Goal: Task Accomplishment & Management: Manage account settings

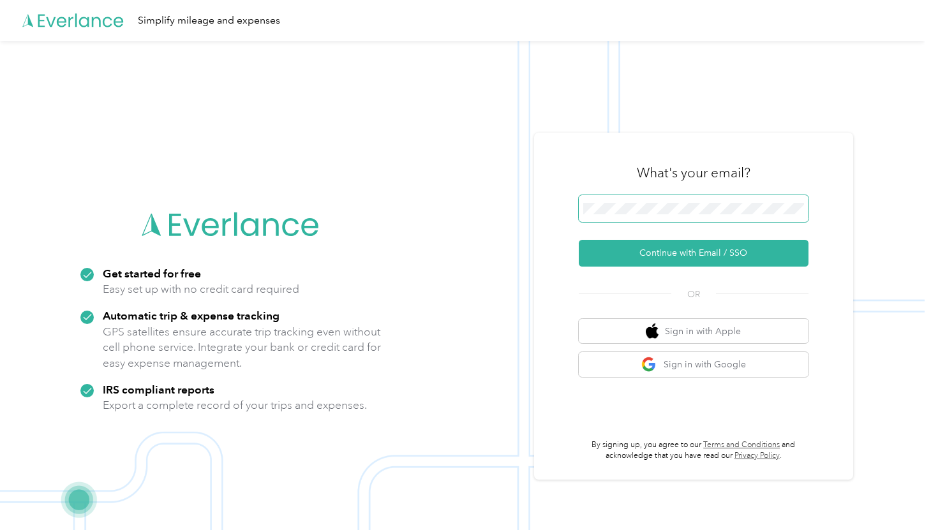
click at [673, 211] on span at bounding box center [694, 208] width 230 height 27
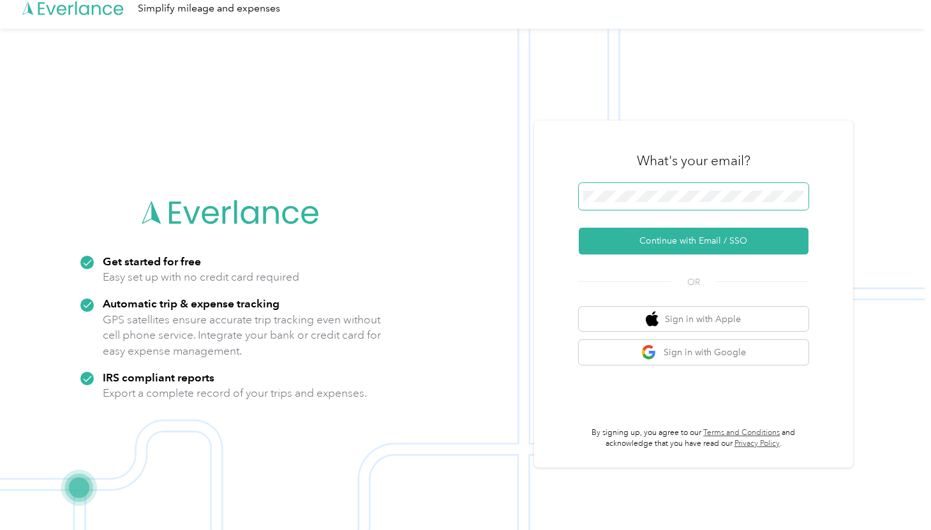
click at [653, 202] on span at bounding box center [694, 196] width 230 height 27
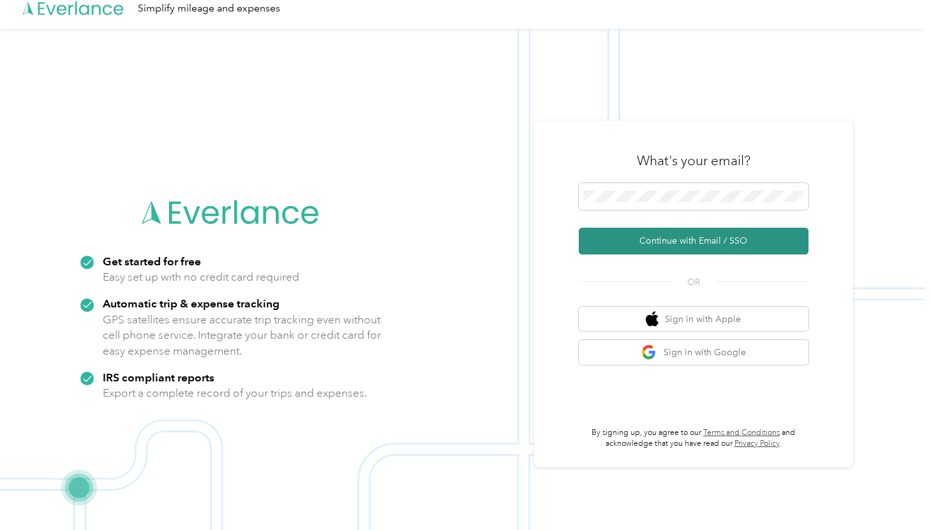
click at [662, 247] on button "Continue with Email / SSO" at bounding box center [694, 241] width 230 height 27
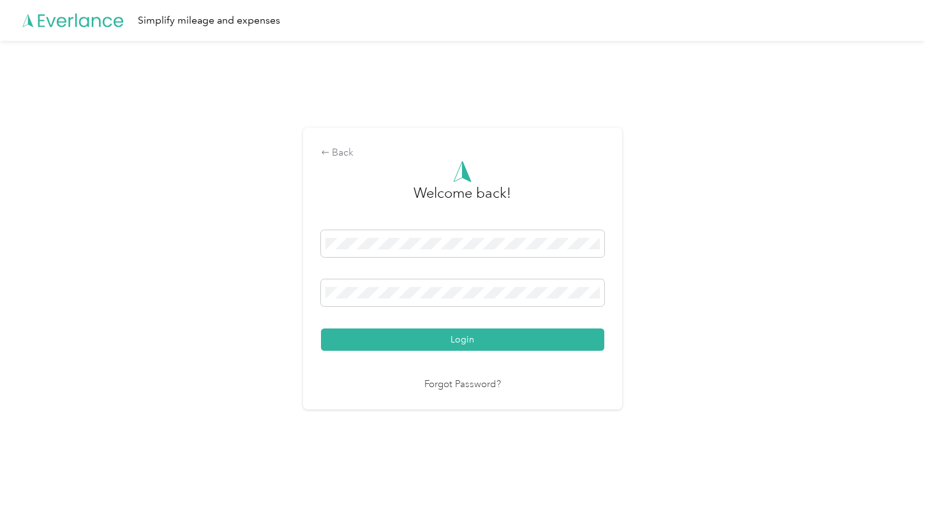
click at [321, 329] on button "Login" at bounding box center [462, 340] width 283 height 22
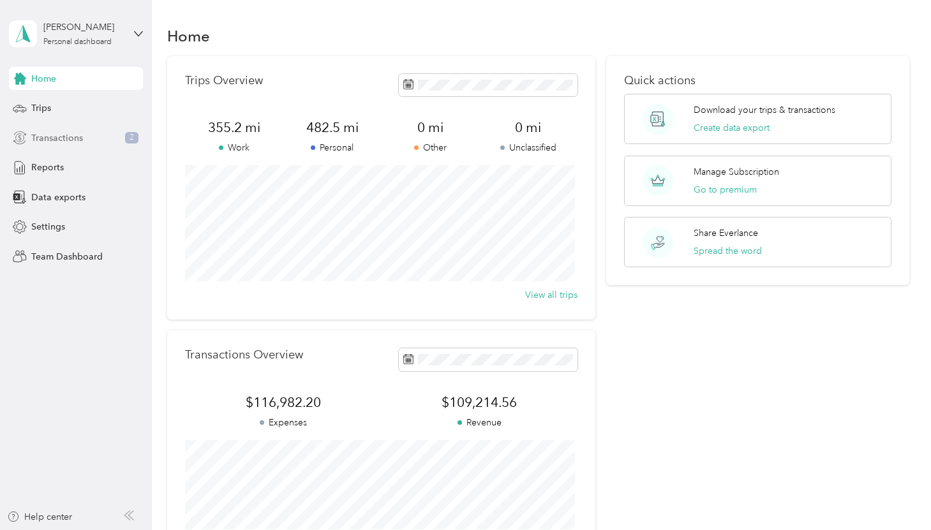
click at [58, 135] on span "Transactions" at bounding box center [57, 137] width 52 height 13
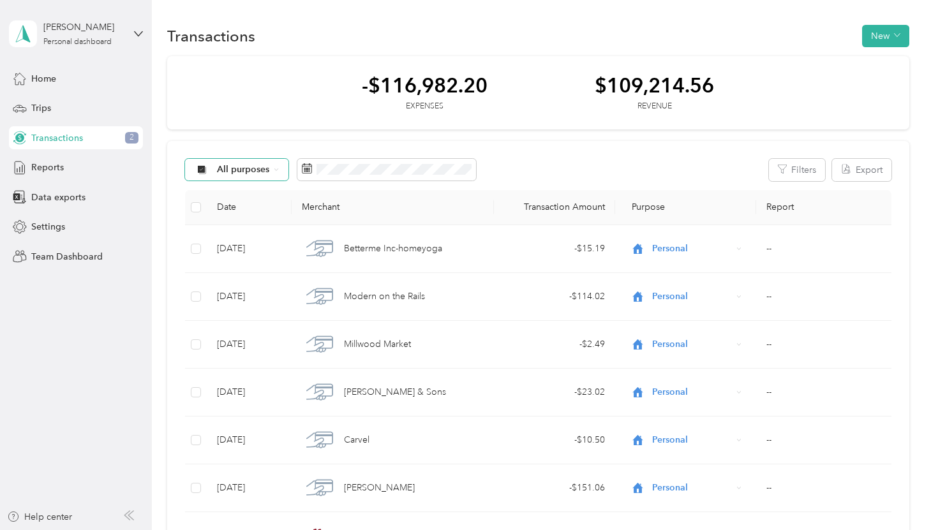
click at [228, 173] on span "All purposes" at bounding box center [243, 169] width 53 height 9
click at [235, 233] on span "Work" at bounding box center [248, 237] width 62 height 13
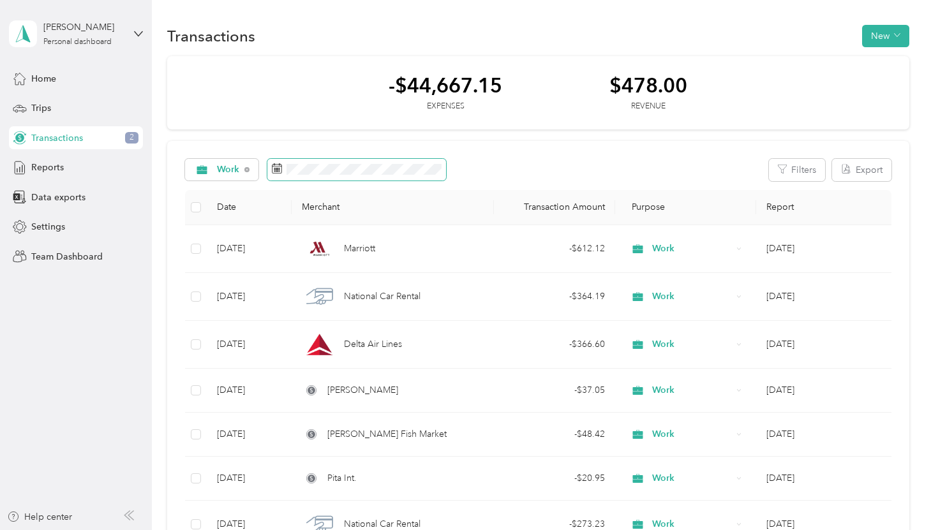
click at [332, 179] on span at bounding box center [356, 170] width 179 height 22
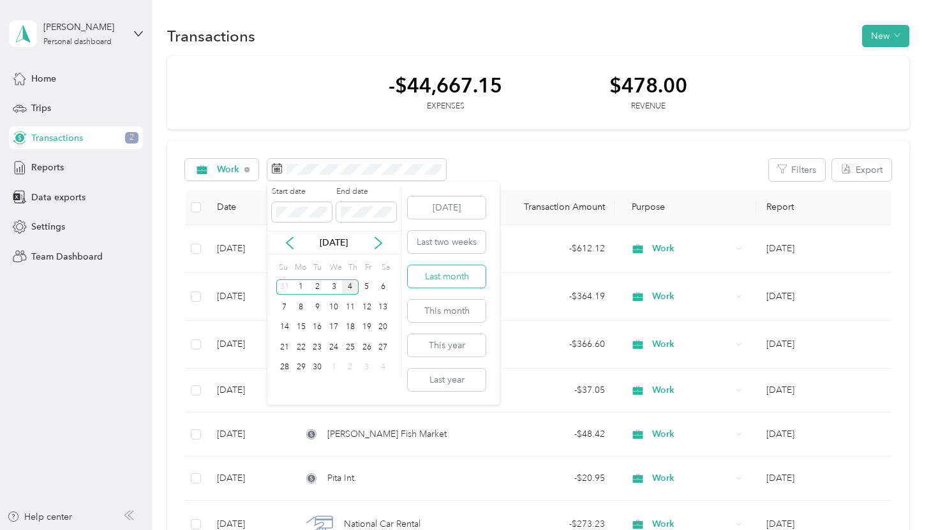
click at [438, 279] on button "Last month" at bounding box center [447, 277] width 78 height 22
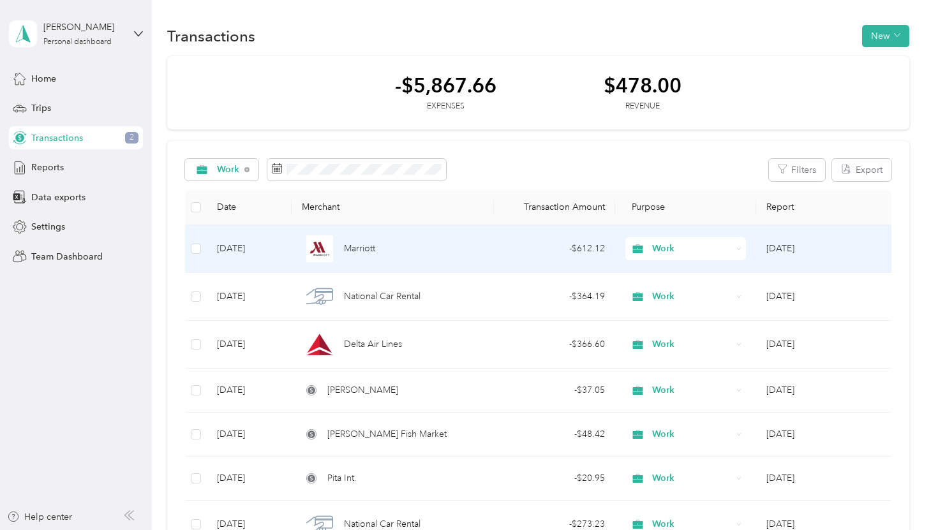
click at [232, 248] on td "[DATE]" at bounding box center [249, 249] width 85 height 48
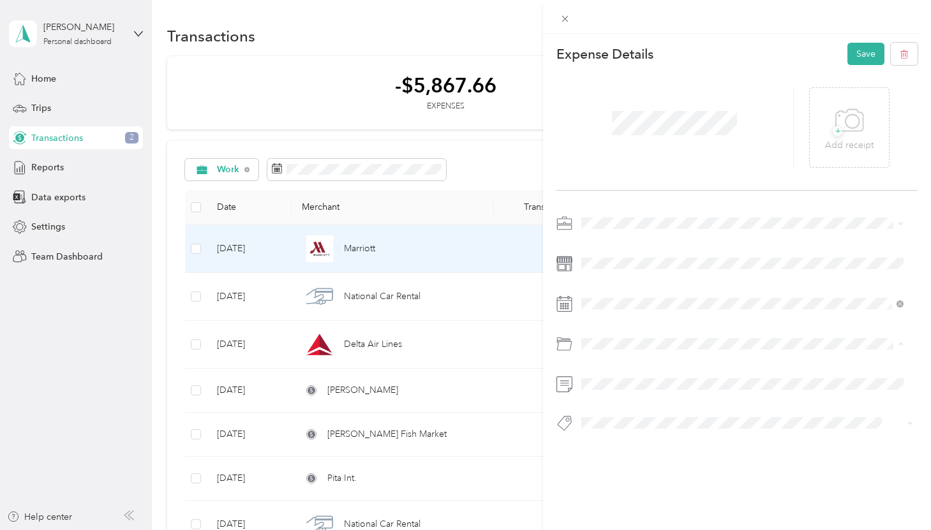
click at [708, 387] on li "Business Travel" at bounding box center [742, 395] width 331 height 22
click at [833, 135] on span "+" at bounding box center [838, 131] width 10 height 10
click at [841, 113] on icon at bounding box center [849, 120] width 29 height 35
click at [848, 50] on button "Save" at bounding box center [866, 54] width 37 height 22
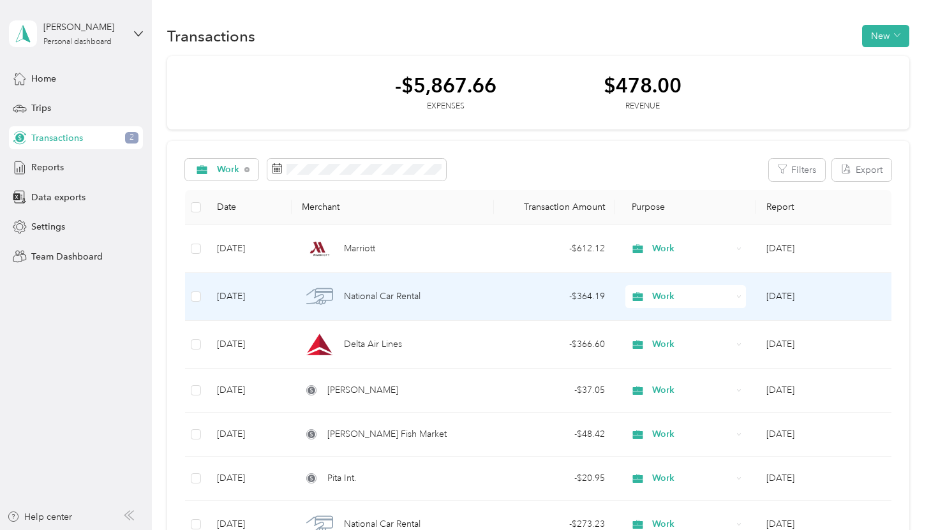
click at [378, 296] on span "National Car Rental" at bounding box center [382, 297] width 77 height 14
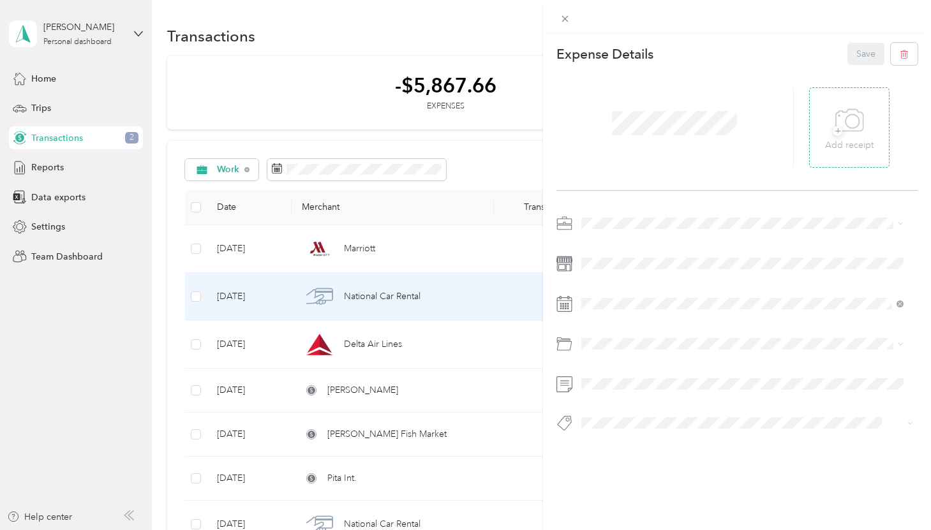
click at [835, 136] on icon at bounding box center [849, 120] width 29 height 35
click at [835, 122] on icon at bounding box center [848, 120] width 27 height 22
click at [609, 402] on li "Business Travel" at bounding box center [742, 395] width 331 height 22
click at [848, 60] on button "Save" at bounding box center [866, 54] width 37 height 22
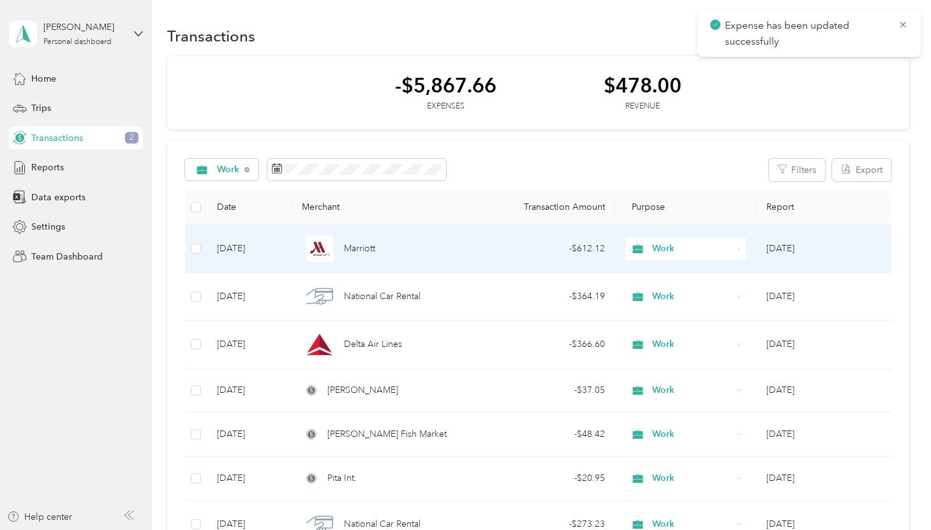
click at [358, 246] on span "Marriott" at bounding box center [359, 249] width 31 height 14
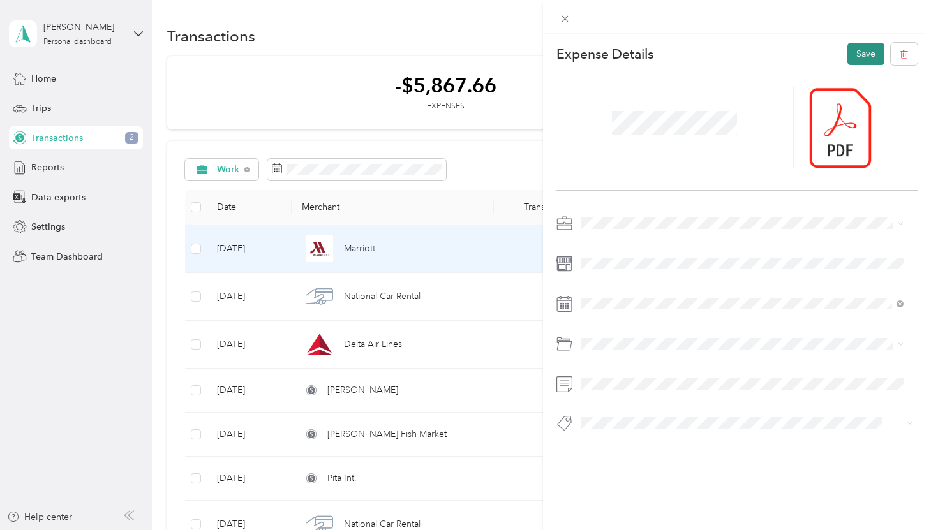
click at [848, 59] on button "Save" at bounding box center [866, 54] width 37 height 22
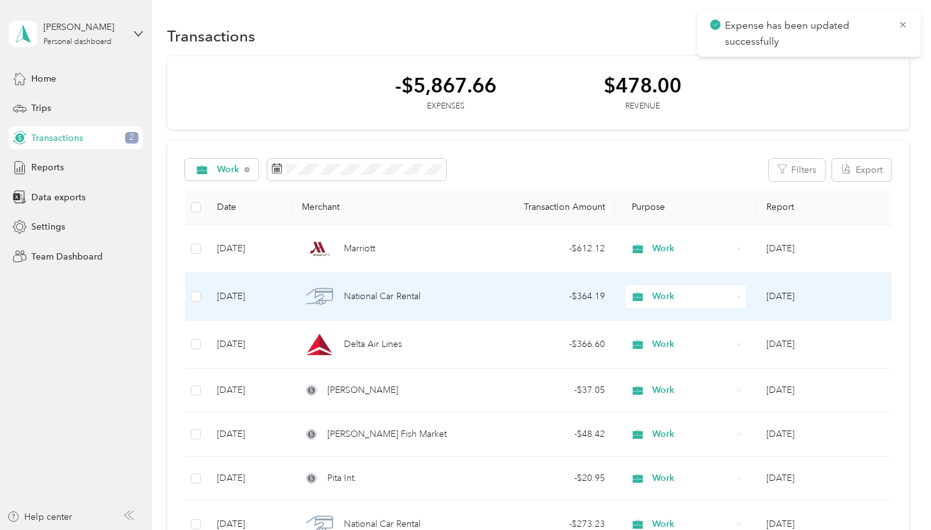
click at [392, 296] on span "National Car Rental" at bounding box center [382, 297] width 77 height 14
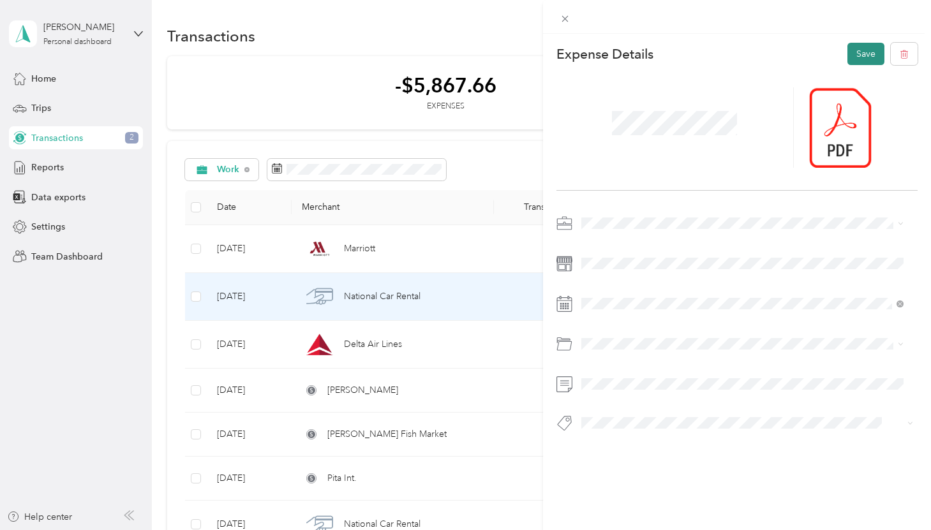
click at [867, 45] on button "Save" at bounding box center [866, 54] width 37 height 22
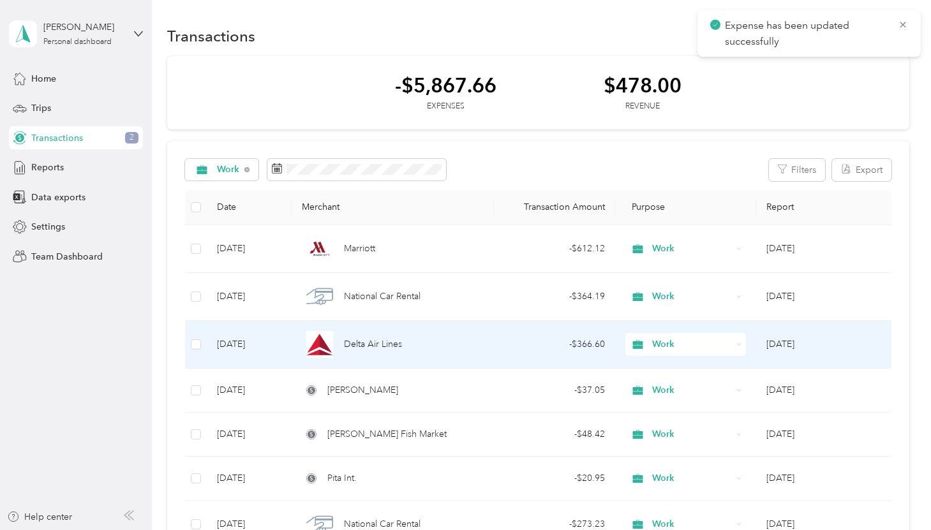
click at [445, 347] on div "Delta Air Lines" at bounding box center [393, 344] width 182 height 27
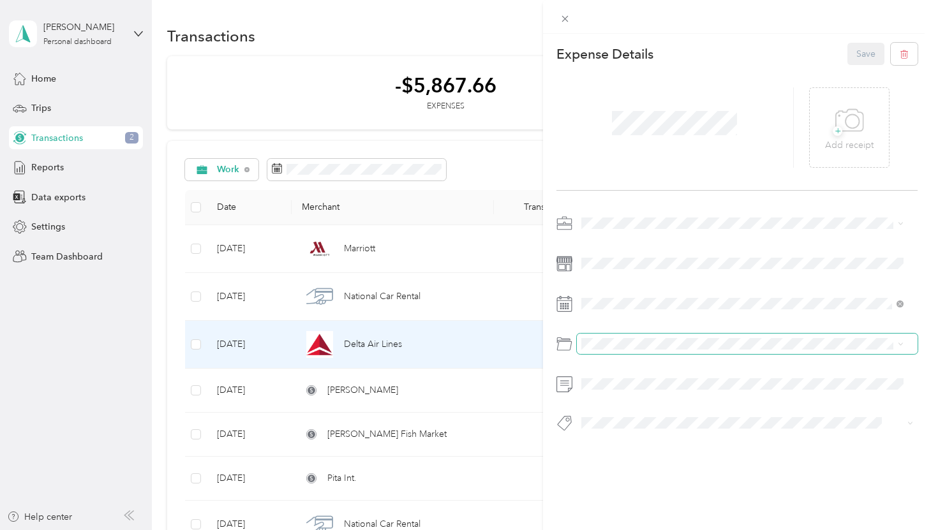
click at [668, 350] on span at bounding box center [747, 344] width 341 height 20
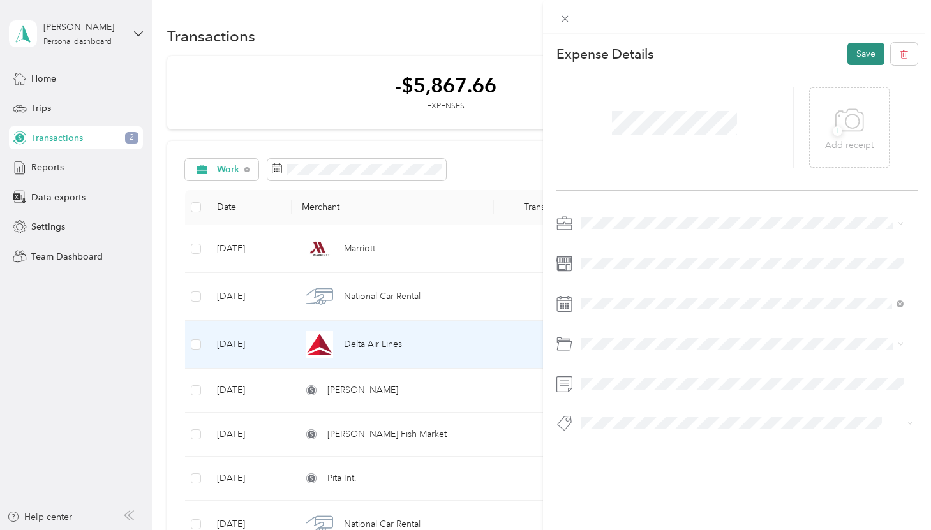
click at [848, 59] on button "Save" at bounding box center [866, 54] width 37 height 22
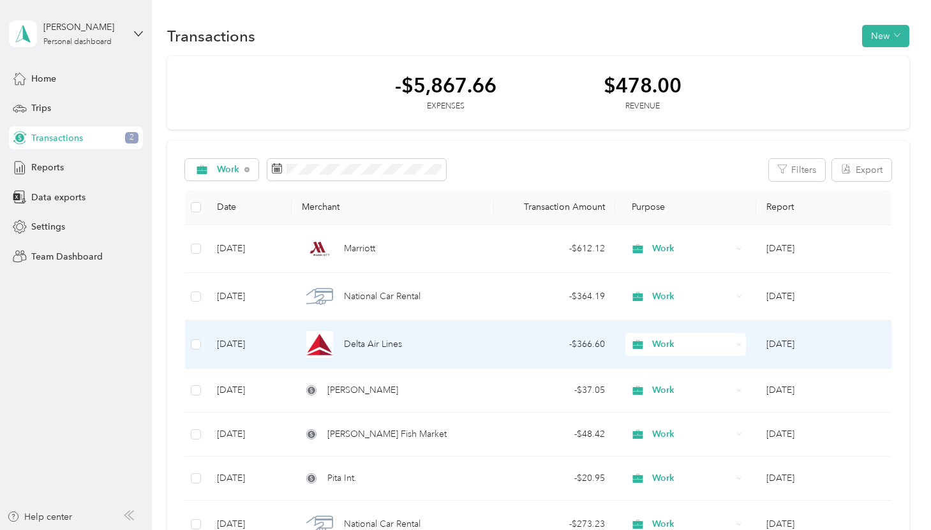
click at [372, 343] on span "Delta Air Lines" at bounding box center [373, 345] width 58 height 14
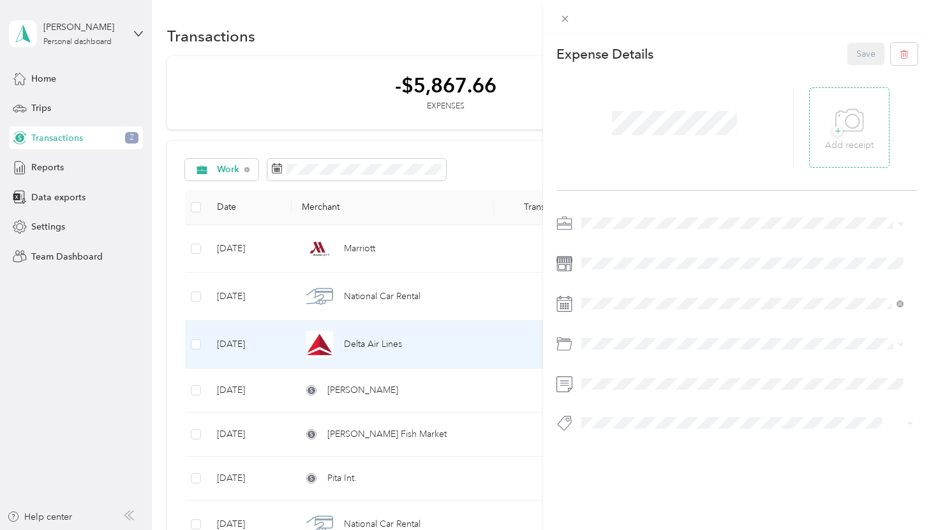
click at [845, 133] on icon at bounding box center [849, 120] width 29 height 35
click at [858, 60] on button "Save" at bounding box center [866, 54] width 37 height 22
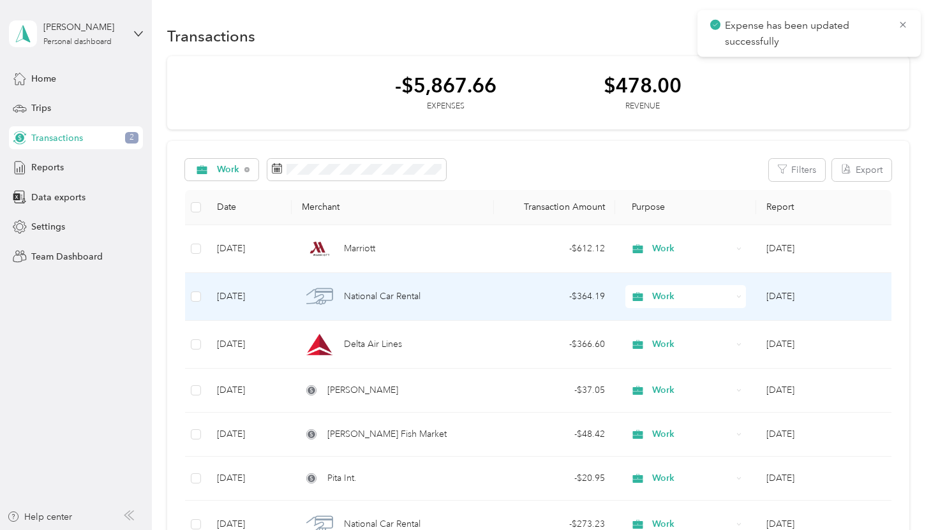
click at [407, 298] on span "National Car Rental" at bounding box center [382, 297] width 77 height 14
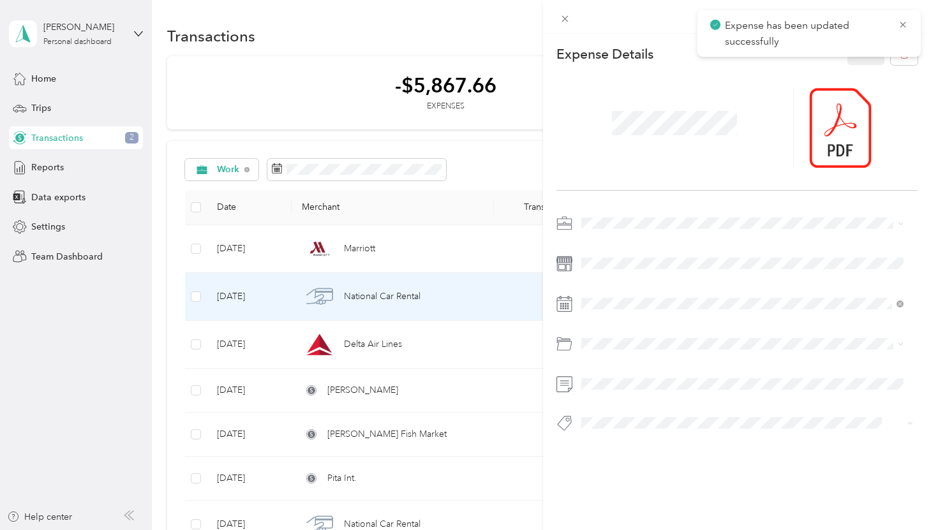
click at [347, 255] on div "This expense cannot be edited because it is either under review, approved, or p…" at bounding box center [465, 265] width 931 height 530
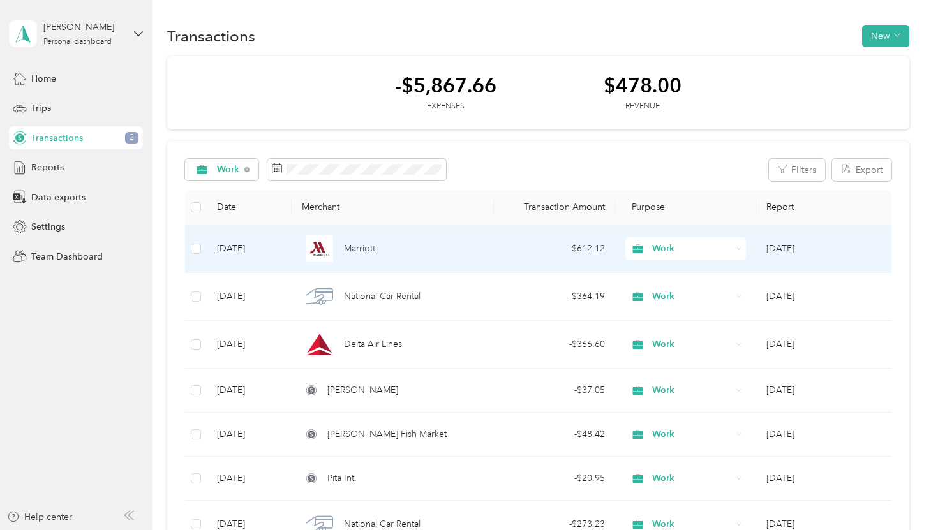
click at [358, 252] on span "Marriott" at bounding box center [359, 249] width 31 height 14
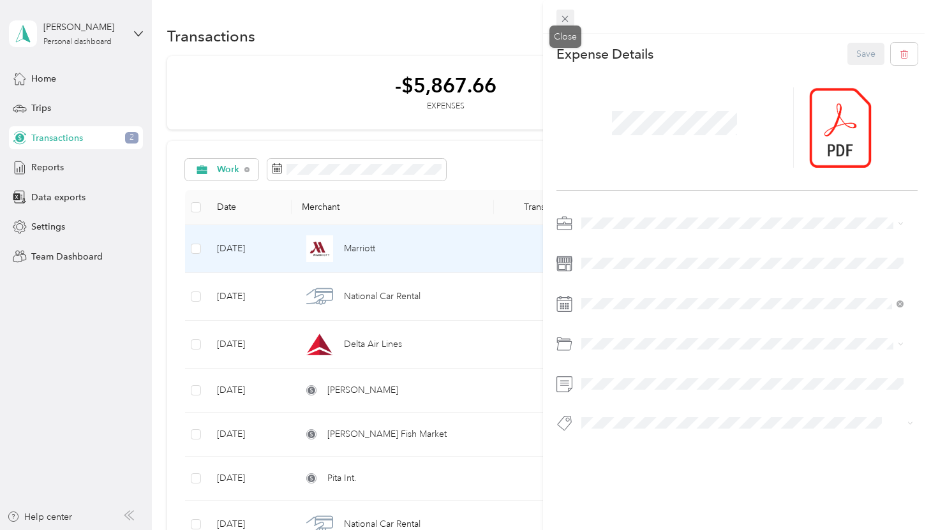
click at [569, 21] on icon at bounding box center [565, 18] width 11 height 11
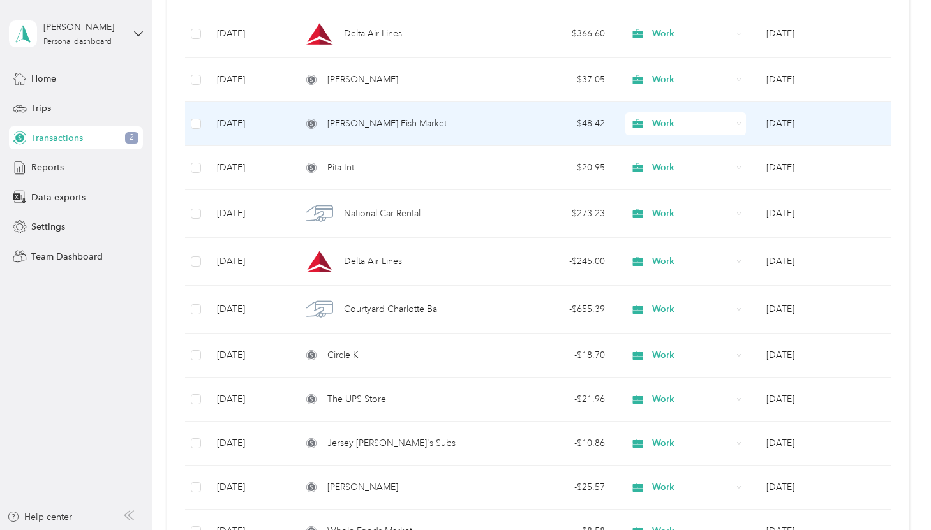
scroll to position [325, 0]
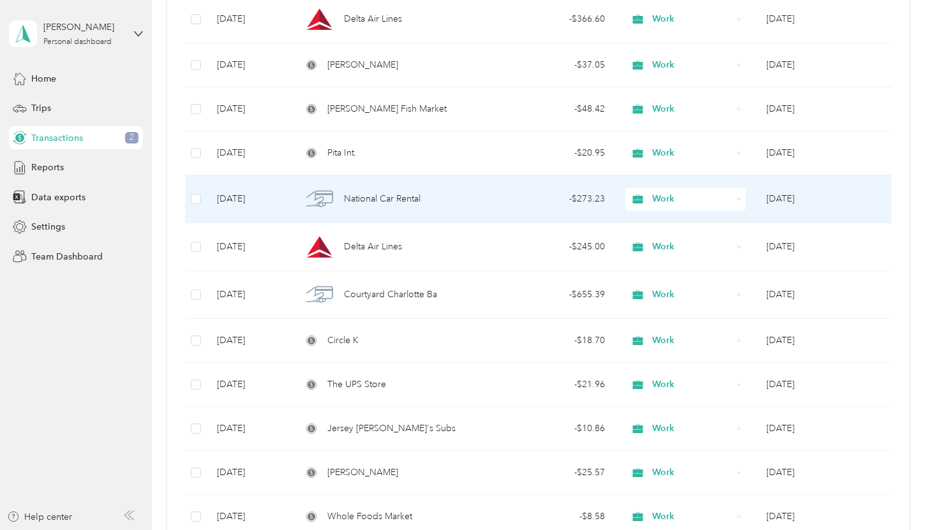
click at [394, 206] on span "National Car Rental" at bounding box center [382, 199] width 77 height 14
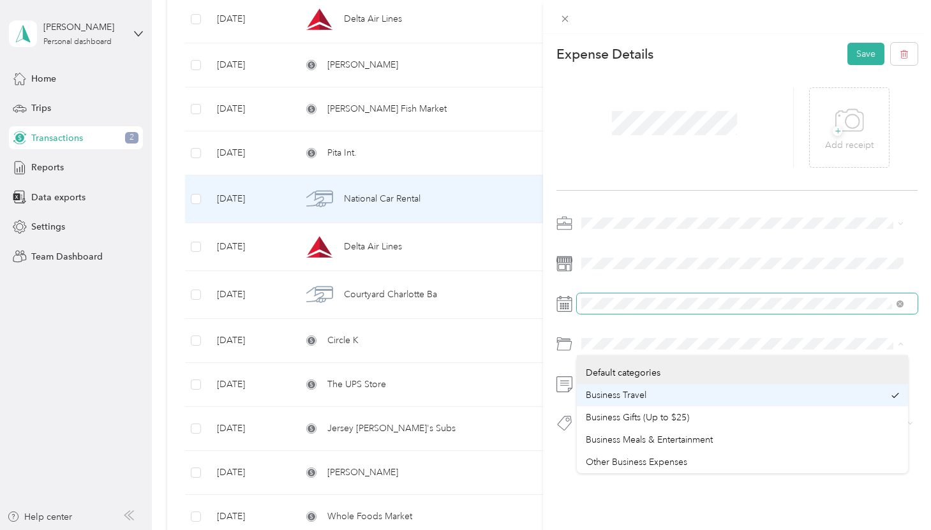
click at [780, 294] on span at bounding box center [747, 304] width 341 height 20
click at [738, 246] on div at bounding box center [737, 327] width 361 height 228
click at [669, 398] on div "Business Travel" at bounding box center [735, 395] width 299 height 13
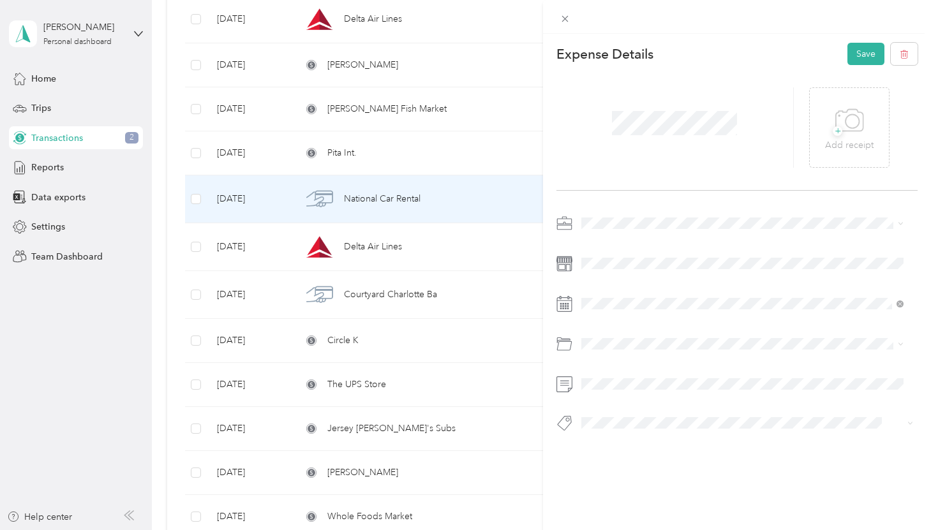
click at [624, 395] on div at bounding box center [737, 327] width 361 height 228
click at [615, 389] on span at bounding box center [747, 384] width 341 height 20
drag, startPoint x: 855, startPoint y: 58, endPoint x: 849, endPoint y: 84, distance: 26.0
click at [855, 58] on button "Save" at bounding box center [866, 54] width 37 height 22
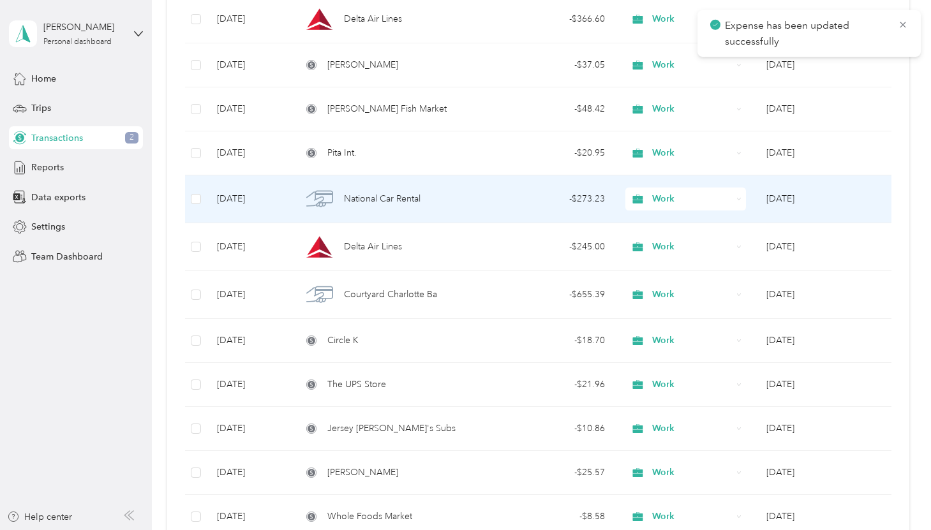
click at [405, 198] on span "National Car Rental" at bounding box center [382, 199] width 77 height 14
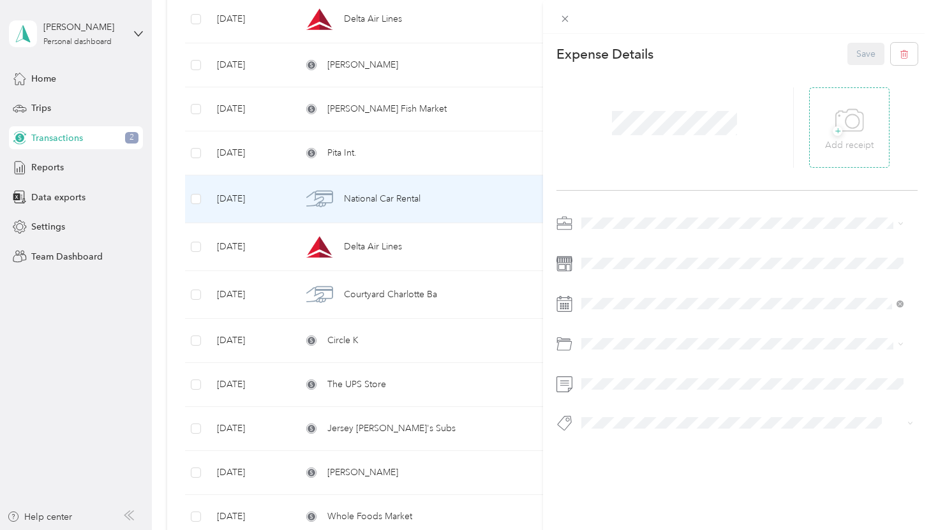
click at [855, 114] on icon at bounding box center [849, 120] width 29 height 35
click at [850, 55] on button "Save" at bounding box center [866, 54] width 37 height 22
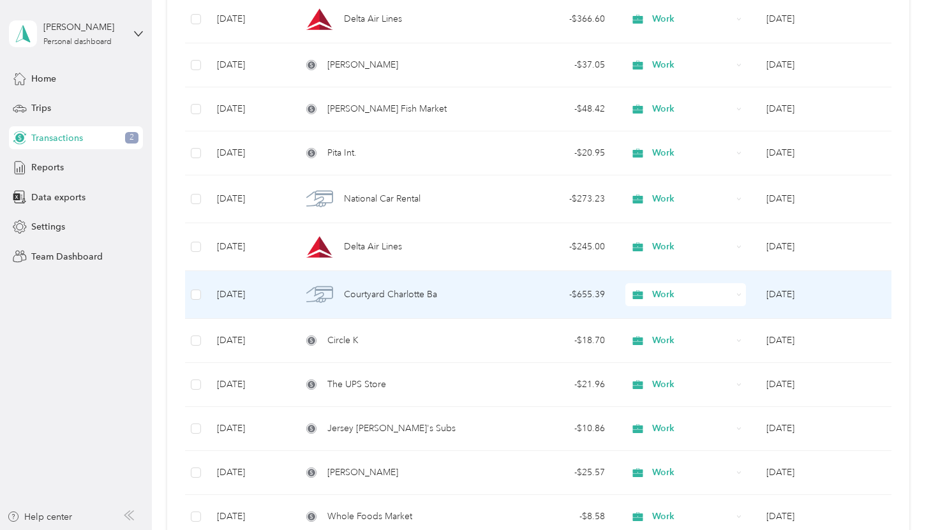
click at [392, 293] on span "Courtyard Charlotte Ba" at bounding box center [390, 295] width 93 height 14
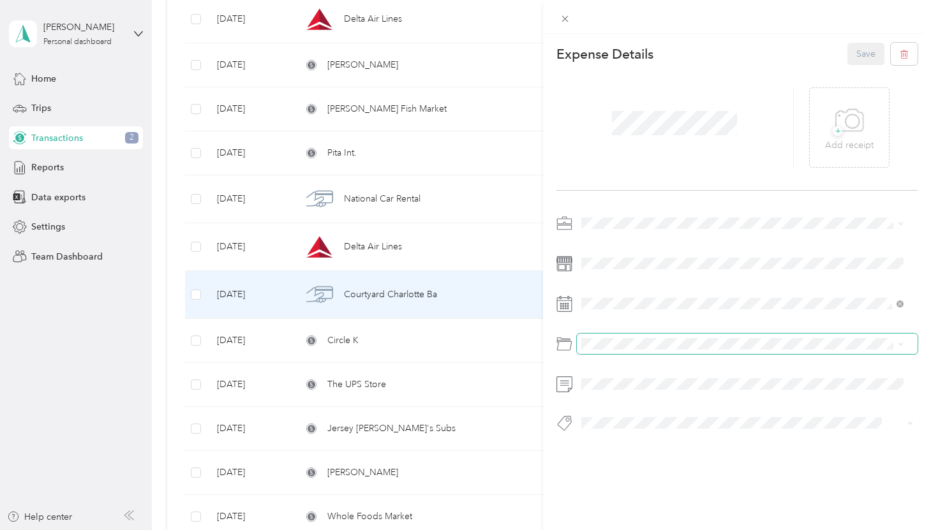
click at [618, 352] on span at bounding box center [747, 344] width 341 height 20
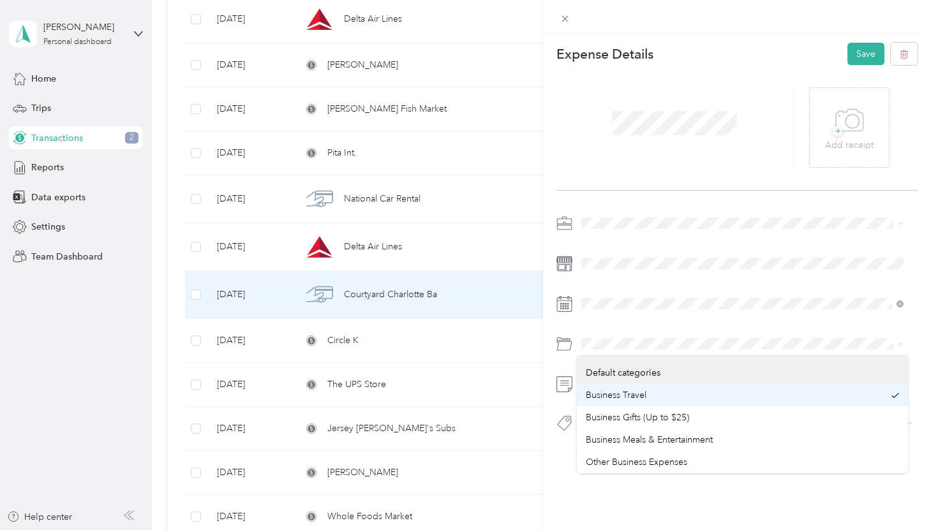
click at [604, 390] on span "Business Travel" at bounding box center [616, 395] width 61 height 11
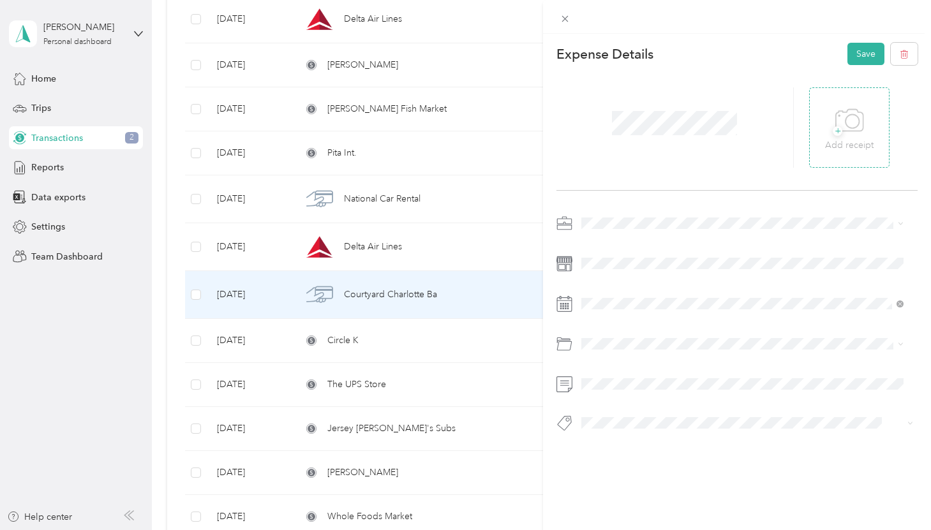
click at [855, 149] on p "Add receipt" at bounding box center [849, 145] width 49 height 14
click at [858, 58] on button "Save" at bounding box center [866, 54] width 37 height 22
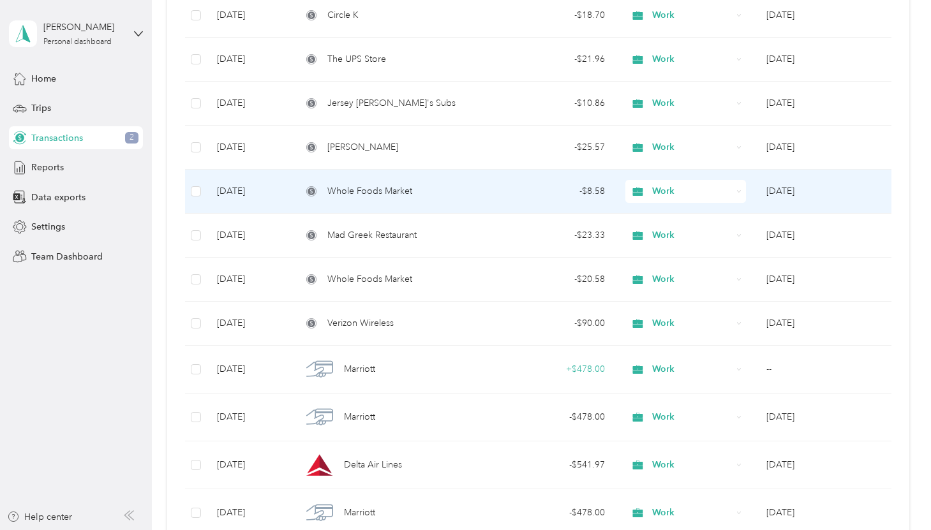
scroll to position [658, 0]
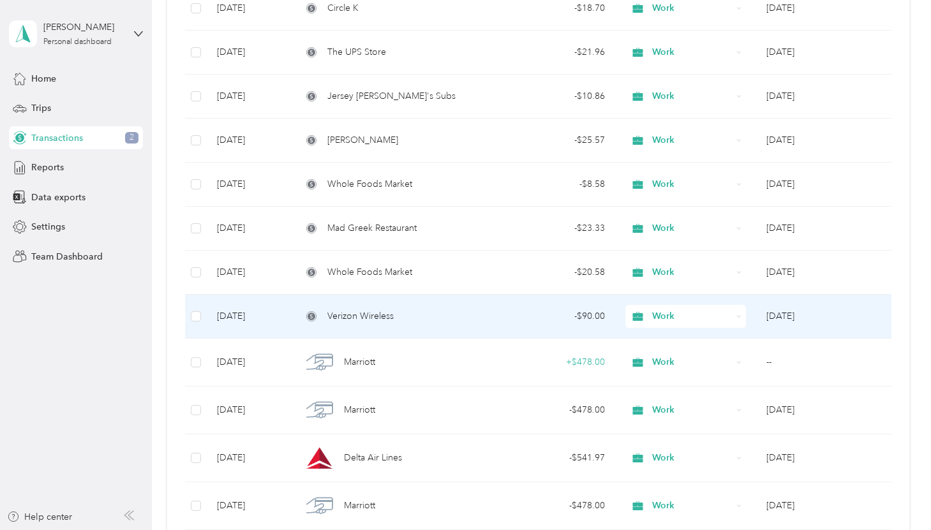
click at [370, 318] on span "Verizon Wireless" at bounding box center [360, 317] width 66 height 14
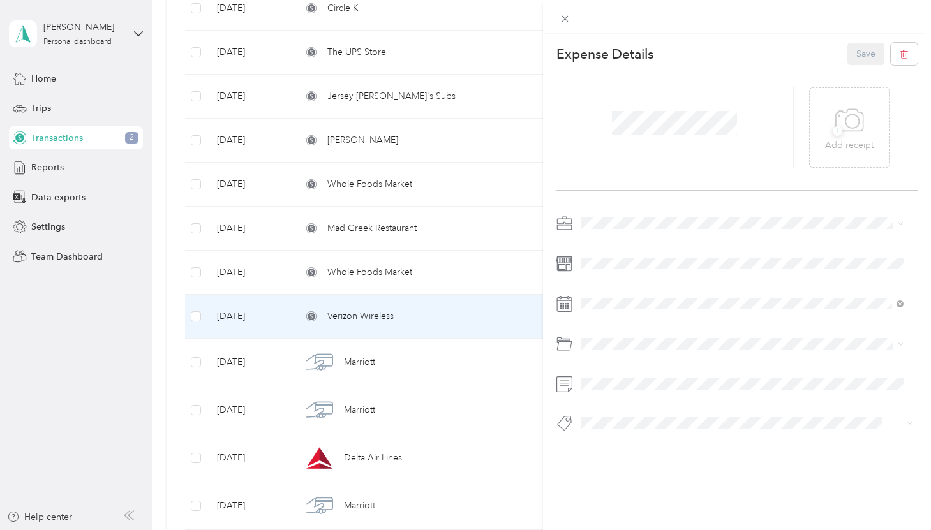
click at [373, 361] on div "This expense cannot be edited because it is either under review, approved, or p…" at bounding box center [465, 265] width 931 height 530
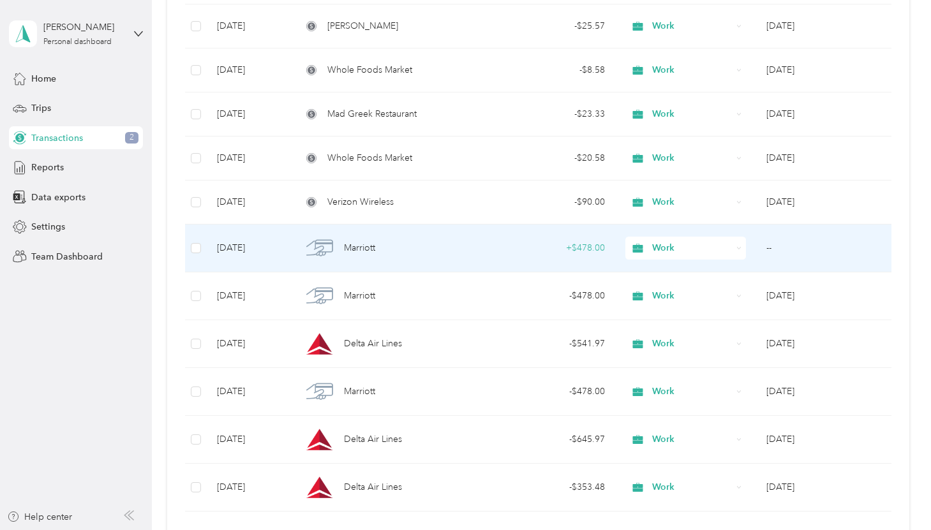
scroll to position [774, 0]
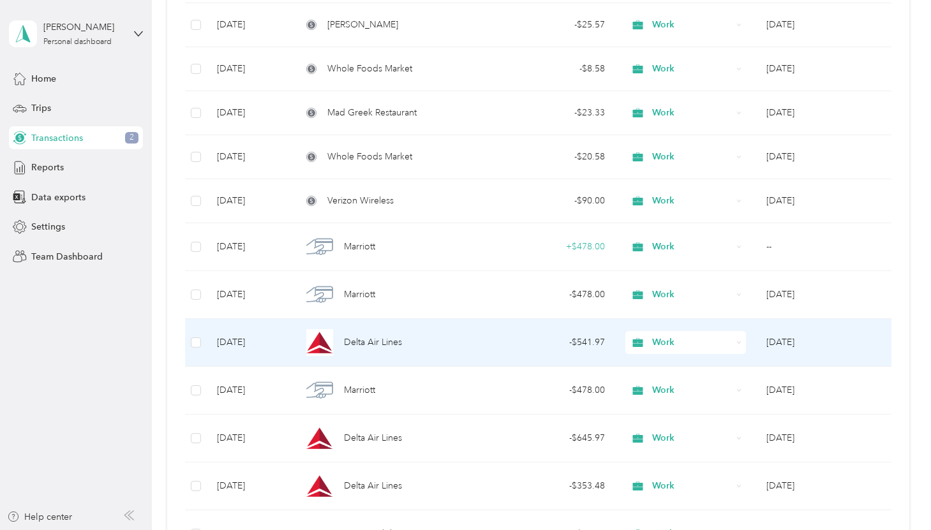
click at [377, 347] on span "Delta Air Lines" at bounding box center [373, 343] width 58 height 14
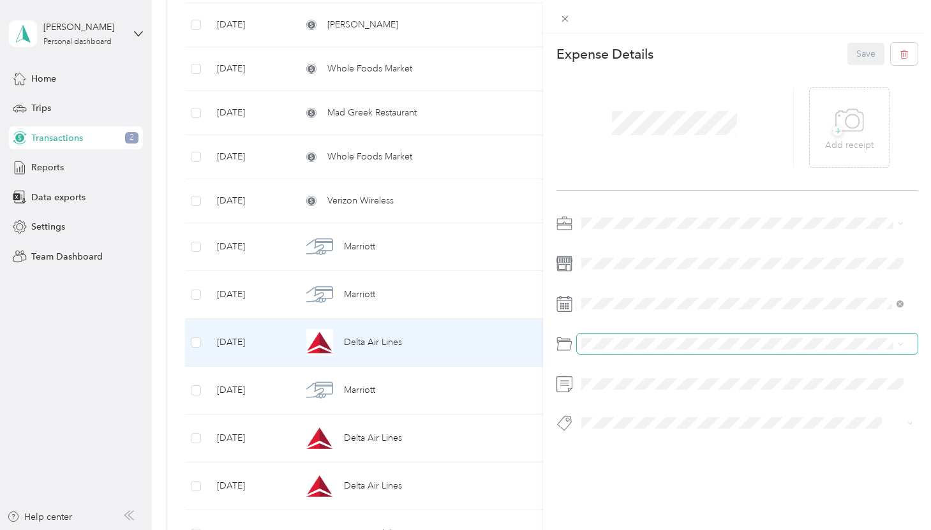
click at [715, 338] on span at bounding box center [747, 344] width 341 height 20
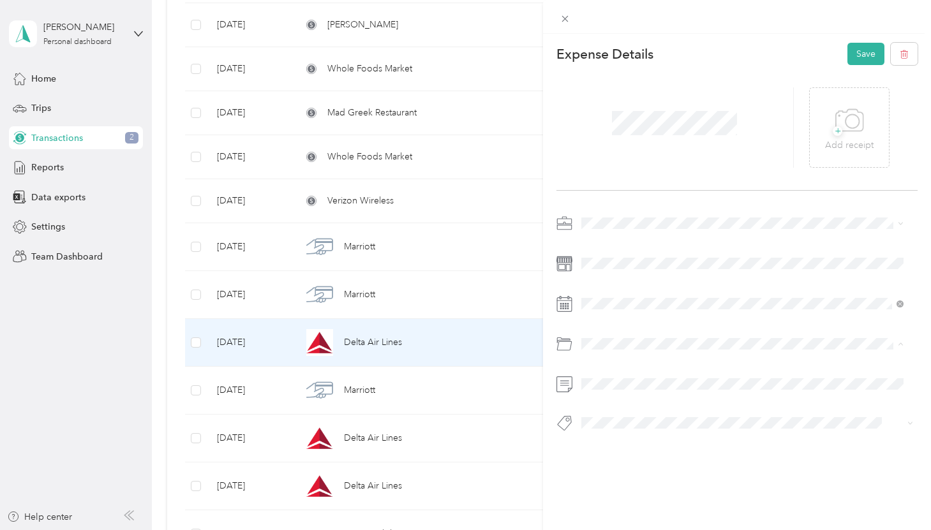
click at [717, 396] on div "Business Travel" at bounding box center [735, 395] width 299 height 13
click at [849, 115] on icon at bounding box center [852, 120] width 13 height 13
click at [863, 52] on button "Save" at bounding box center [866, 54] width 37 height 22
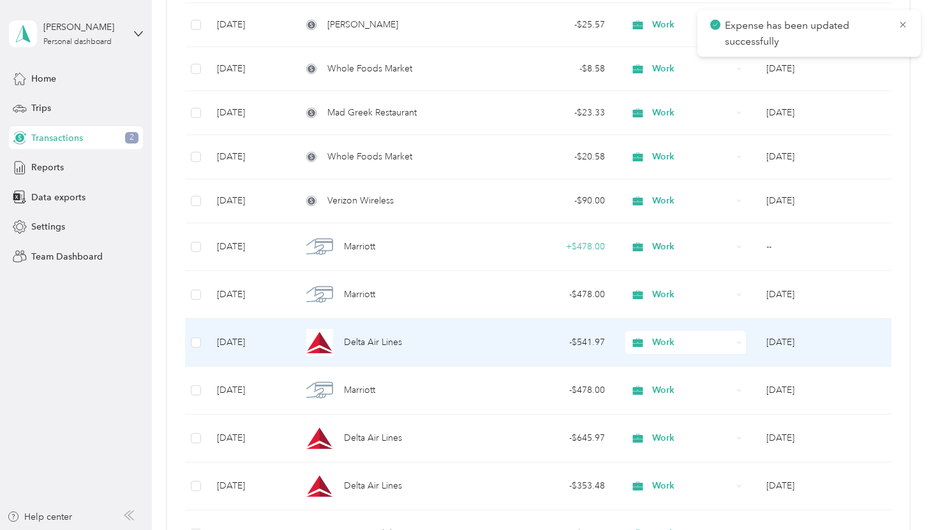
click at [580, 336] on div "- $541.97" at bounding box center [554, 343] width 101 height 14
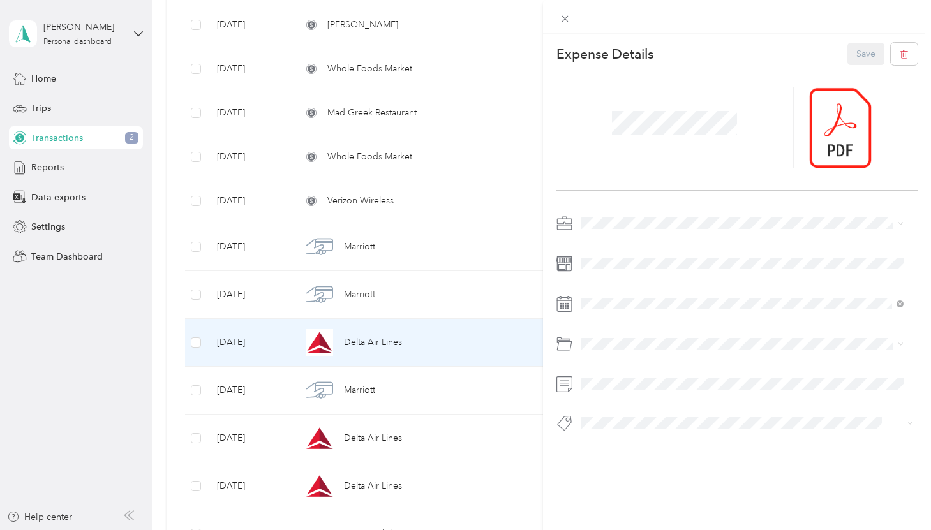
click at [377, 392] on div "This expense cannot be edited because it is either under review, approved, or p…" at bounding box center [465, 265] width 931 height 530
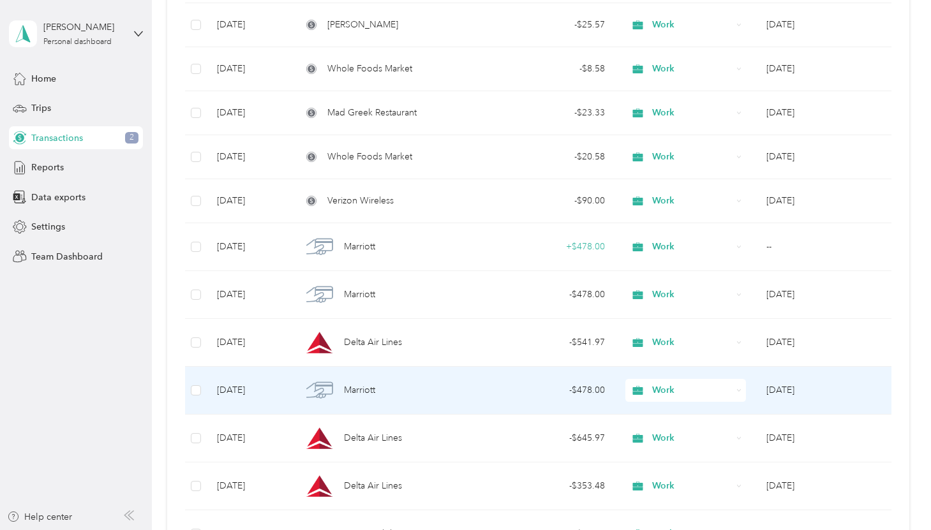
click at [377, 392] on div "Marriott" at bounding box center [393, 390] width 182 height 27
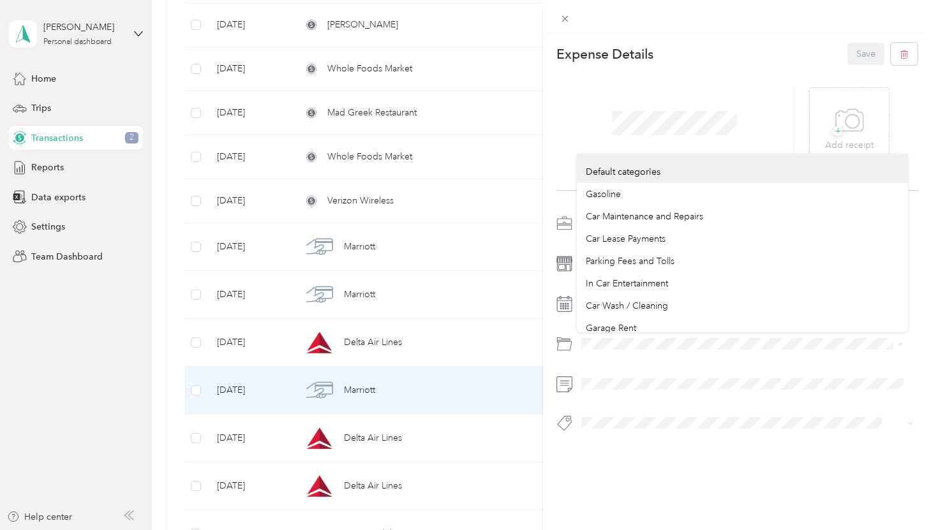
click at [530, 345] on div "This expense cannot be edited because it is either under review, approved, or p…" at bounding box center [465, 265] width 931 height 530
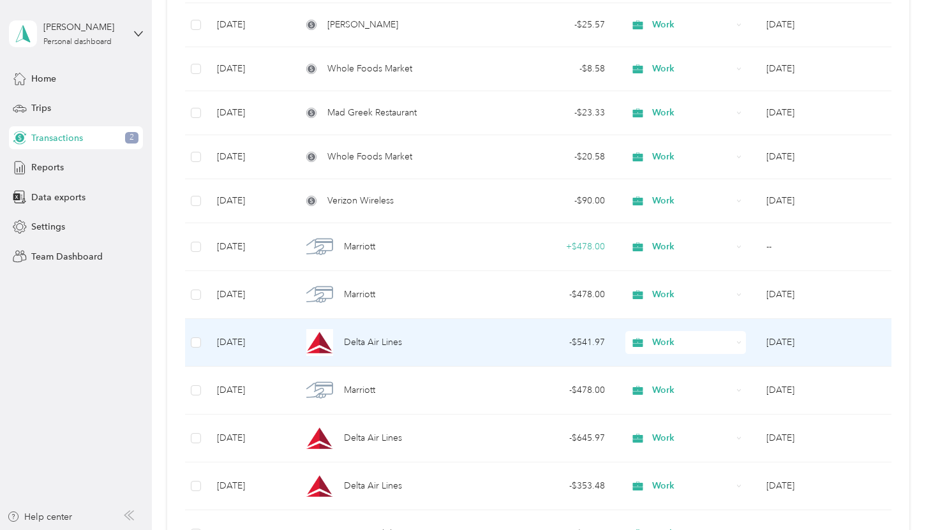
click at [409, 343] on div "Delta Air Lines" at bounding box center [393, 342] width 182 height 27
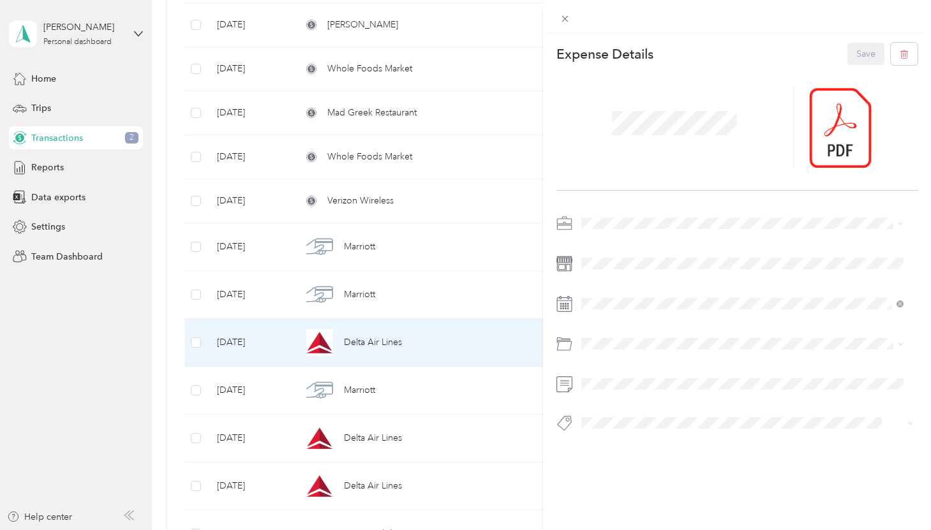
click at [389, 391] on div "This expense cannot be edited because it is either under review, approved, or p…" at bounding box center [465, 265] width 931 height 530
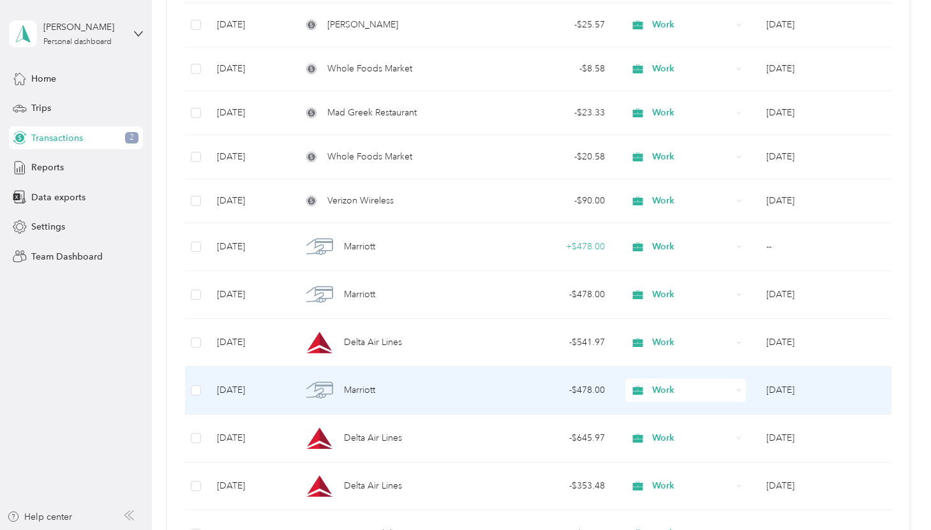
click at [361, 391] on span "Marriott" at bounding box center [359, 391] width 31 height 14
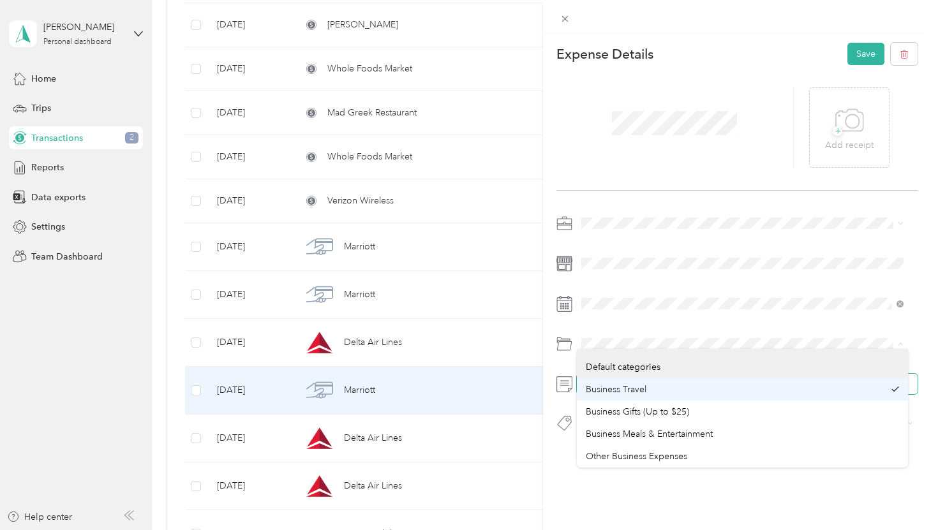
click at [635, 530] on div "This expense cannot be edited because it is either under review, approved, or p…" at bounding box center [462, 530] width 925 height 0
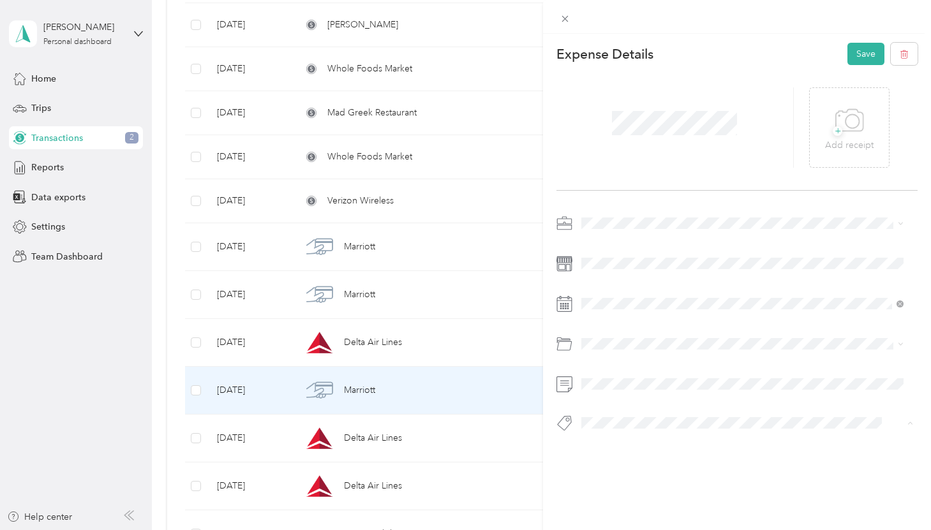
click at [357, 402] on div "This expense cannot be edited because it is either under review, approved, or p…" at bounding box center [465, 265] width 931 height 530
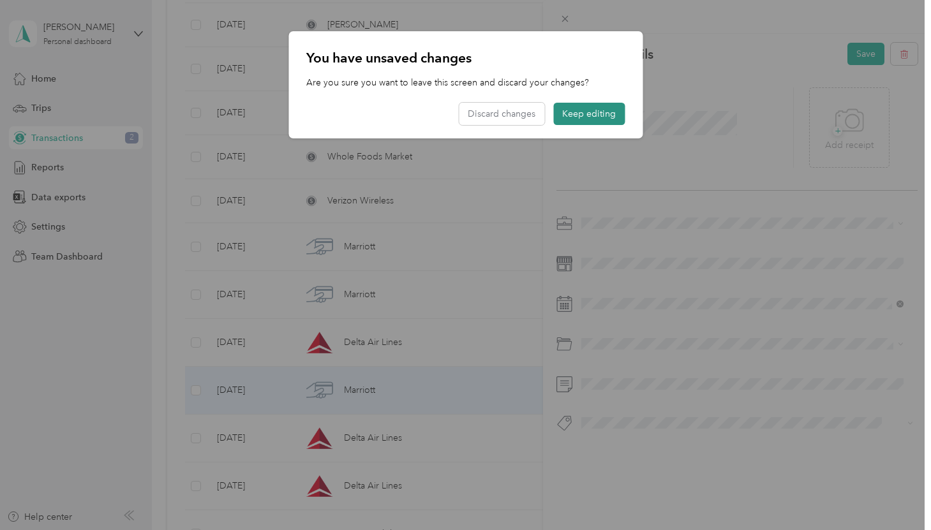
click at [578, 116] on button "Keep editing" at bounding box center [588, 114] width 71 height 22
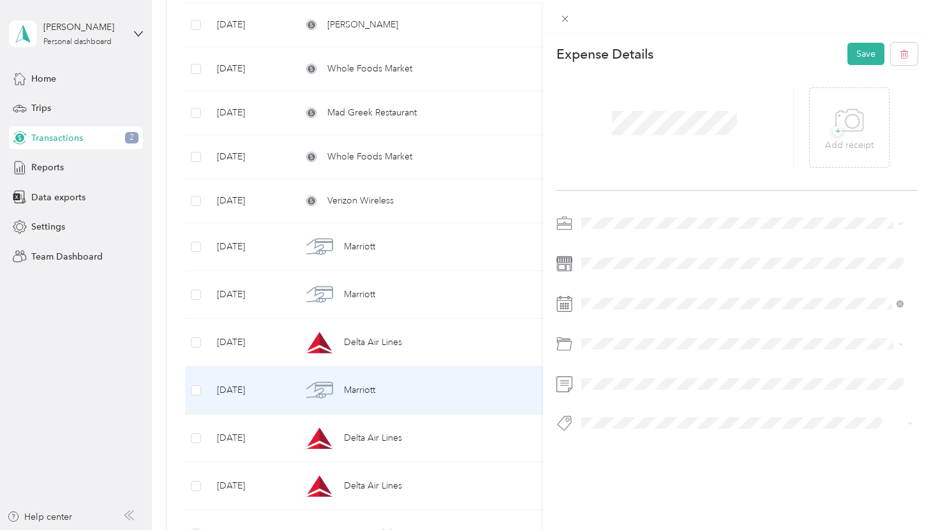
click at [602, 268] on div "Personal" at bounding box center [742, 268] width 313 height 13
click at [851, 51] on button "Save" at bounding box center [866, 54] width 37 height 22
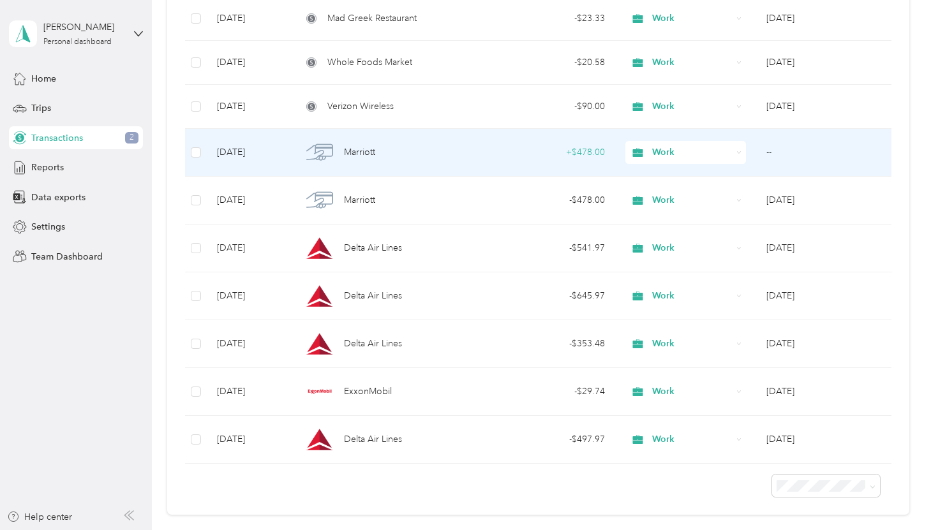
scroll to position [872, 0]
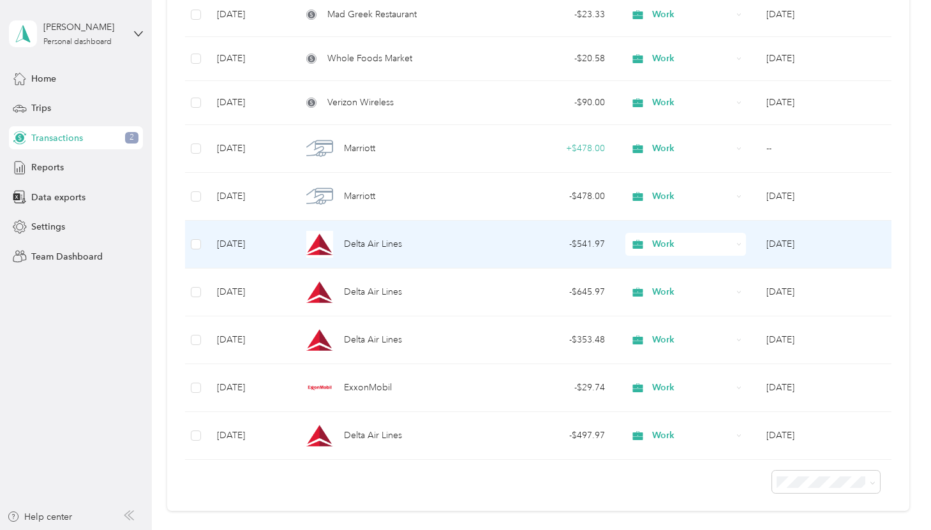
click at [385, 248] on span "Delta Air Lines" at bounding box center [373, 244] width 58 height 14
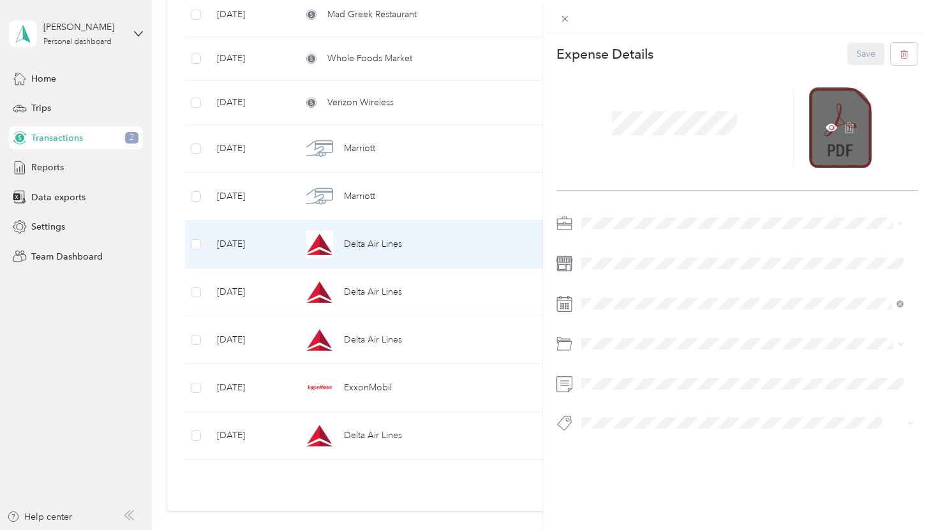
click at [838, 137] on div at bounding box center [840, 127] width 63 height 80
click at [826, 131] on icon at bounding box center [831, 128] width 11 height 8
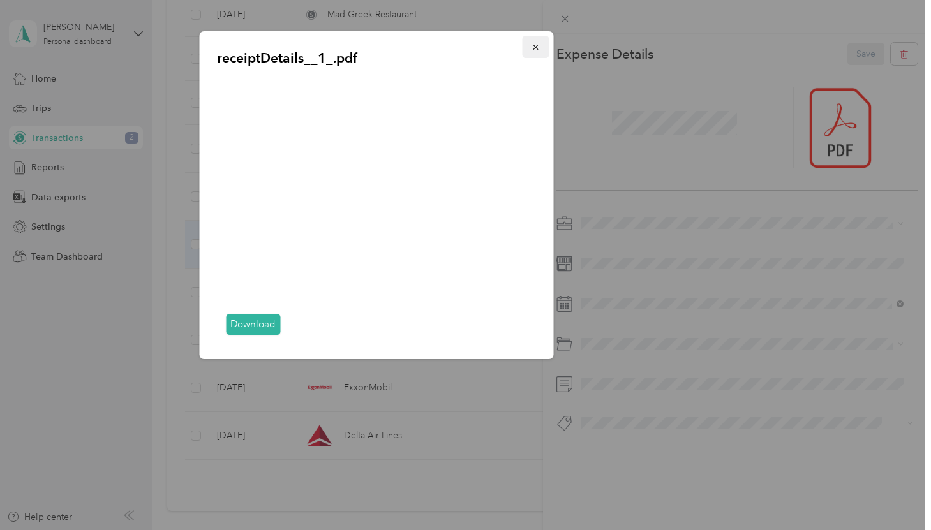
click at [535, 41] on span "button" at bounding box center [535, 46] width 9 height 11
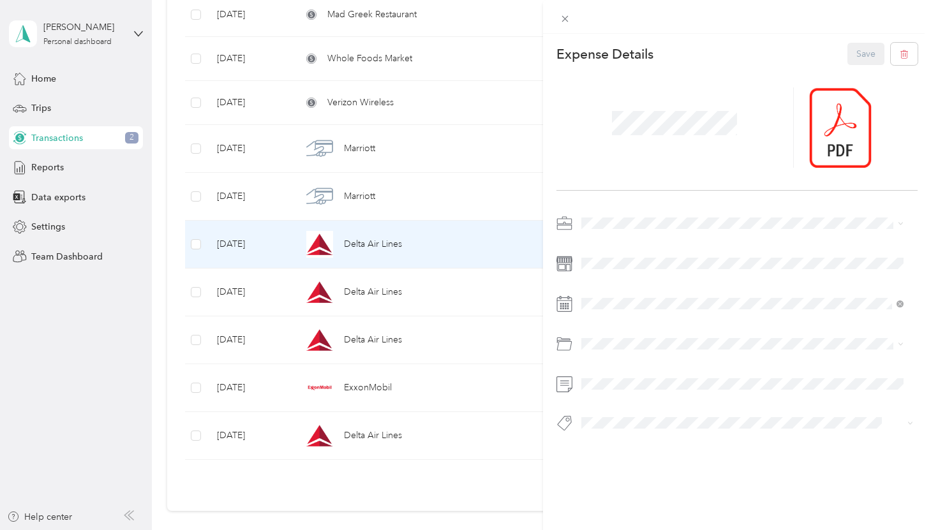
click at [394, 296] on div "This expense cannot be edited because it is either under review, approved, or p…" at bounding box center [465, 265] width 931 height 530
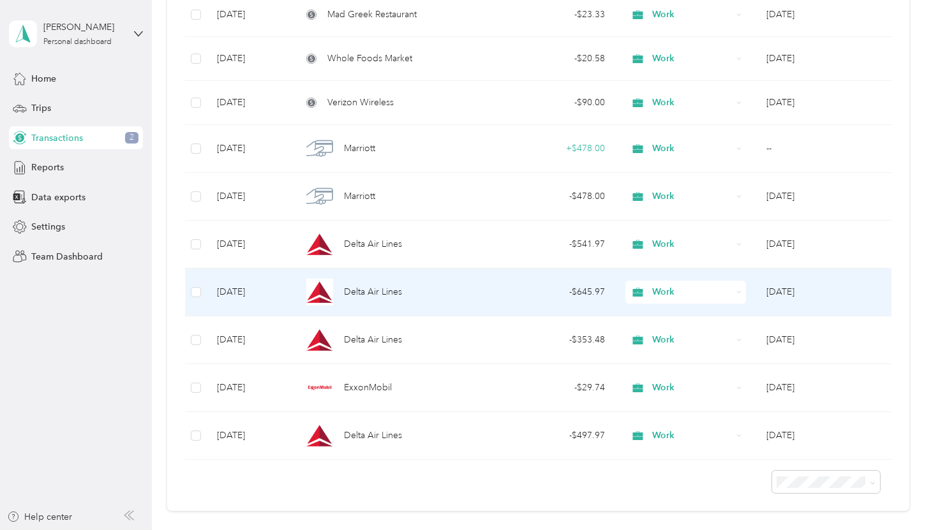
click at [394, 296] on span "Delta Air Lines" at bounding box center [373, 292] width 58 height 14
click at [394, 530] on div "Loading the revenue" at bounding box center [462, 530] width 925 height 0
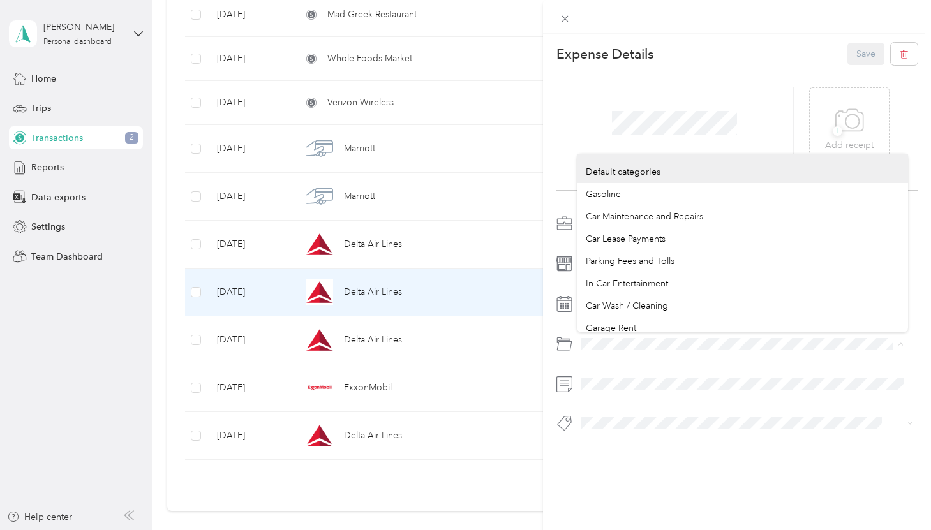
click at [500, 343] on div "This expense cannot be edited because it is either under review, approved, or p…" at bounding box center [465, 265] width 931 height 530
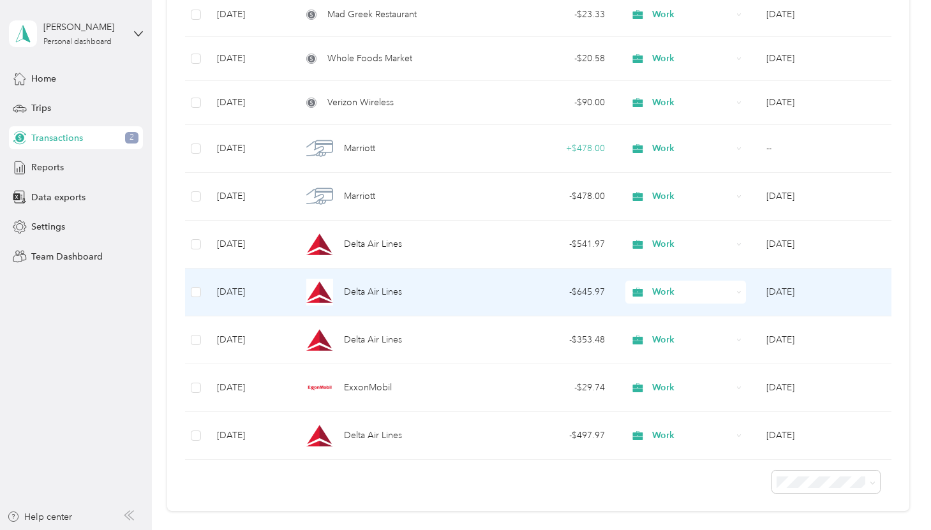
click at [363, 301] on div "Delta Air Lines" at bounding box center [393, 292] width 182 height 27
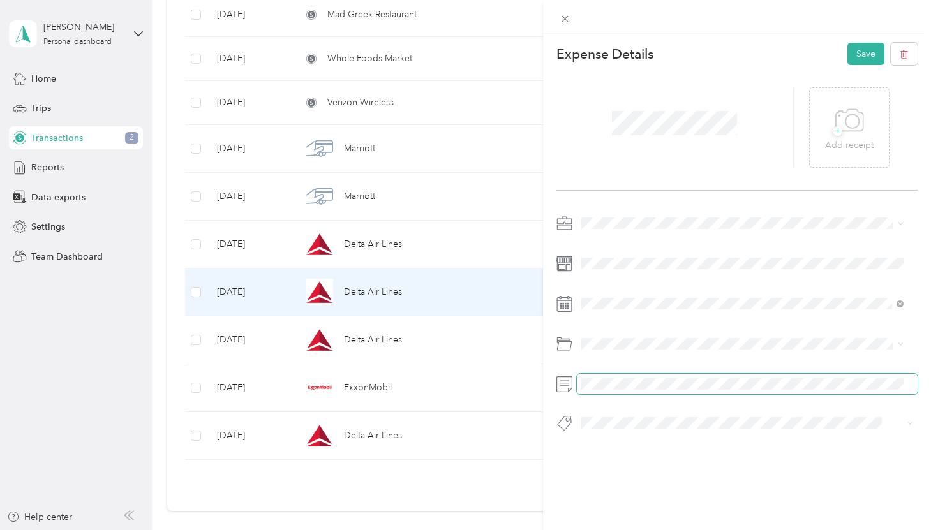
click at [705, 530] on div "This expense cannot be edited because it is either under review, approved, or p…" at bounding box center [462, 530] width 925 height 0
click at [846, 116] on icon at bounding box center [852, 120] width 13 height 13
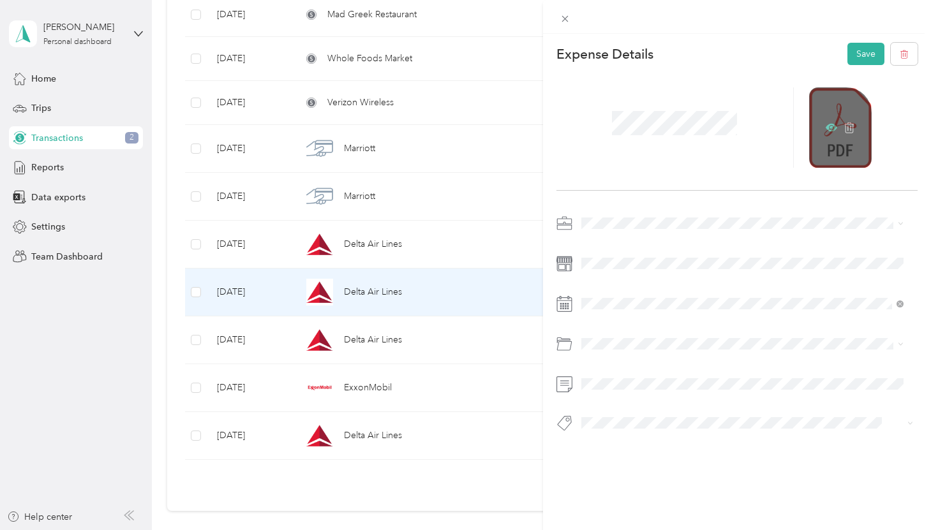
click at [826, 126] on icon at bounding box center [831, 128] width 11 height 8
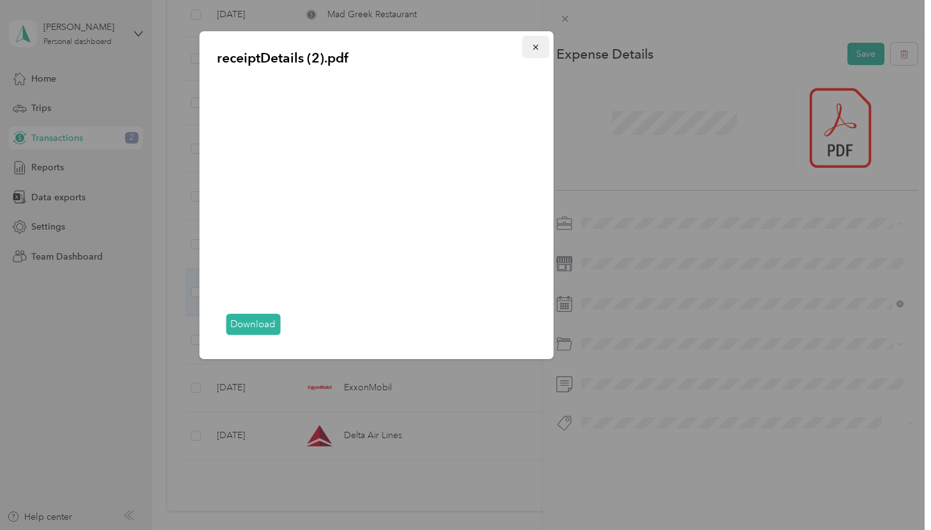
click at [541, 49] on button "button" at bounding box center [535, 47] width 27 height 22
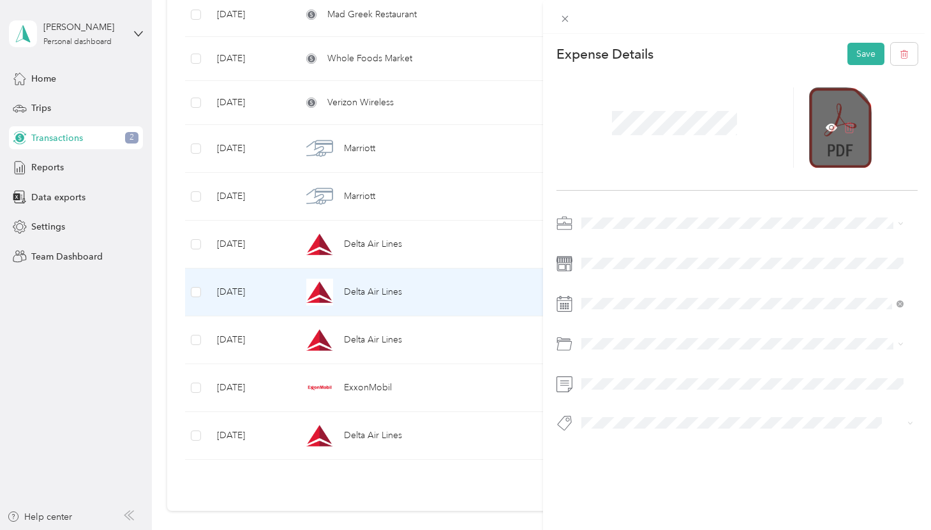
click at [844, 131] on icon at bounding box center [849, 127] width 11 height 11
click at [834, 131] on span "+" at bounding box center [838, 131] width 10 height 10
click at [826, 126] on icon at bounding box center [831, 127] width 11 height 11
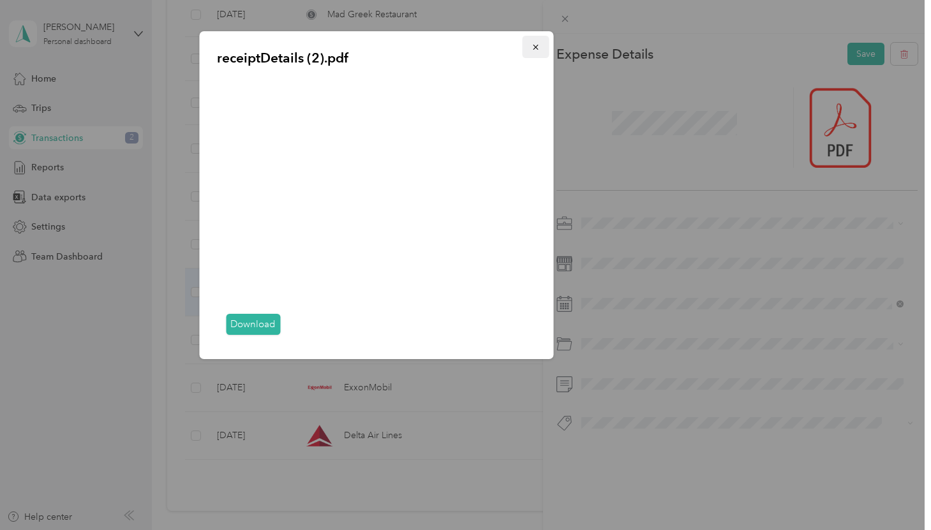
click at [533, 46] on icon "button" at bounding box center [535, 47] width 9 height 9
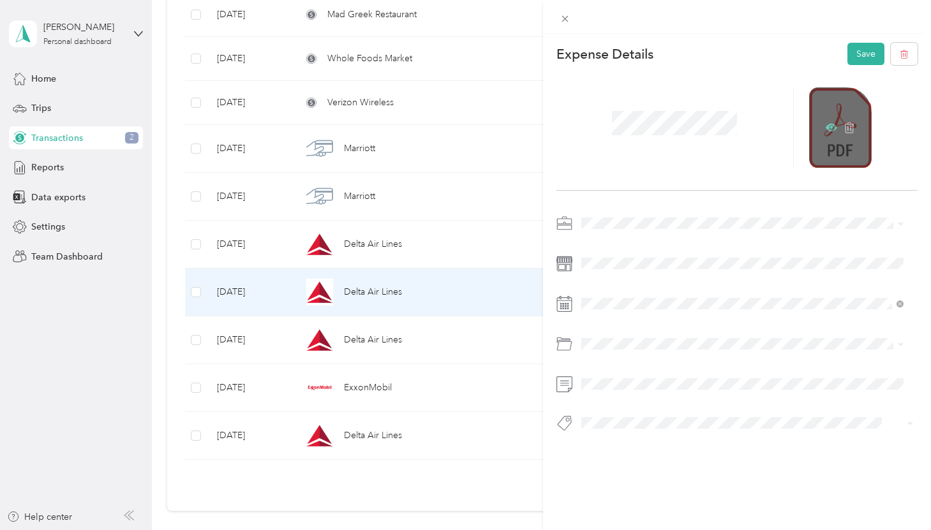
click at [826, 131] on icon at bounding box center [831, 127] width 11 height 11
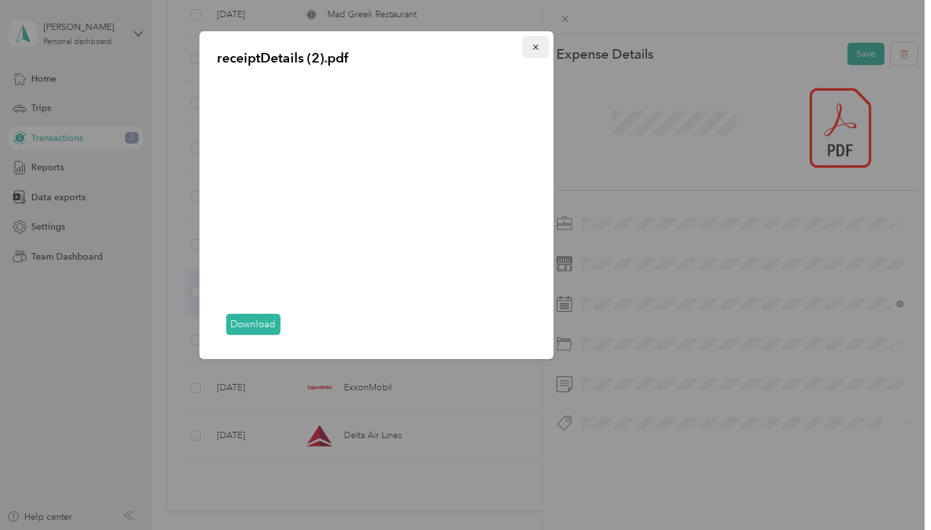
click at [536, 52] on icon "button" at bounding box center [535, 47] width 9 height 9
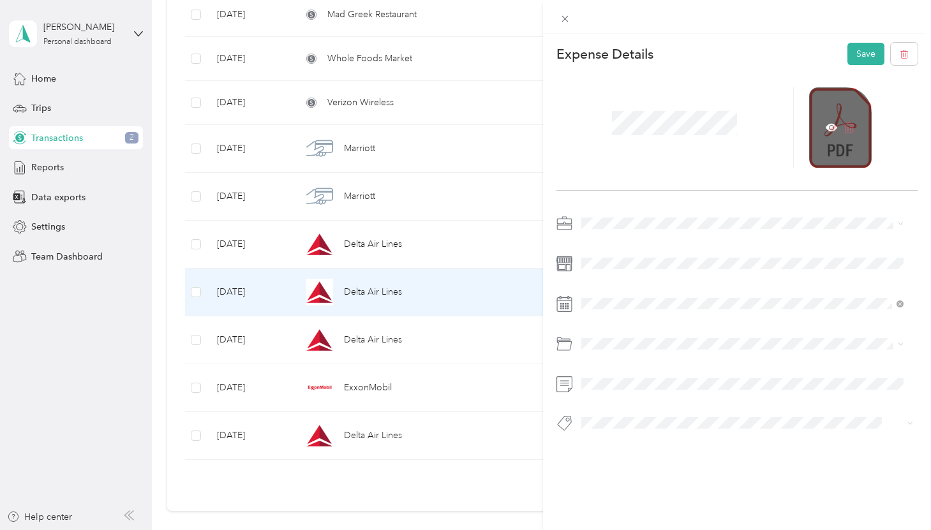
click at [845, 128] on icon at bounding box center [850, 128] width 10 height 11
click at [839, 128] on icon at bounding box center [849, 120] width 29 height 35
click at [820, 153] on div at bounding box center [840, 127] width 63 height 80
click at [826, 126] on icon at bounding box center [831, 128] width 11 height 8
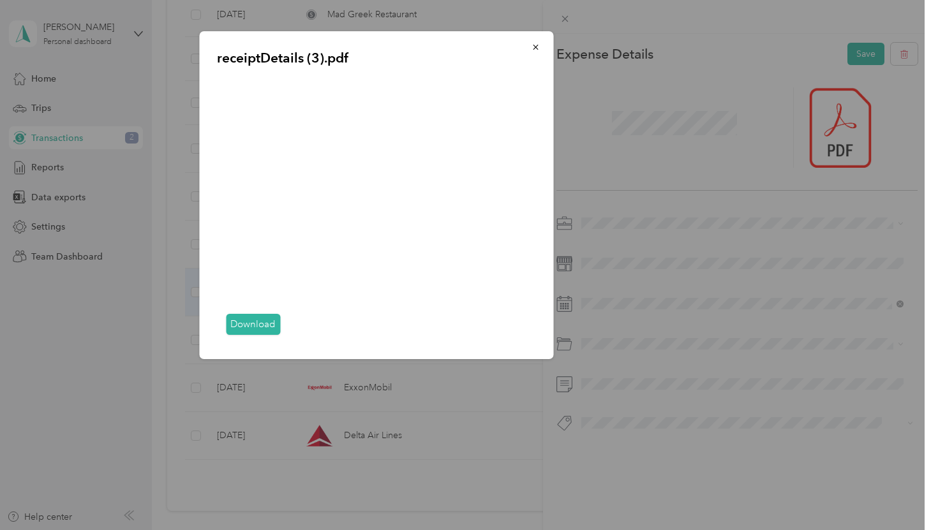
click at [540, 51] on button "button" at bounding box center [535, 47] width 27 height 22
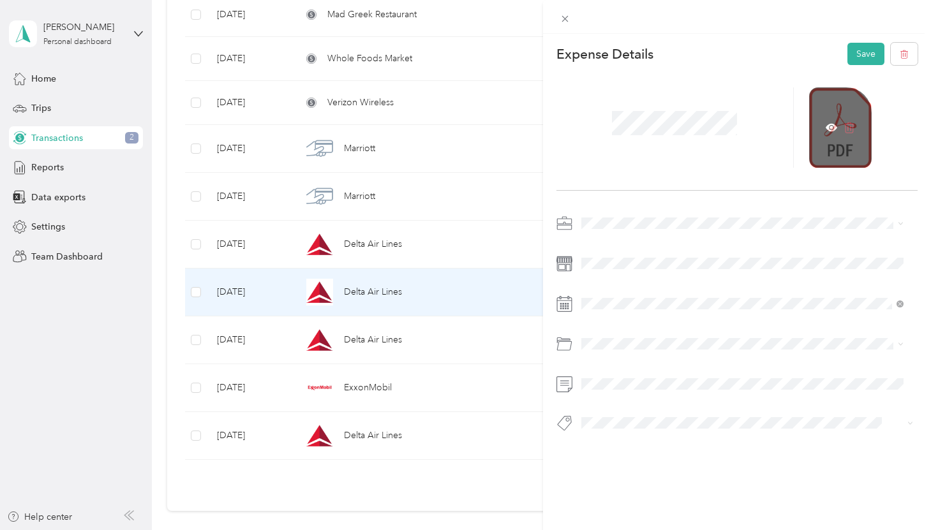
click at [847, 124] on icon at bounding box center [850, 128] width 10 height 11
click at [847, 124] on icon at bounding box center [849, 120] width 29 height 35
click at [828, 156] on div at bounding box center [840, 127] width 63 height 80
click at [830, 128] on icon at bounding box center [832, 128] width 4 height 4
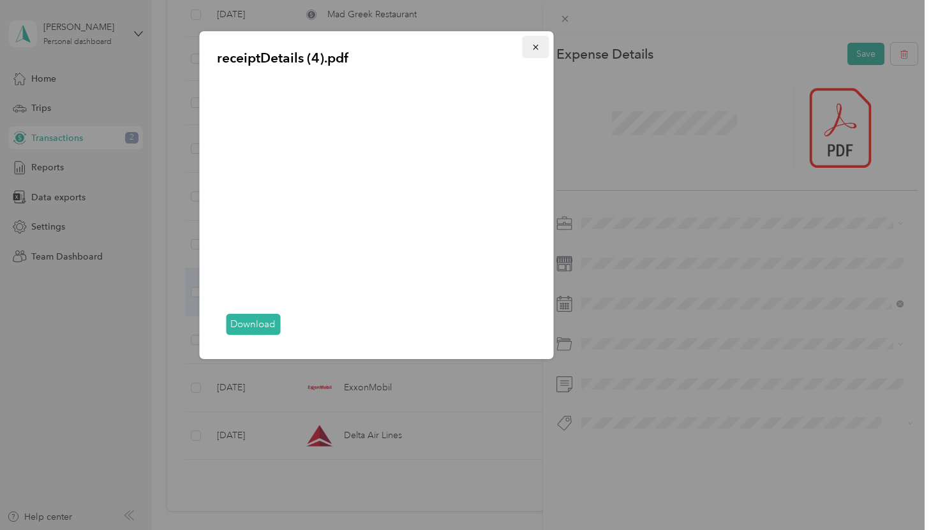
click at [533, 52] on button "button" at bounding box center [535, 47] width 27 height 22
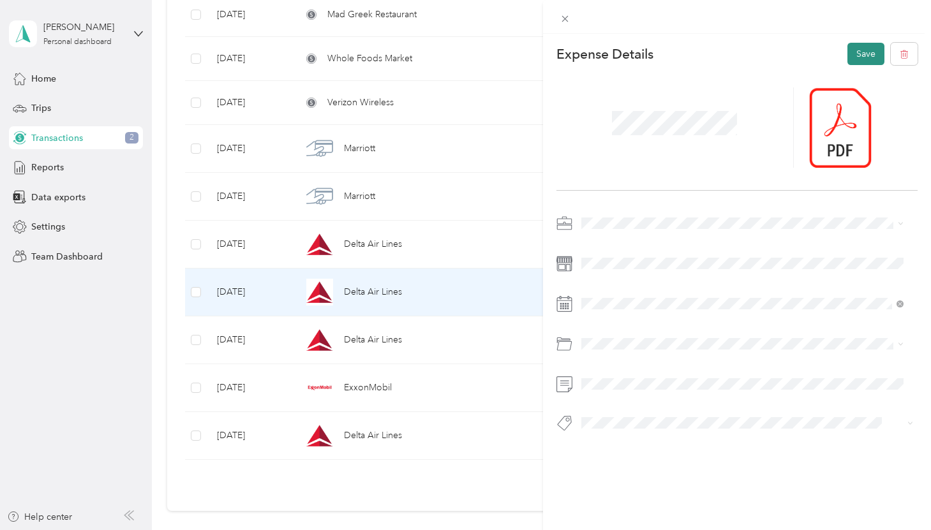
click at [848, 59] on button "Save" at bounding box center [866, 54] width 37 height 22
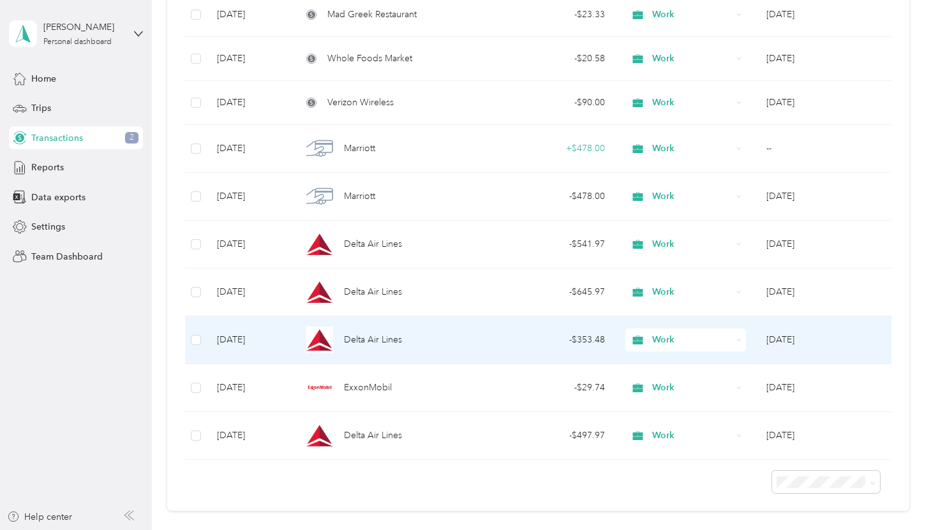
click at [652, 340] on span "Work" at bounding box center [692, 340] width 80 height 14
click at [675, 381] on span "Personal" at bounding box center [695, 384] width 80 height 13
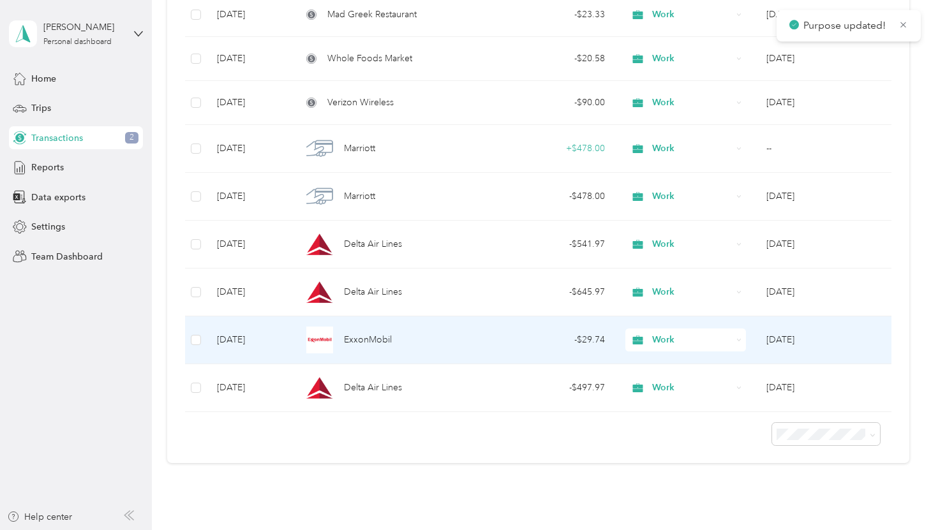
click at [433, 352] on div "ExxonMobil" at bounding box center [393, 340] width 182 height 27
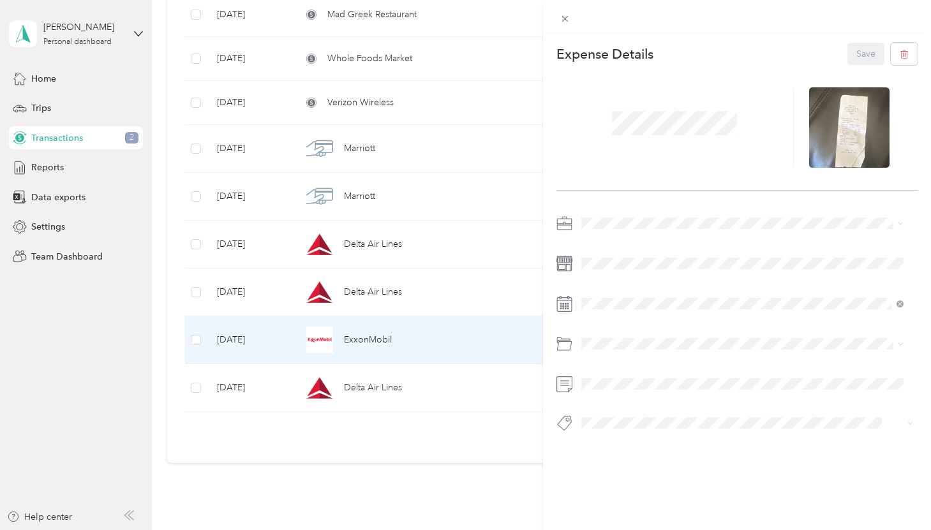
click at [467, 299] on div "This expense cannot be edited because it is either under review, approved, or p…" at bounding box center [465, 265] width 931 height 530
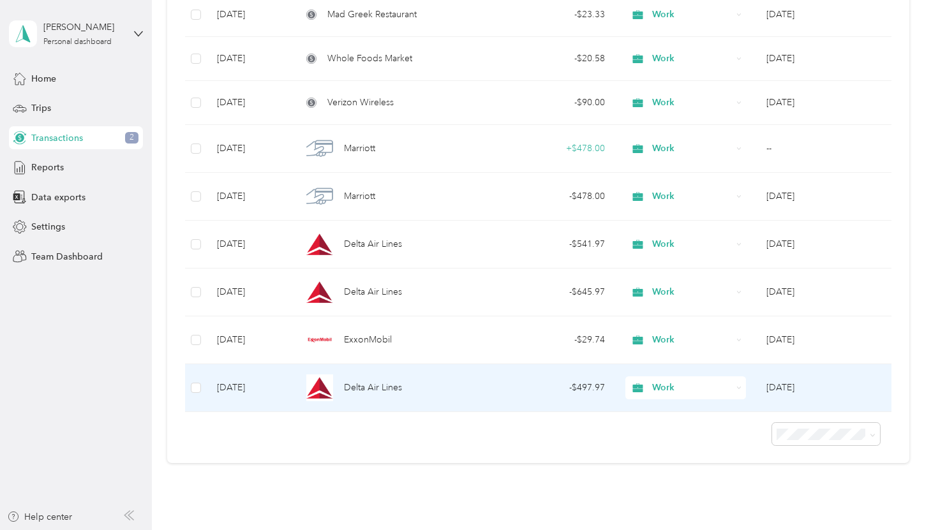
click at [409, 381] on div "Delta Air Lines" at bounding box center [393, 388] width 182 height 27
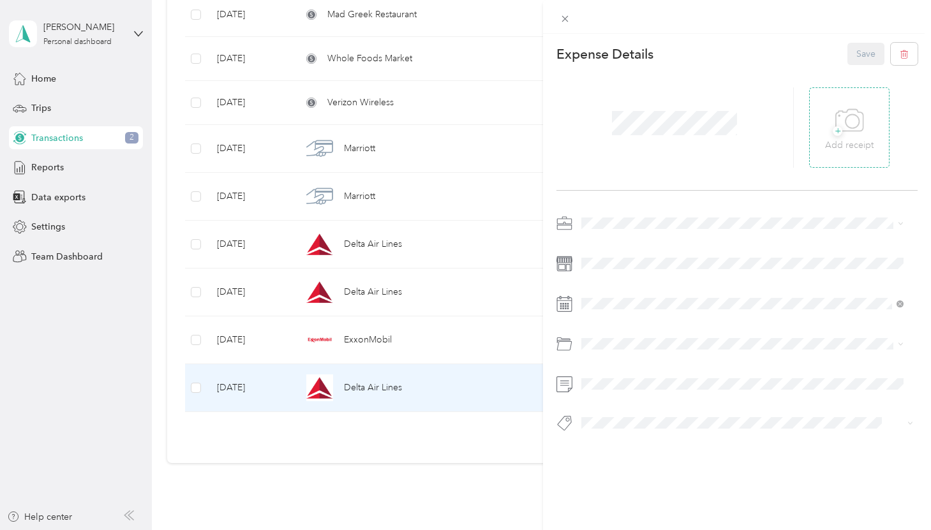
click at [833, 147] on p "Add receipt" at bounding box center [849, 145] width 49 height 14
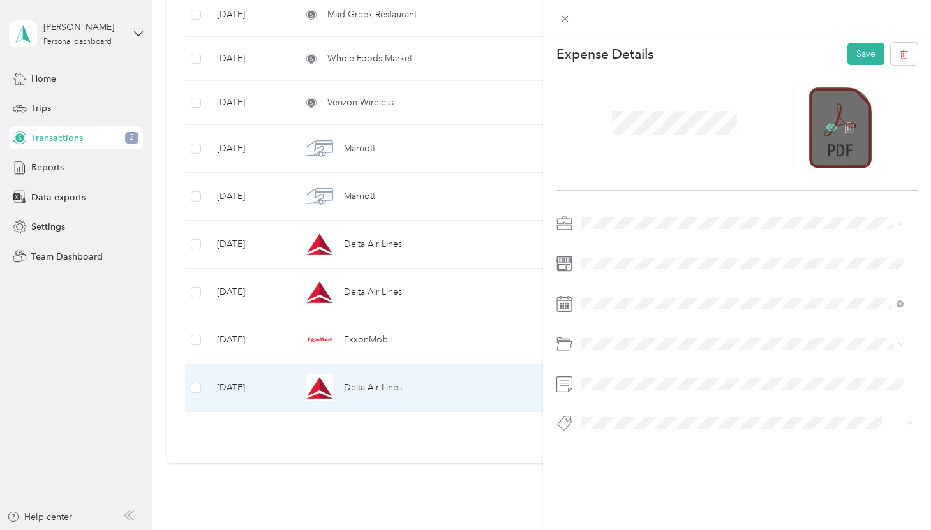
click at [826, 131] on icon at bounding box center [831, 128] width 11 height 8
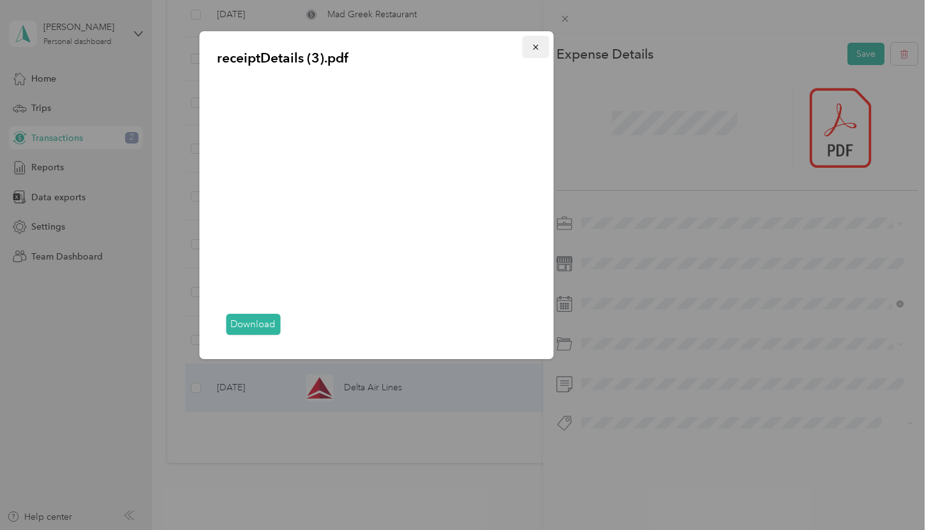
click at [535, 49] on icon "button" at bounding box center [535, 47] width 9 height 9
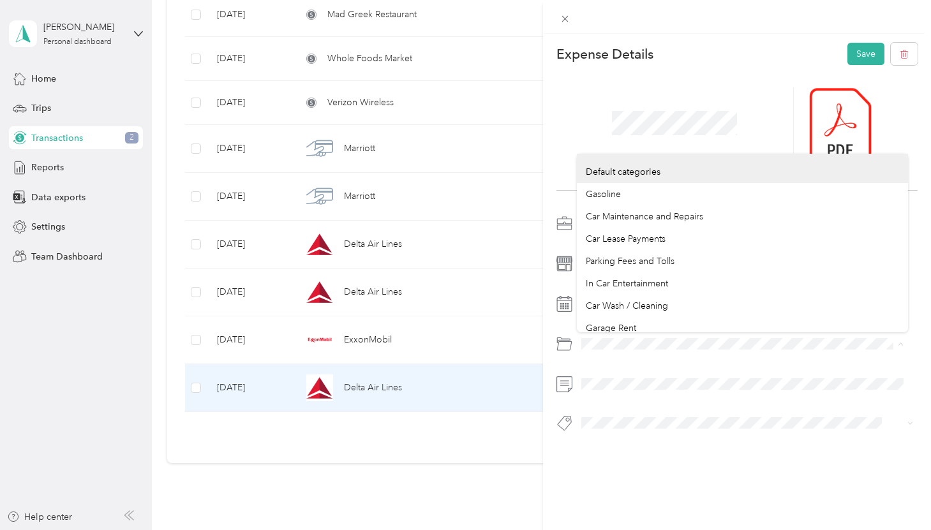
click at [498, 344] on div "This expense cannot be edited because it is either under review, approved, or p…" at bounding box center [465, 265] width 931 height 530
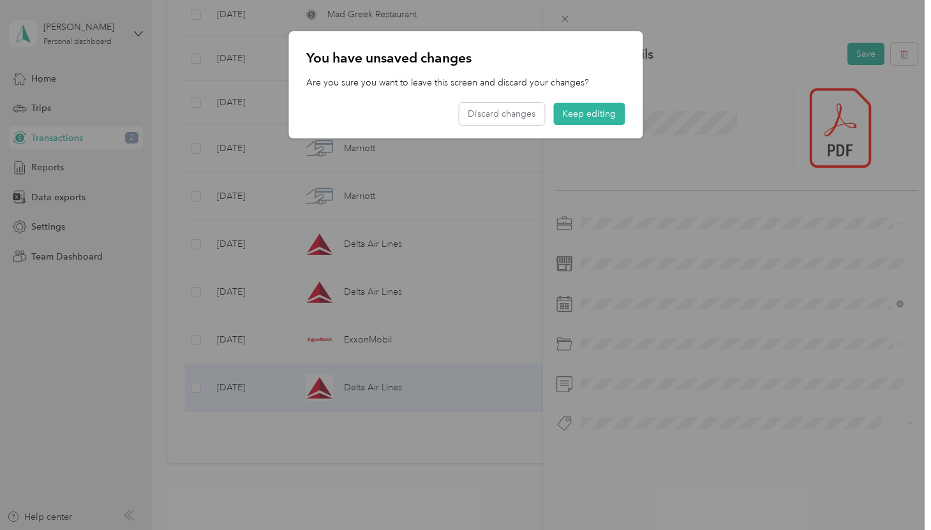
click at [648, 397] on div "Business Travel" at bounding box center [735, 395] width 299 height 13
click at [581, 119] on button "Keep editing" at bounding box center [588, 114] width 71 height 22
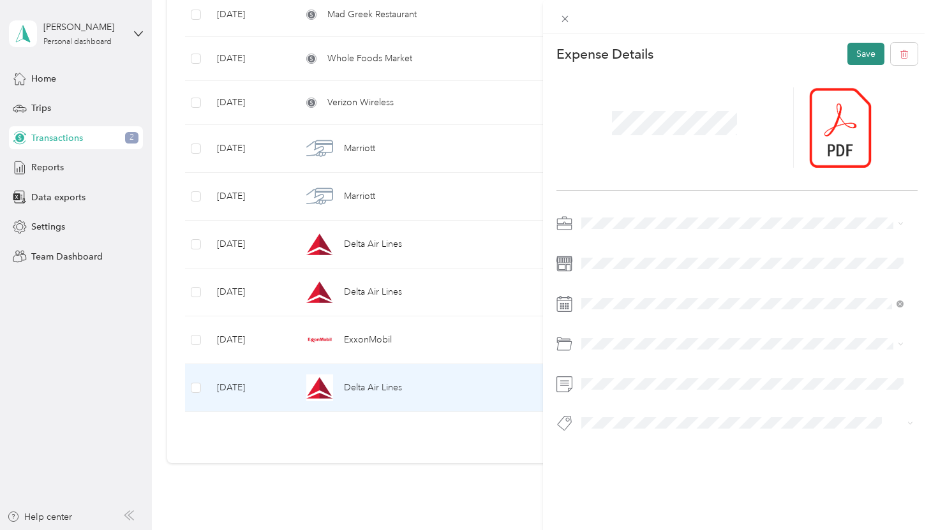
click at [848, 63] on button "Save" at bounding box center [866, 54] width 37 height 22
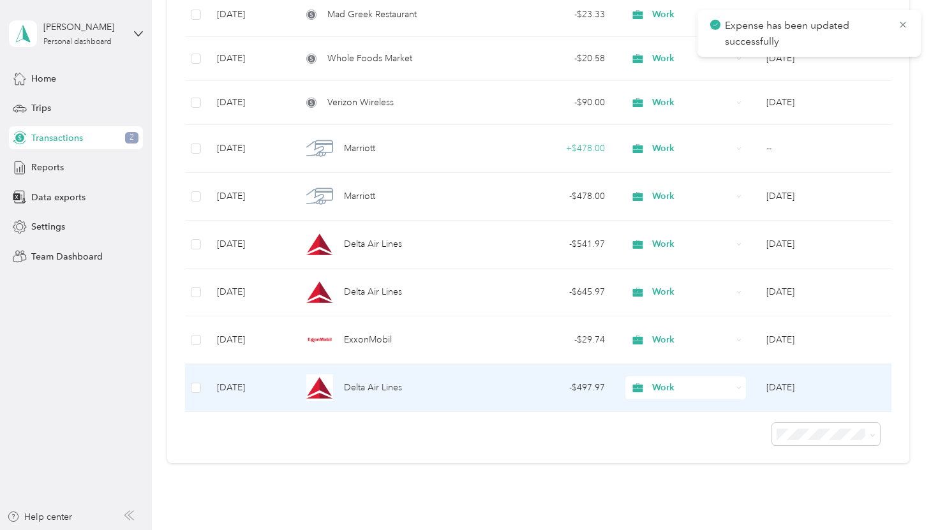
click at [394, 391] on span "Delta Air Lines" at bounding box center [373, 388] width 58 height 14
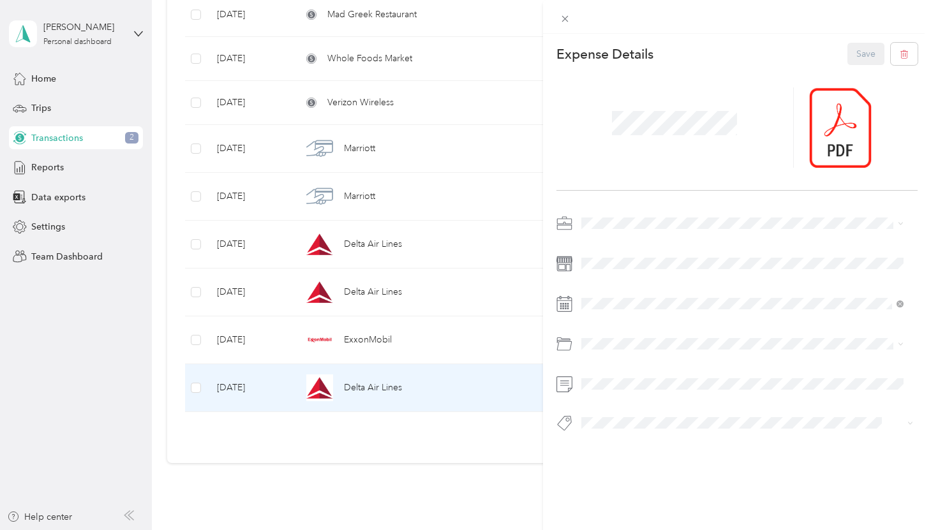
click at [451, 431] on div "This expense cannot be edited because it is either under review, approved, or p…" at bounding box center [465, 265] width 931 height 530
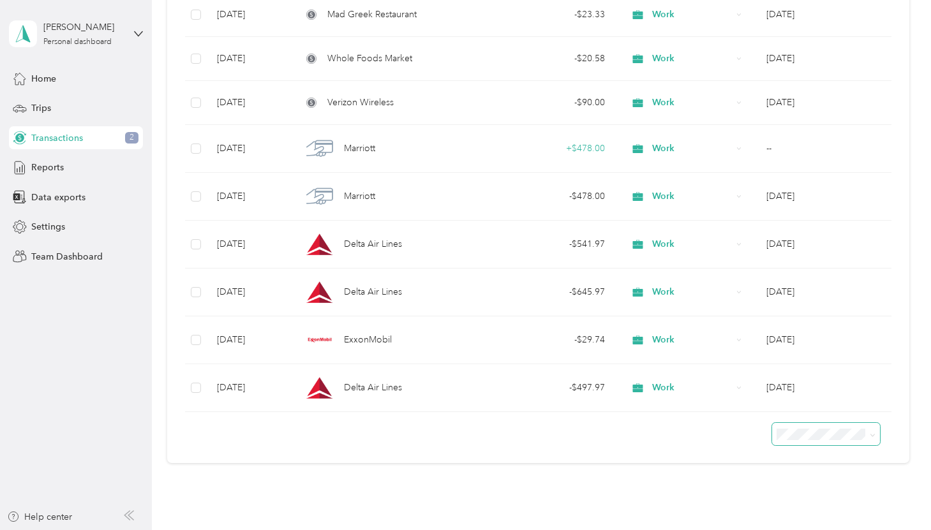
click at [782, 440] on span at bounding box center [826, 434] width 108 height 22
click at [789, 477] on span "50 per load" at bounding box center [801, 477] width 47 height 11
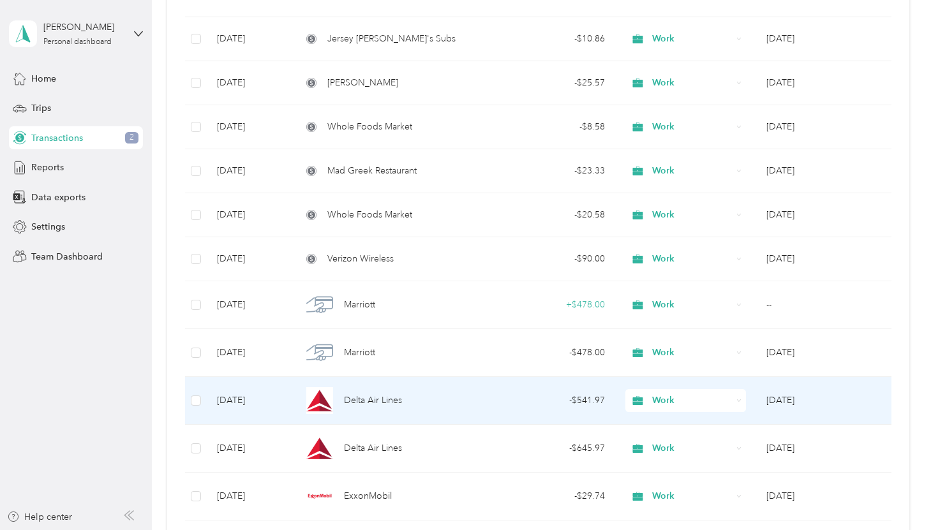
scroll to position [714, 0]
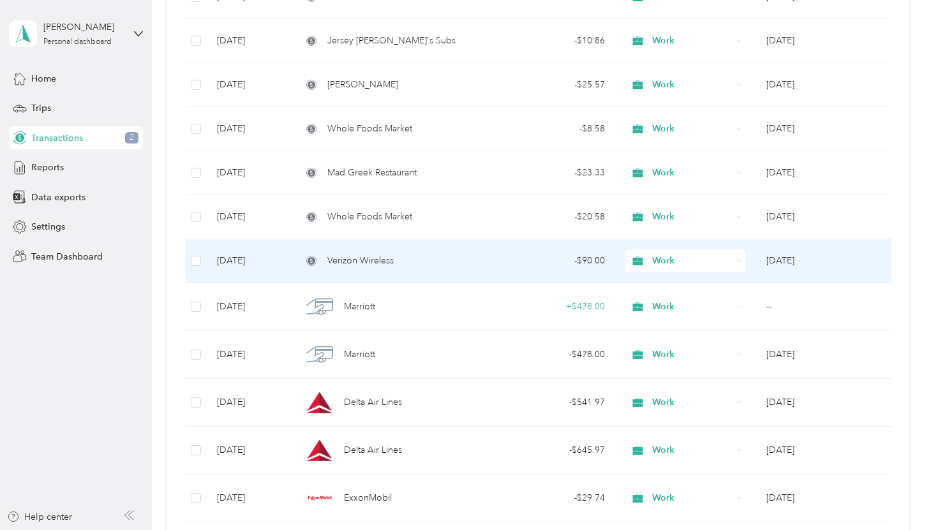
click at [394, 260] on div "Verizon Wireless" at bounding box center [393, 261] width 182 height 14
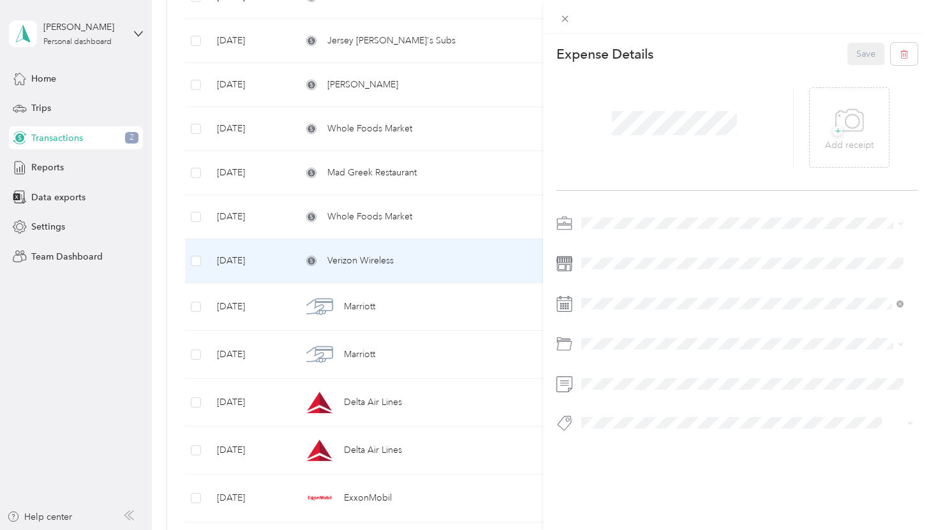
click at [49, 83] on div "This expense cannot be edited because it is either under review, approved, or p…" at bounding box center [465, 265] width 931 height 530
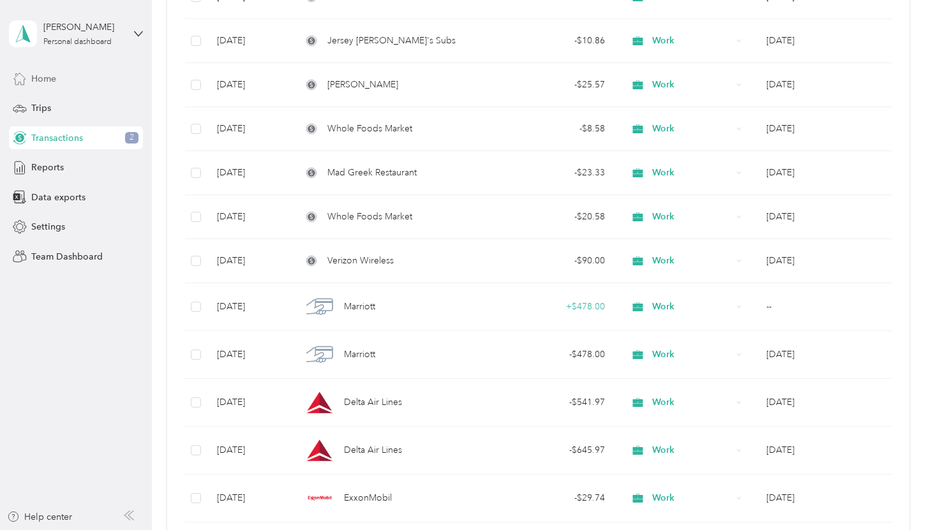
click at [49, 80] on span "Home" at bounding box center [43, 78] width 25 height 13
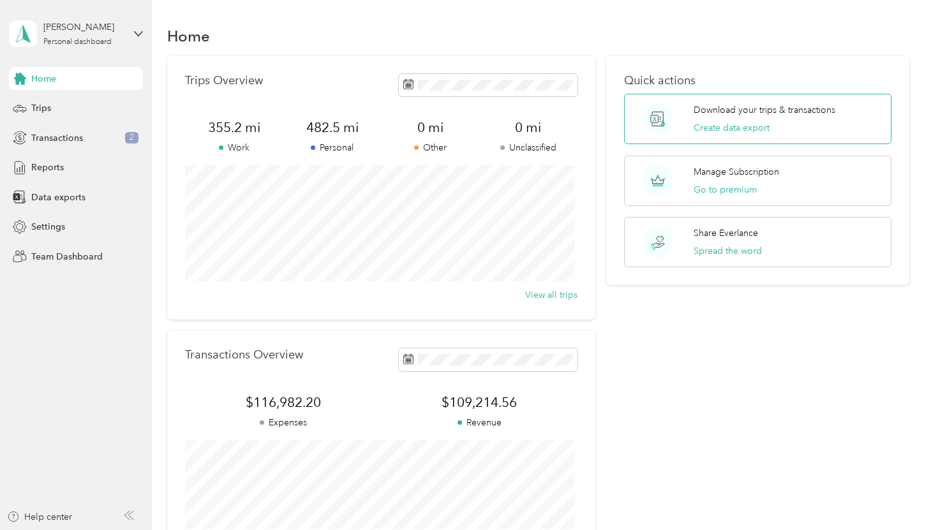
click at [754, 137] on div "Download your trips & transactions Create data export" at bounding box center [757, 119] width 267 height 50
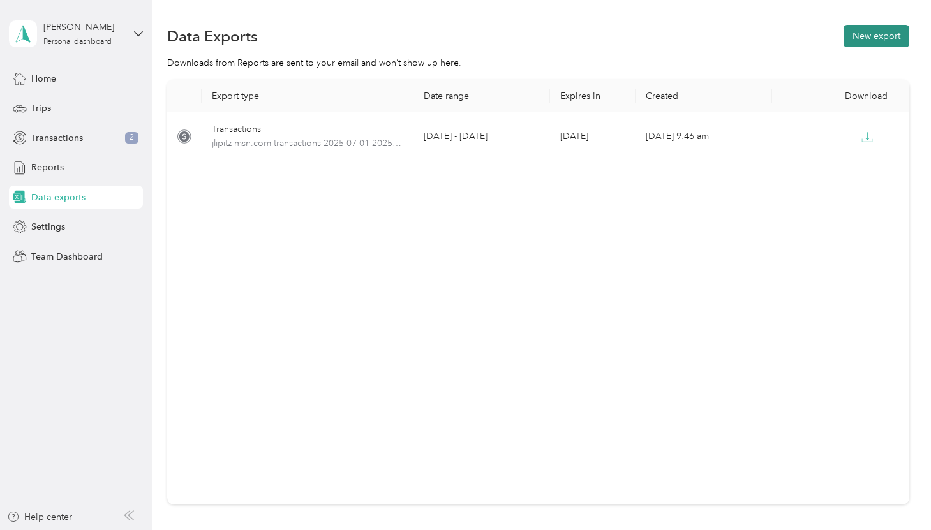
click at [872, 41] on button "New export" at bounding box center [877, 36] width 66 height 22
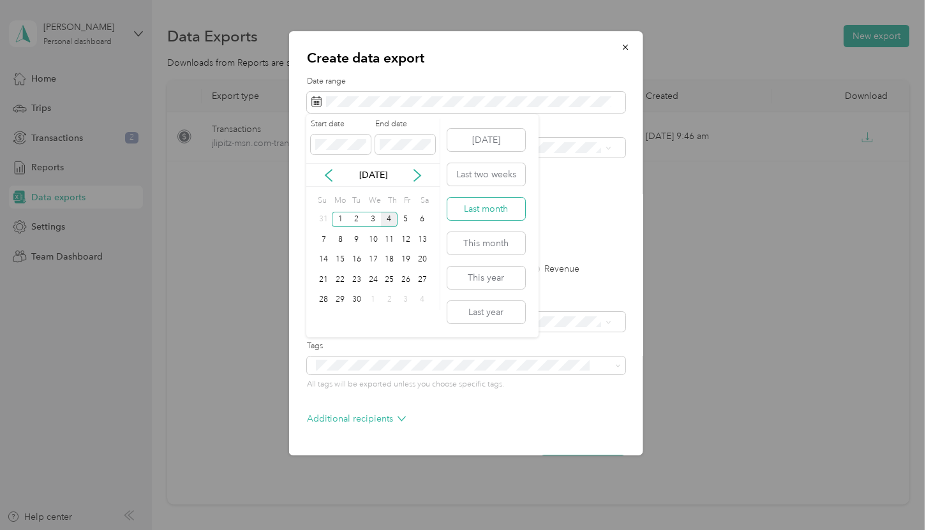
click at [505, 207] on button "Last month" at bounding box center [486, 209] width 78 height 22
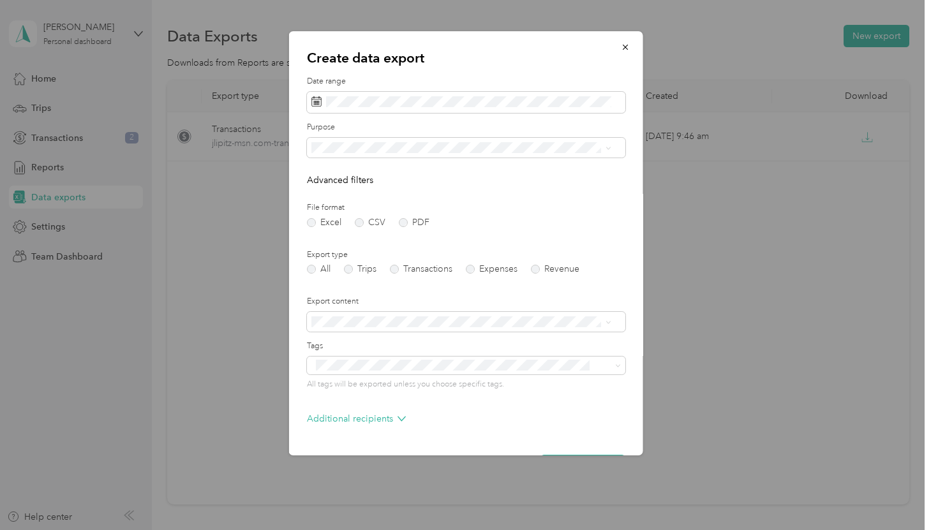
click at [327, 187] on span "Work" at bounding box center [326, 191] width 22 height 11
click at [408, 221] on label "PDF" at bounding box center [413, 222] width 31 height 9
click at [424, 270] on label "Transactions" at bounding box center [420, 269] width 63 height 9
click at [490, 273] on label "Expenses" at bounding box center [491, 269] width 52 height 9
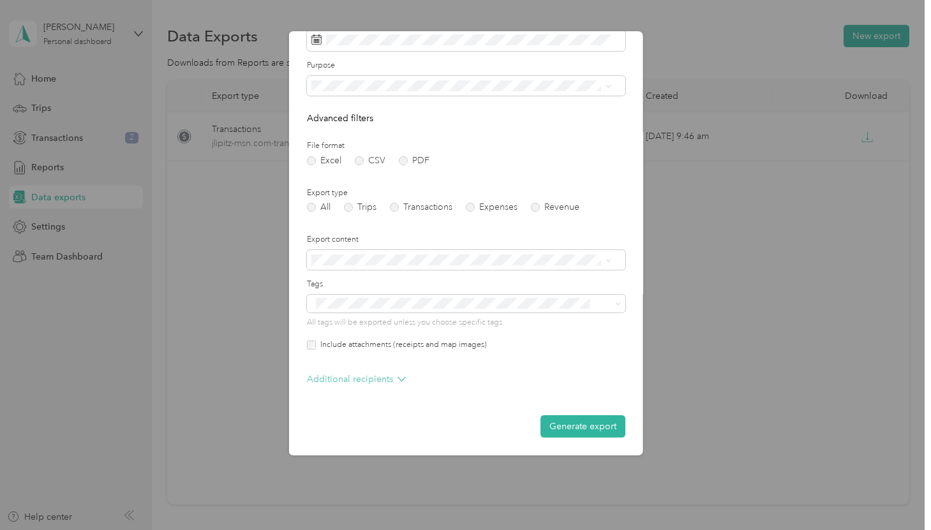
click at [347, 382] on p "Additional recipients" at bounding box center [355, 379] width 99 height 13
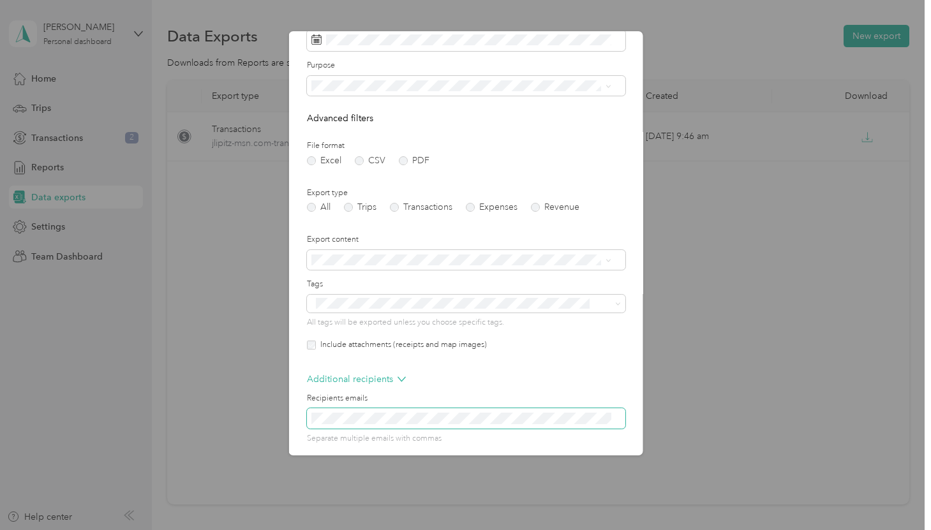
scroll to position [113, 0]
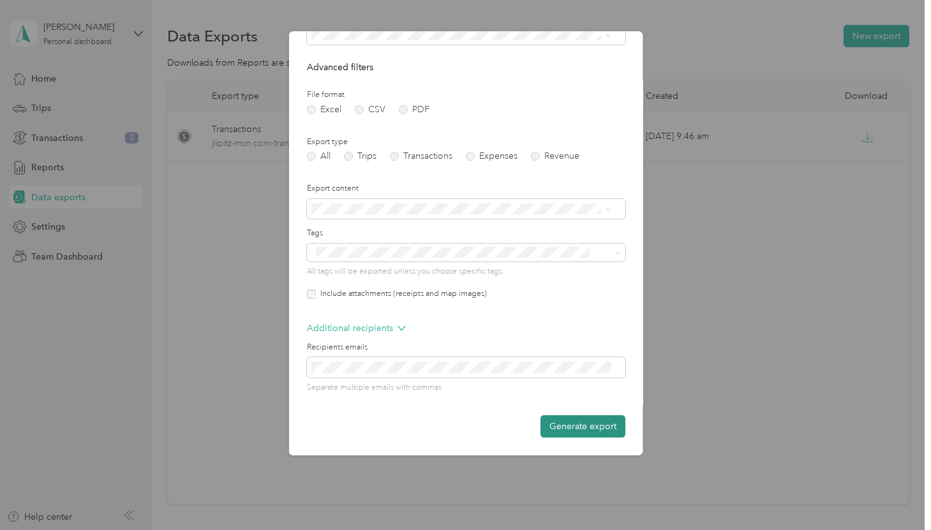
click at [559, 428] on button "Generate export" at bounding box center [582, 426] width 85 height 22
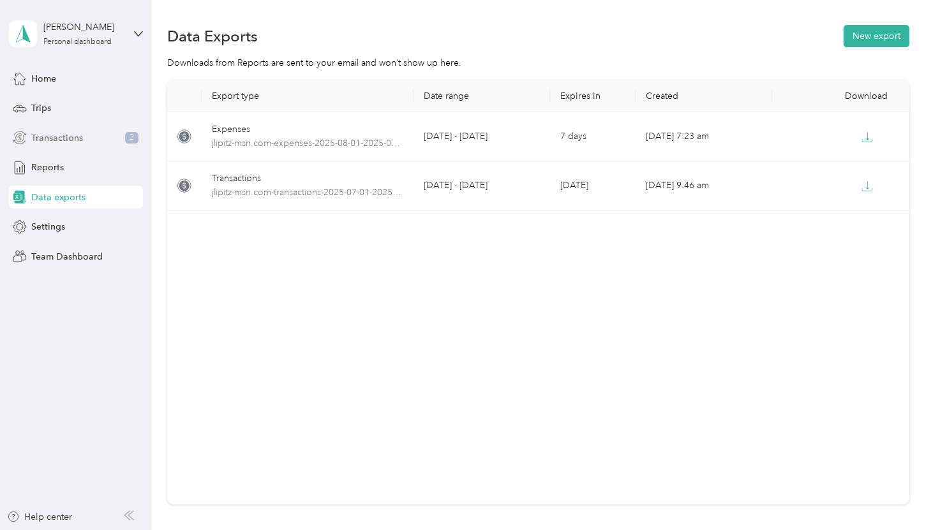
click at [72, 140] on span "Transactions" at bounding box center [57, 137] width 52 height 13
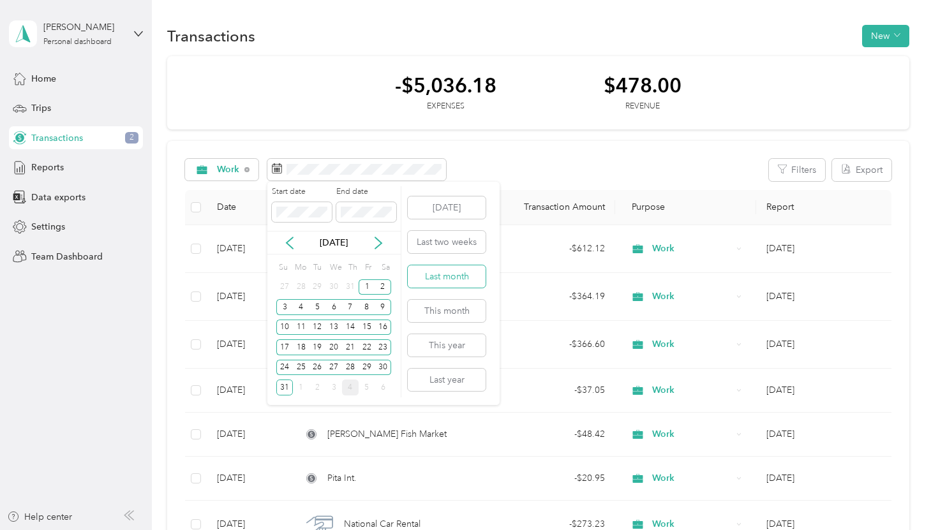
click at [444, 273] on button "Last month" at bounding box center [447, 277] width 78 height 22
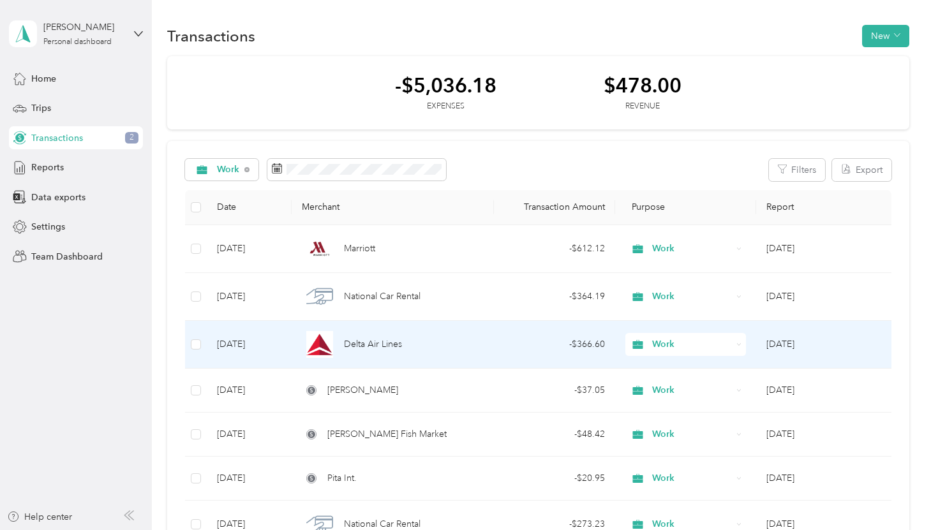
click at [250, 340] on td "[DATE]" at bounding box center [249, 345] width 85 height 48
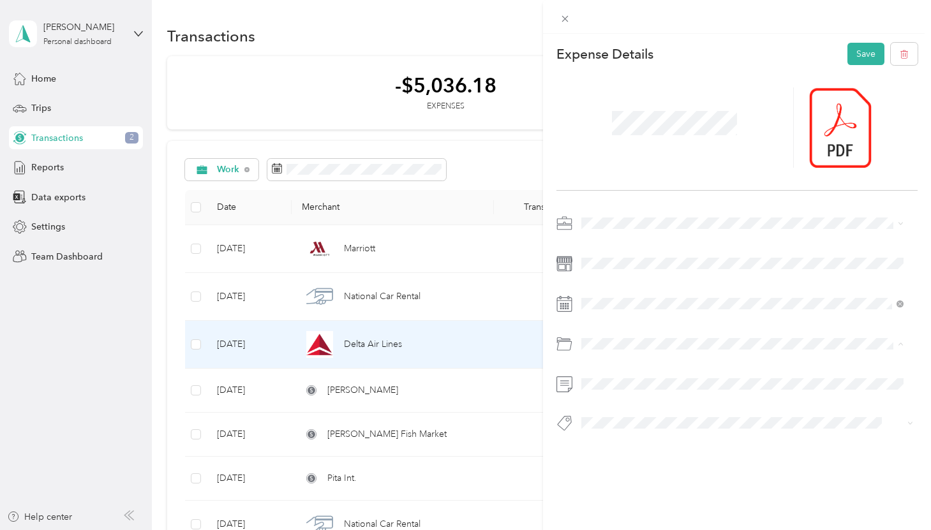
click at [666, 395] on div "Business Travel" at bounding box center [742, 395] width 313 height 13
click at [851, 59] on button "Save" at bounding box center [866, 54] width 37 height 22
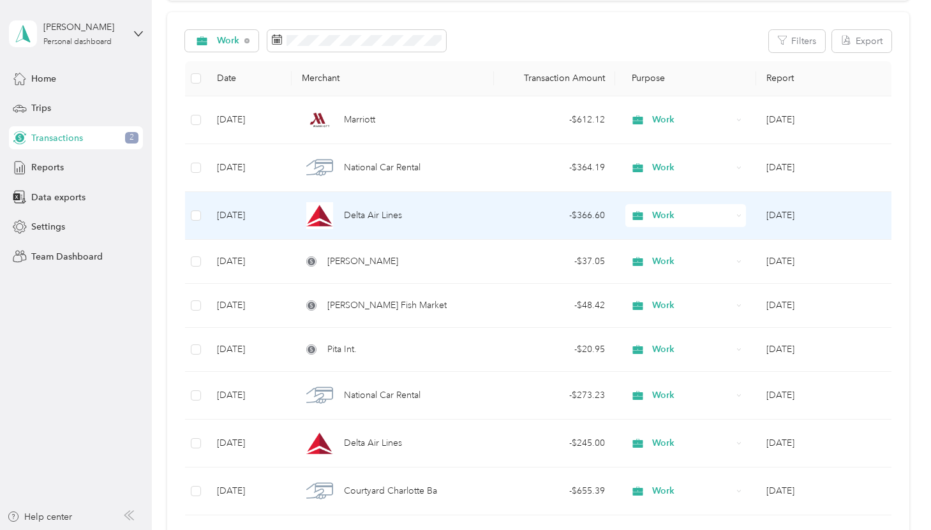
scroll to position [130, 0]
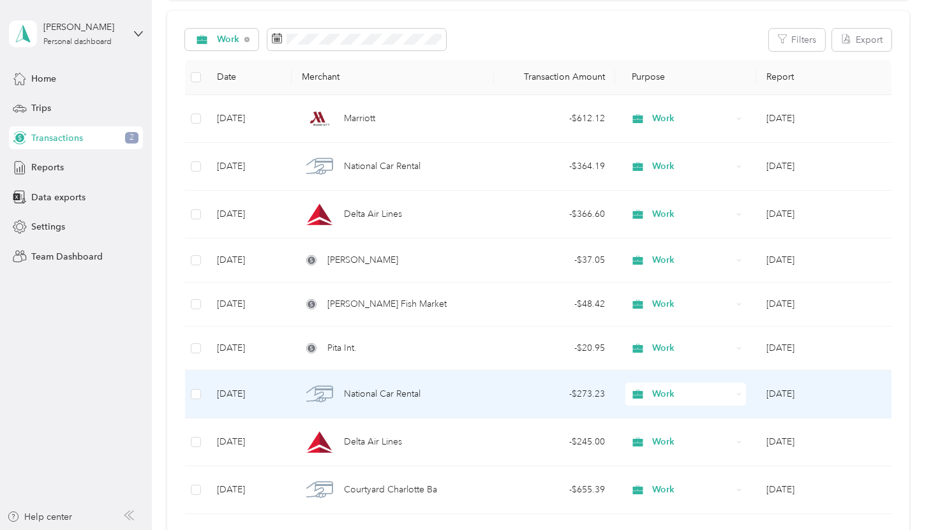
click at [260, 391] on td "[DATE]" at bounding box center [249, 395] width 85 height 48
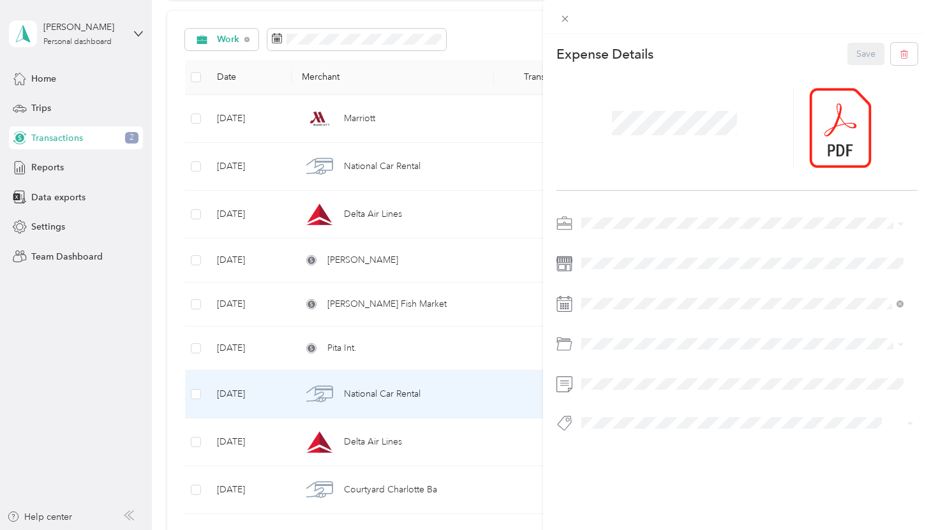
click at [564, 24] on span at bounding box center [566, 19] width 18 height 18
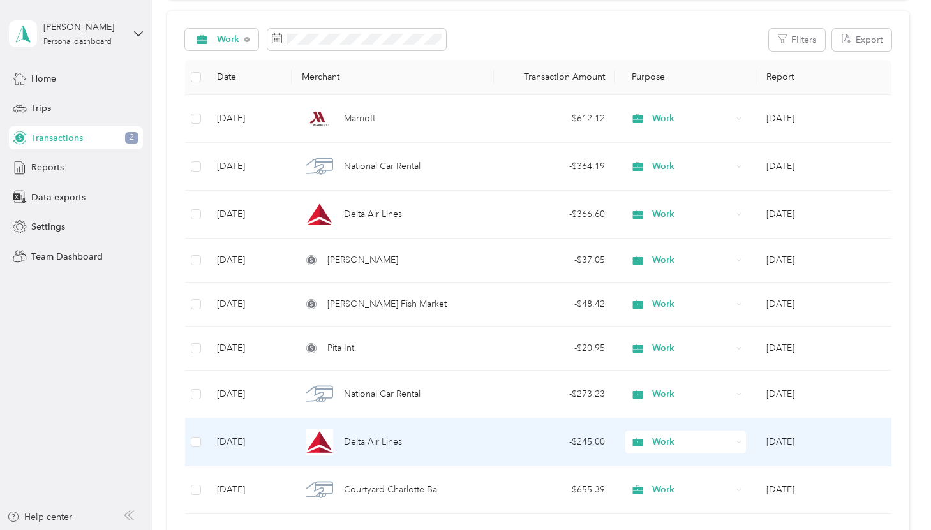
click at [393, 442] on span "Delta Air Lines" at bounding box center [373, 442] width 58 height 14
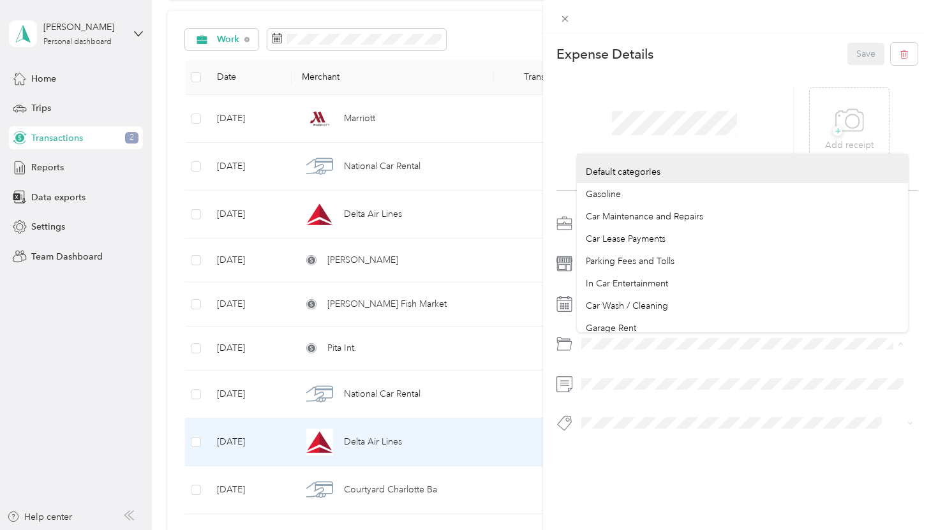
click at [519, 342] on div "This expense cannot be edited because it is either under review, approved, or p…" at bounding box center [465, 265] width 931 height 530
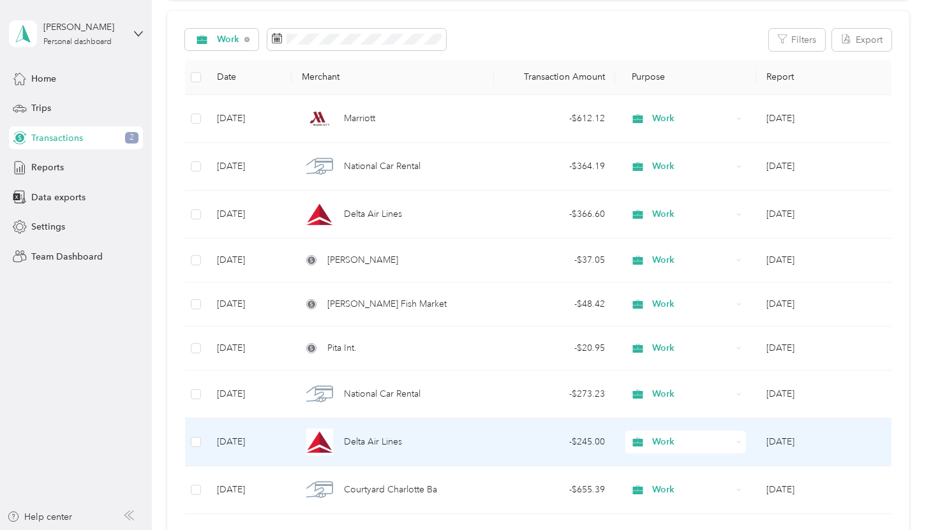
click at [377, 437] on span "Delta Air Lines" at bounding box center [373, 442] width 58 height 14
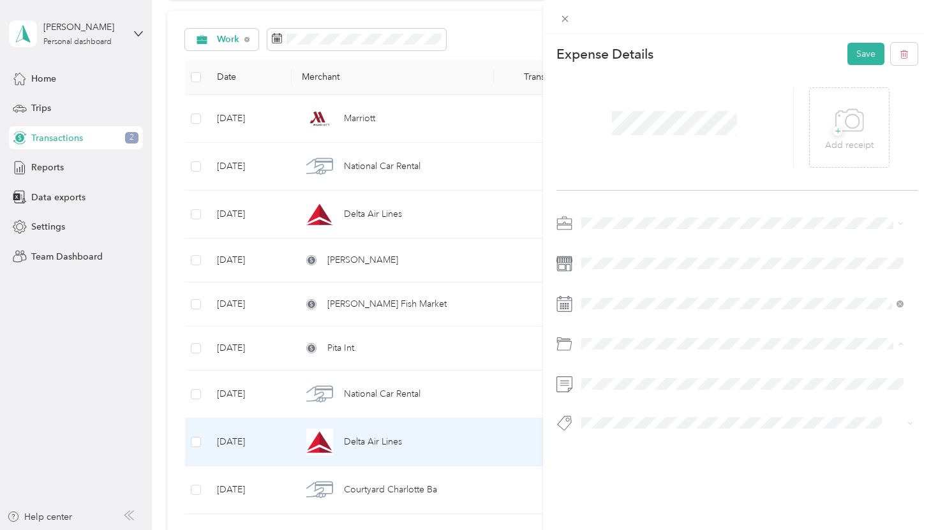
click at [759, 402] on li "Business Travel" at bounding box center [742, 395] width 331 height 22
click at [625, 390] on span at bounding box center [747, 384] width 341 height 20
click at [858, 57] on button "Save" at bounding box center [866, 54] width 37 height 22
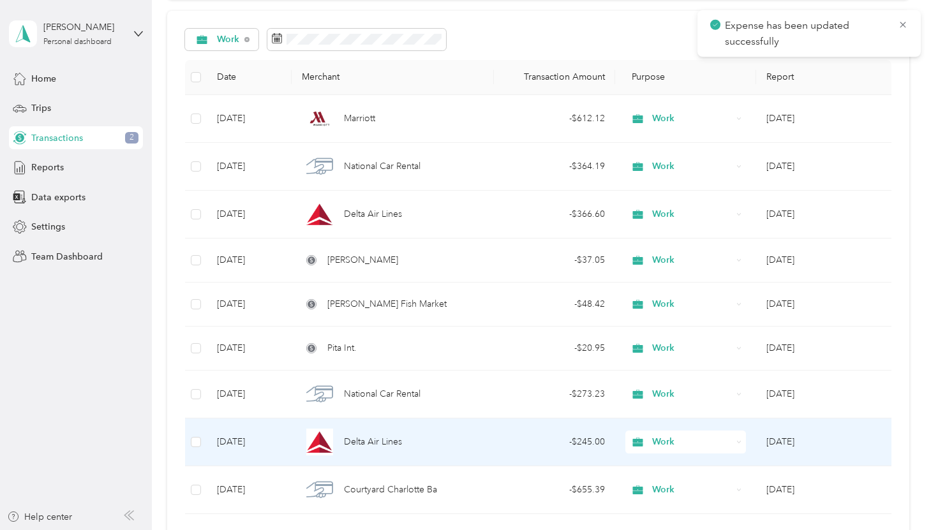
click at [380, 433] on div "Delta Air Lines" at bounding box center [393, 442] width 182 height 27
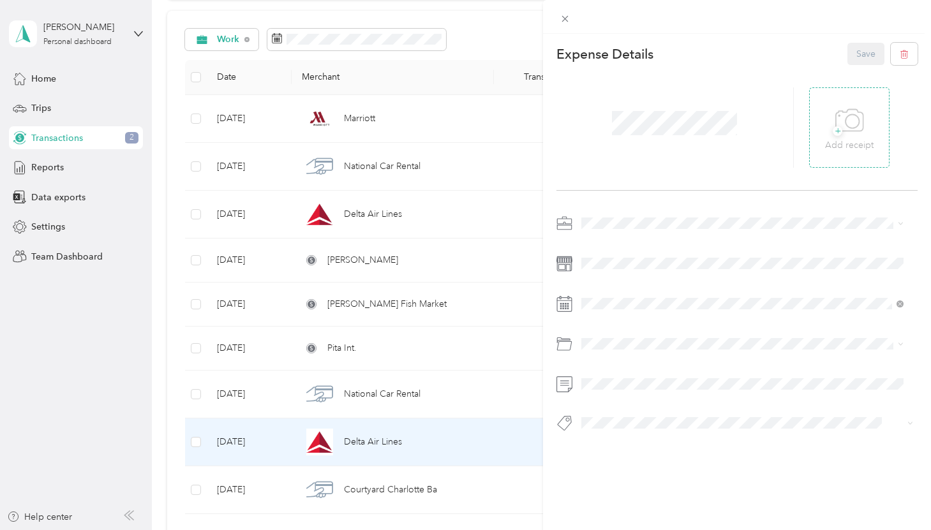
click at [837, 121] on icon at bounding box center [849, 120] width 29 height 35
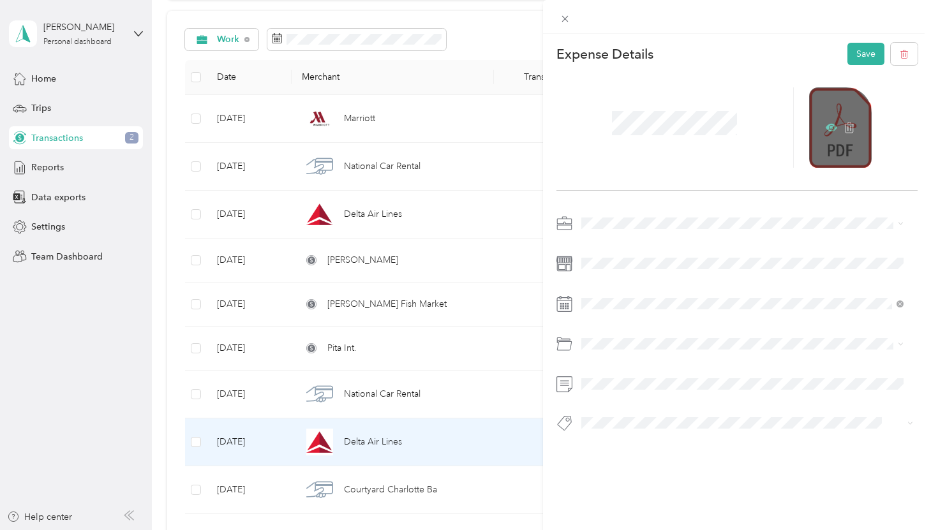
click at [826, 130] on icon at bounding box center [831, 127] width 11 height 11
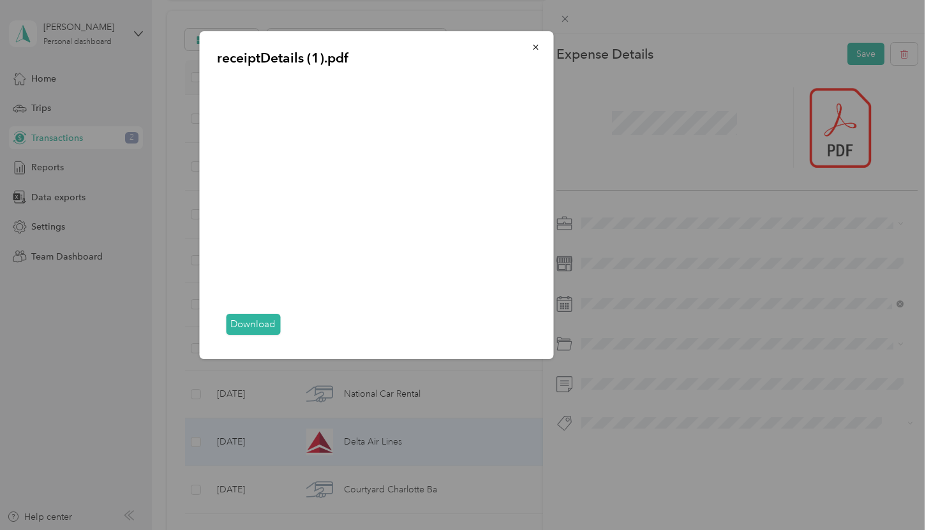
click at [535, 52] on button "button" at bounding box center [535, 47] width 27 height 22
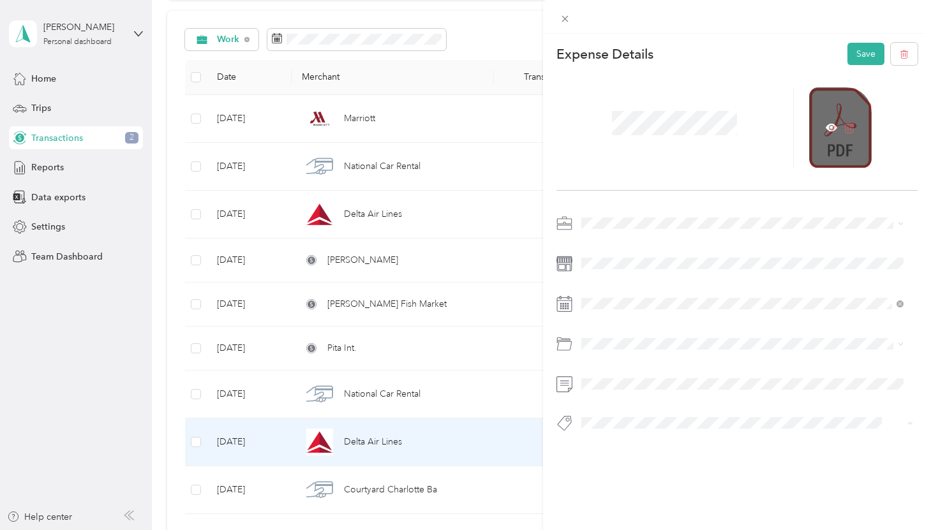
click at [844, 127] on icon at bounding box center [849, 127] width 11 height 11
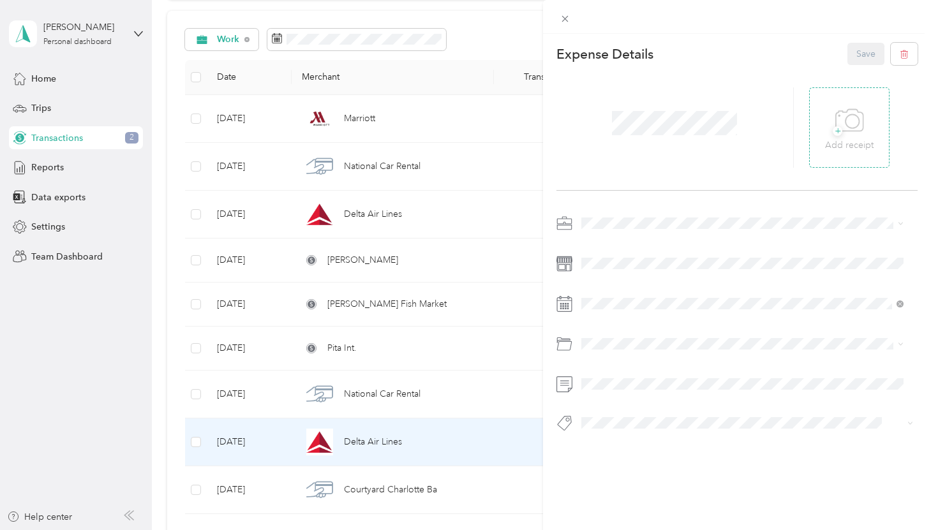
click at [840, 127] on icon at bounding box center [849, 120] width 29 height 35
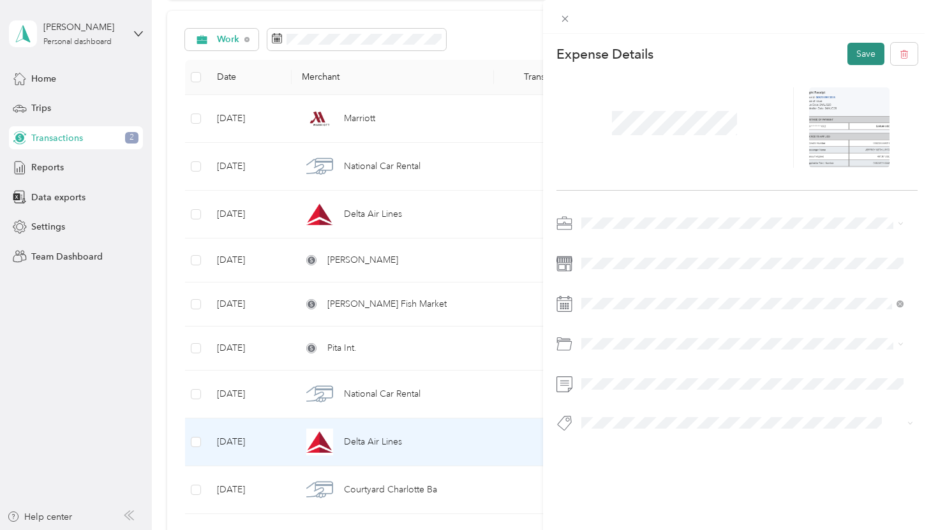
click at [860, 49] on button "Save" at bounding box center [866, 54] width 37 height 22
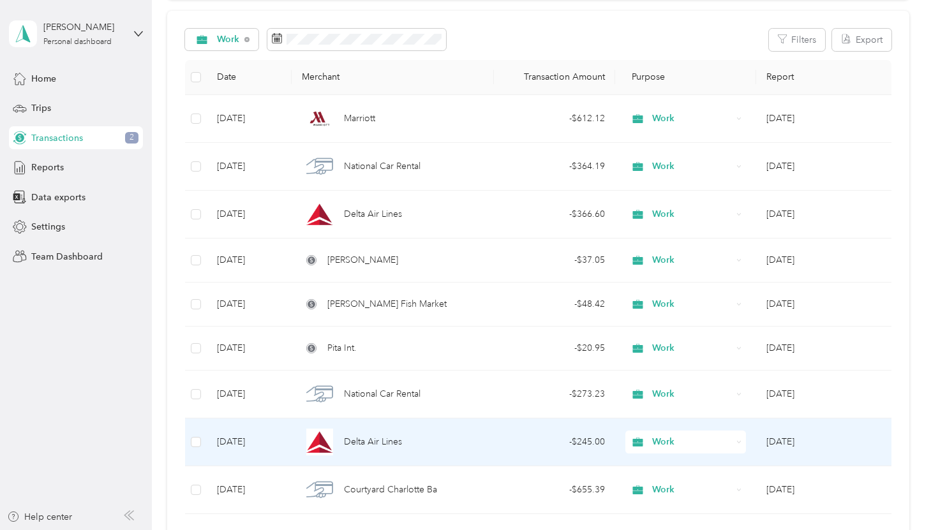
click at [267, 443] on td "[DATE]" at bounding box center [249, 443] width 85 height 48
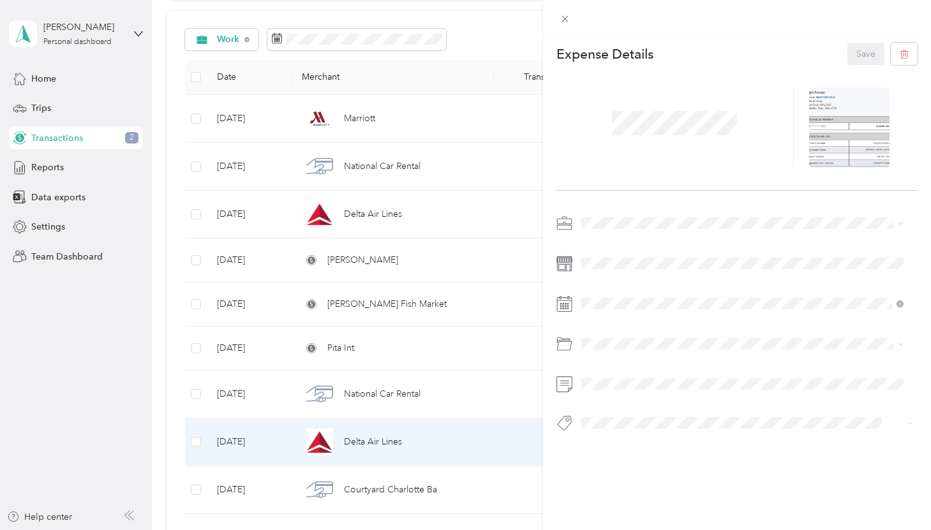
click at [176, 115] on div "This expense cannot be edited because it is either under review, approved, or p…" at bounding box center [465, 265] width 931 height 530
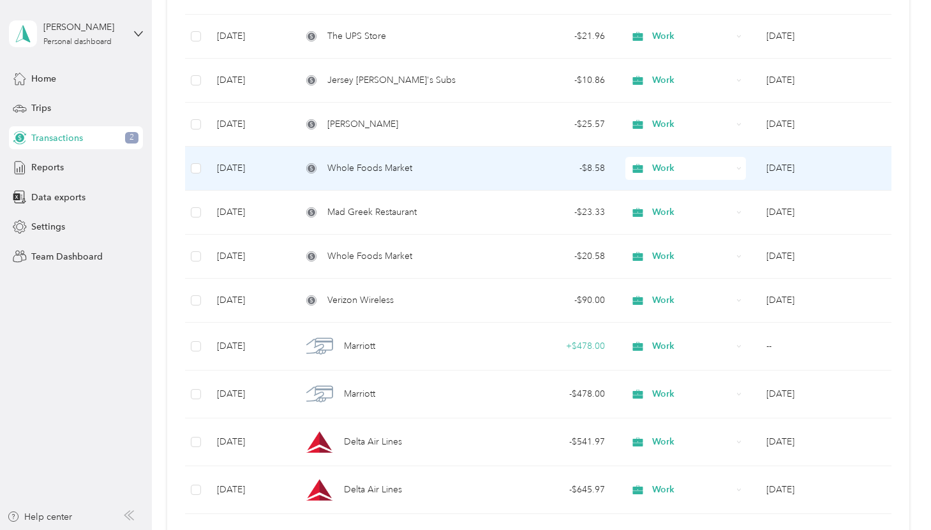
scroll to position [675, 0]
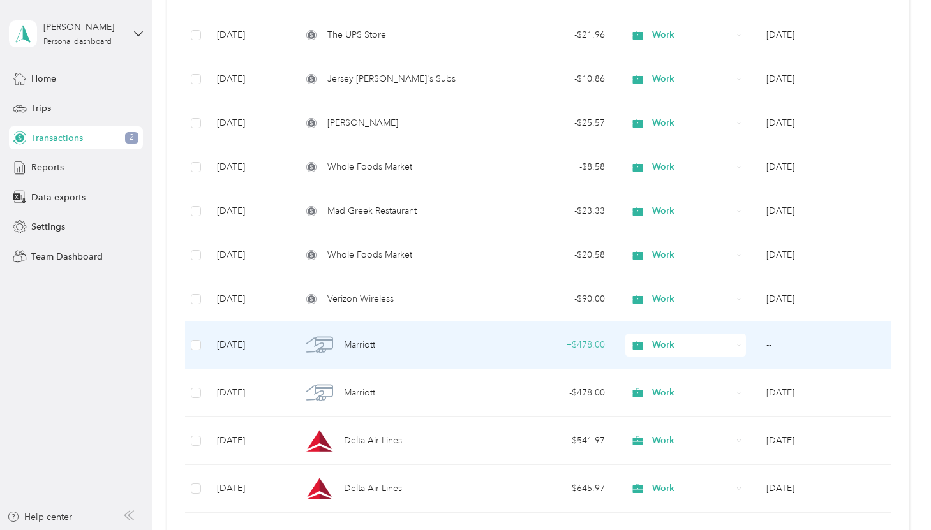
click at [662, 349] on span "Work" at bounding box center [692, 345] width 80 height 14
click at [664, 382] on li "Personal" at bounding box center [684, 391] width 121 height 22
click at [655, 353] on div "Work" at bounding box center [685, 345] width 121 height 23
click at [661, 387] on span "Personal" at bounding box center [695, 391] width 80 height 13
click at [376, 350] on span "Delta Air Lines" at bounding box center [373, 345] width 58 height 14
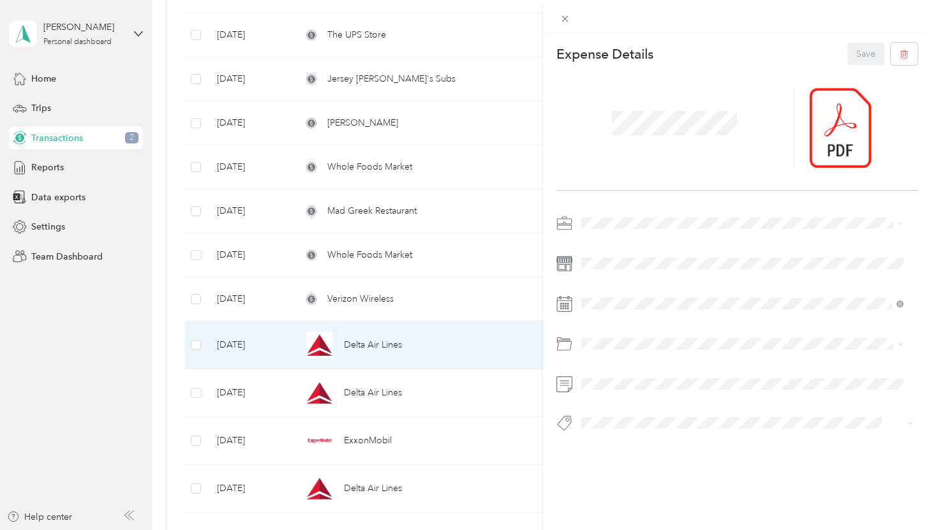
click at [371, 398] on div "This expense cannot be edited because it is either under review, approved, or p…" at bounding box center [465, 265] width 931 height 530
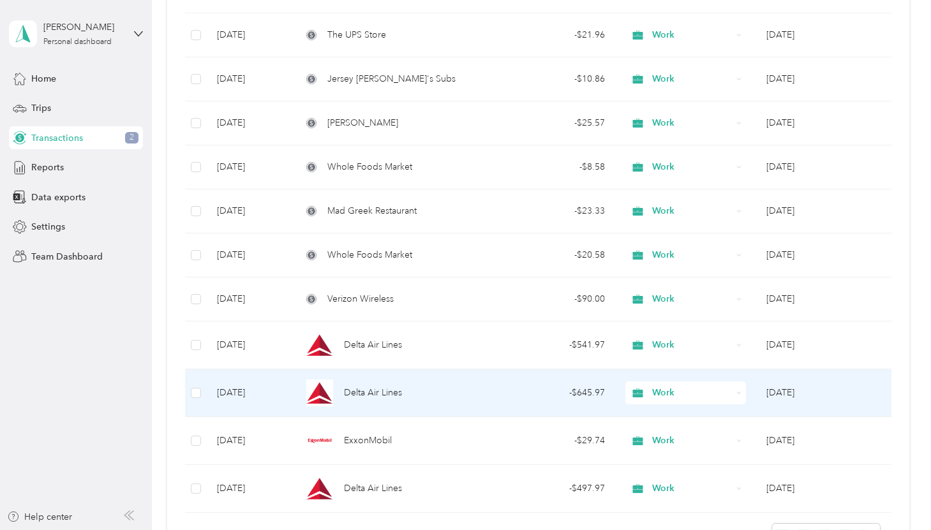
click at [371, 398] on span "Delta Air Lines" at bounding box center [373, 393] width 58 height 14
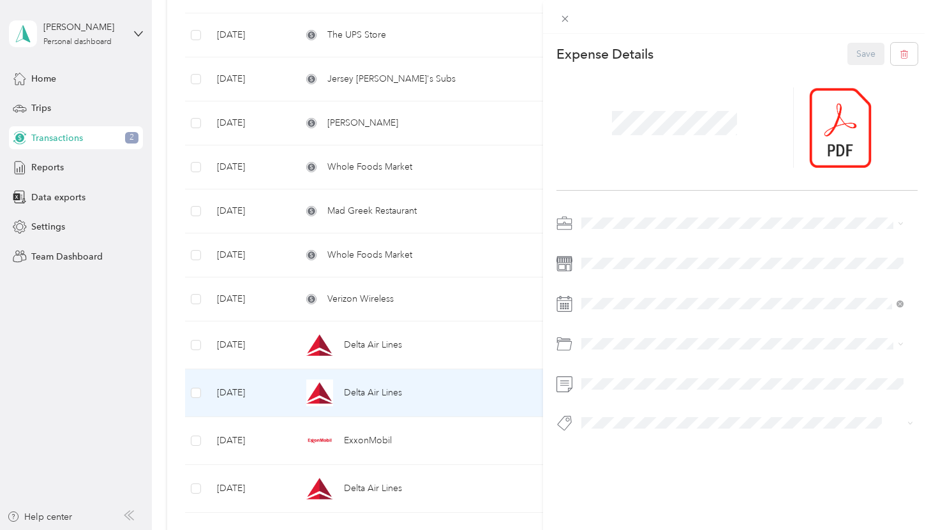
click at [375, 484] on div "This expense cannot be edited because it is either under review, approved, or p…" at bounding box center [465, 265] width 931 height 530
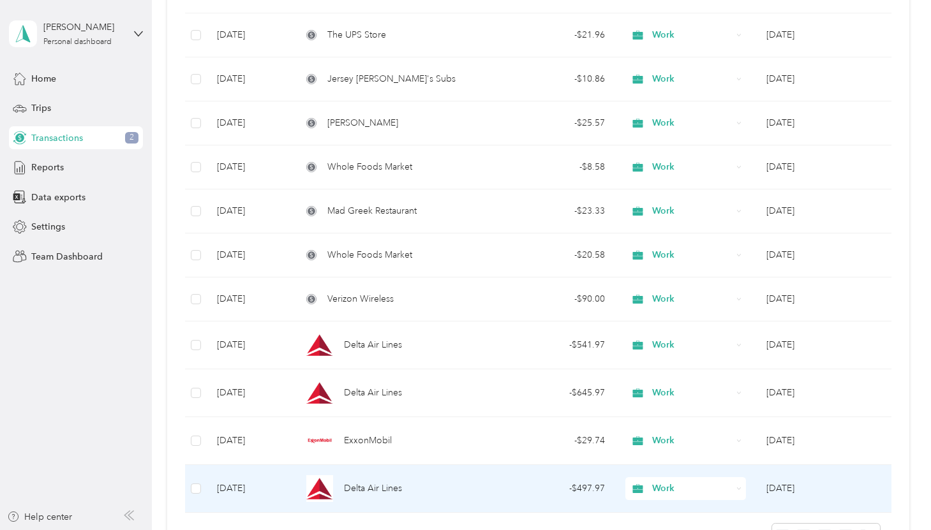
click at [375, 484] on span "Delta Air Lines" at bounding box center [373, 489] width 58 height 14
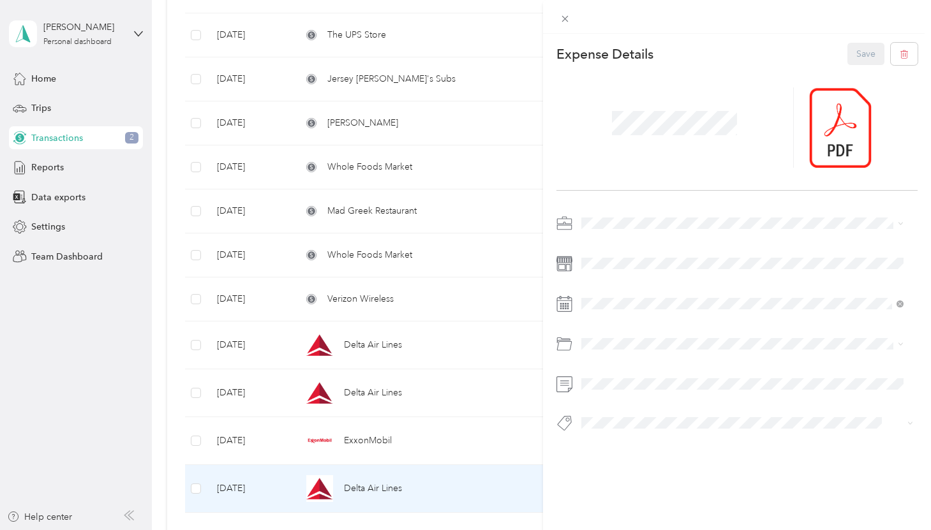
click at [415, 417] on div "This expense cannot be edited because it is either under review, approved, or p…" at bounding box center [465, 265] width 931 height 530
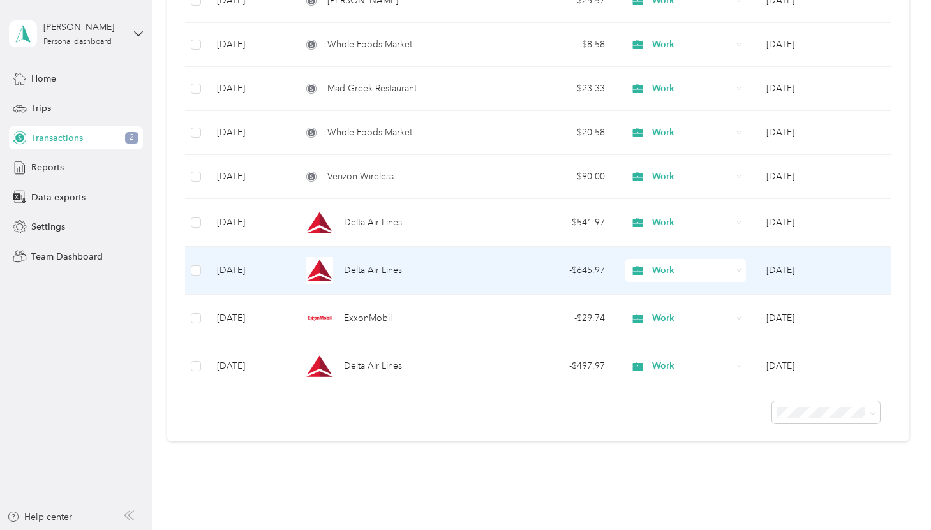
scroll to position [841, 0]
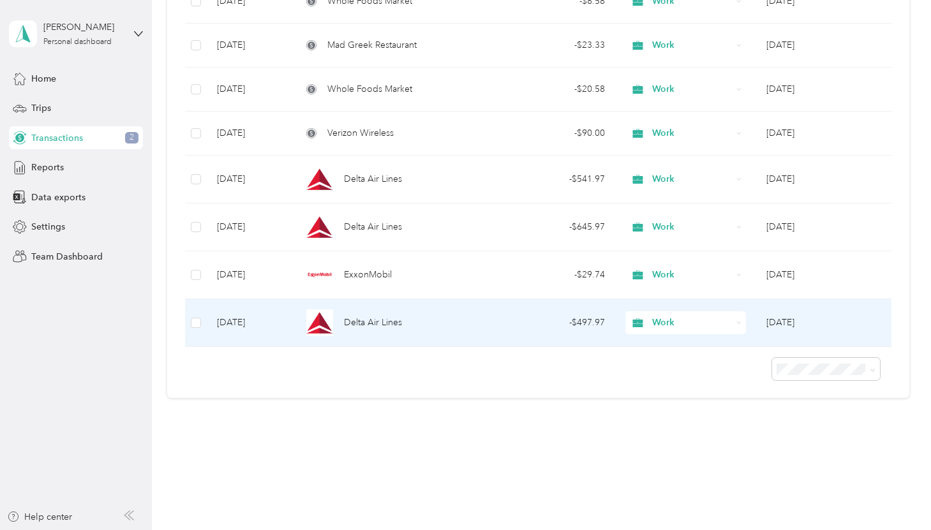
click at [371, 318] on span "Delta Air Lines" at bounding box center [373, 323] width 58 height 14
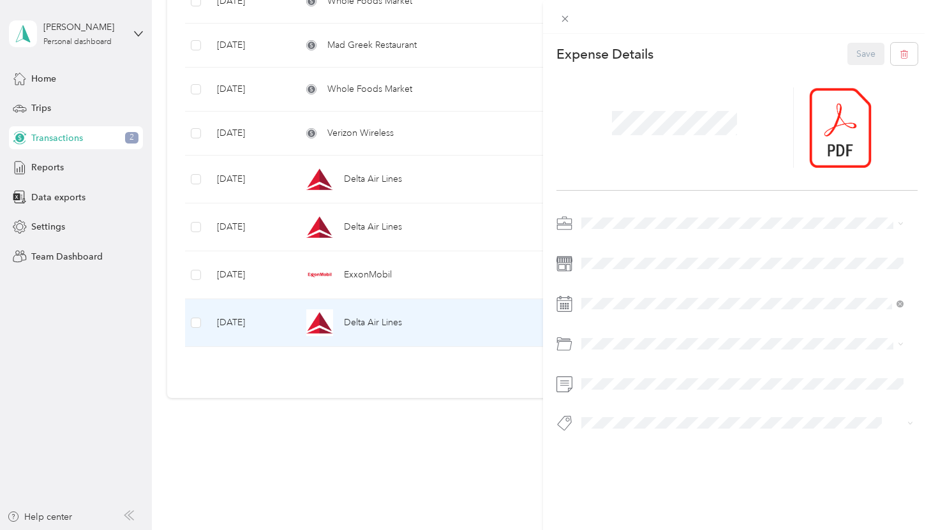
click at [294, 425] on div "This expense cannot be edited because it is either under review, approved, or p…" at bounding box center [465, 265] width 931 height 530
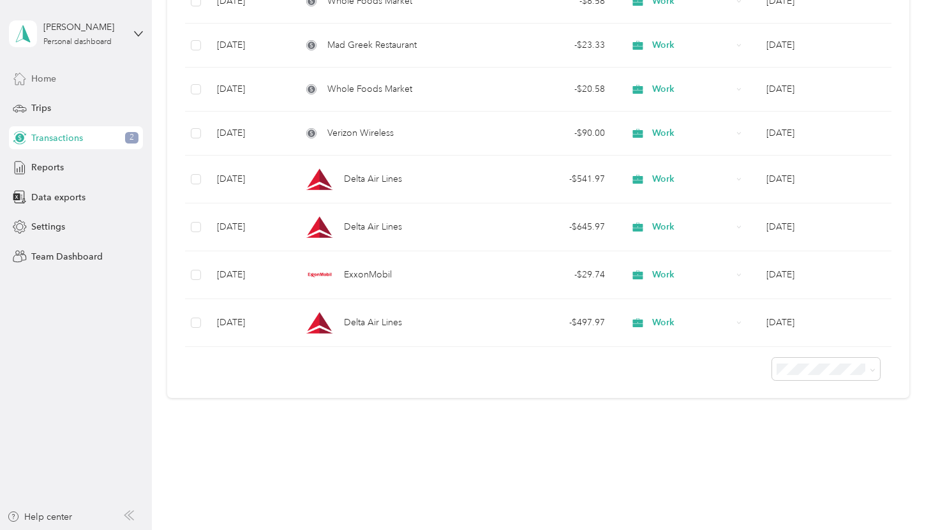
click at [54, 72] on span "Home" at bounding box center [43, 78] width 25 height 13
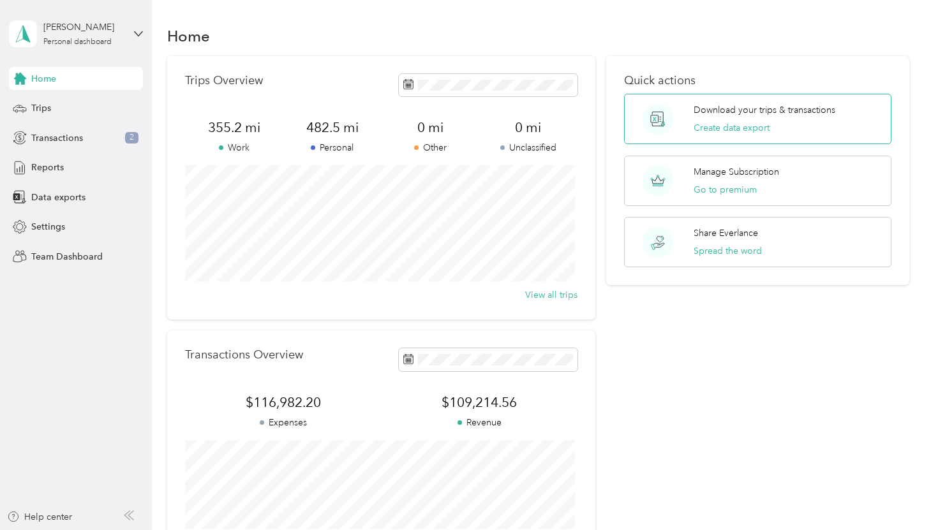
click at [710, 109] on p "Download your trips & transactions" at bounding box center [765, 109] width 142 height 13
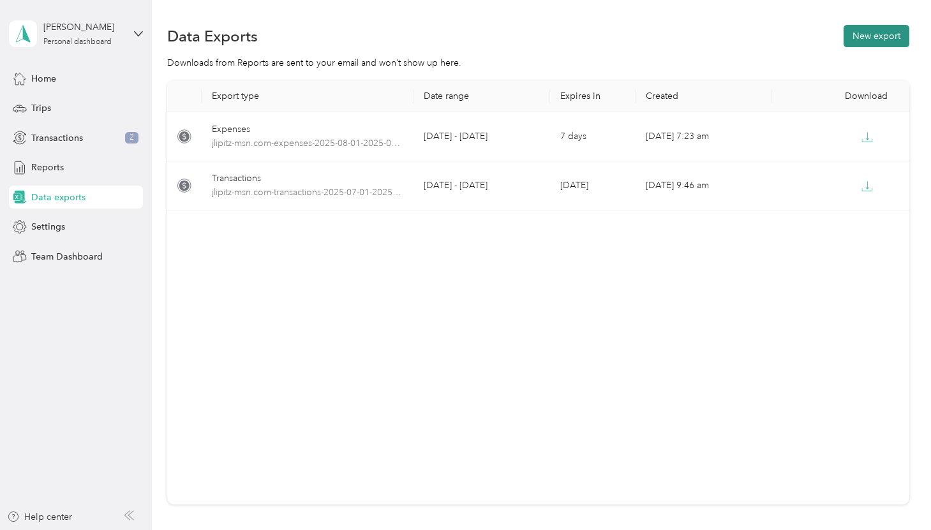
click at [874, 40] on button "New export" at bounding box center [877, 36] width 66 height 22
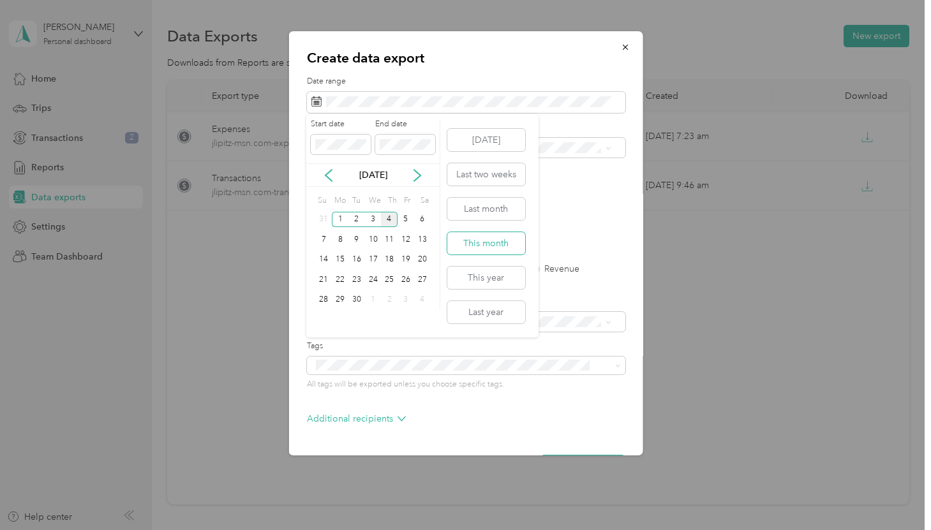
click at [491, 238] on button "This month" at bounding box center [486, 243] width 78 height 22
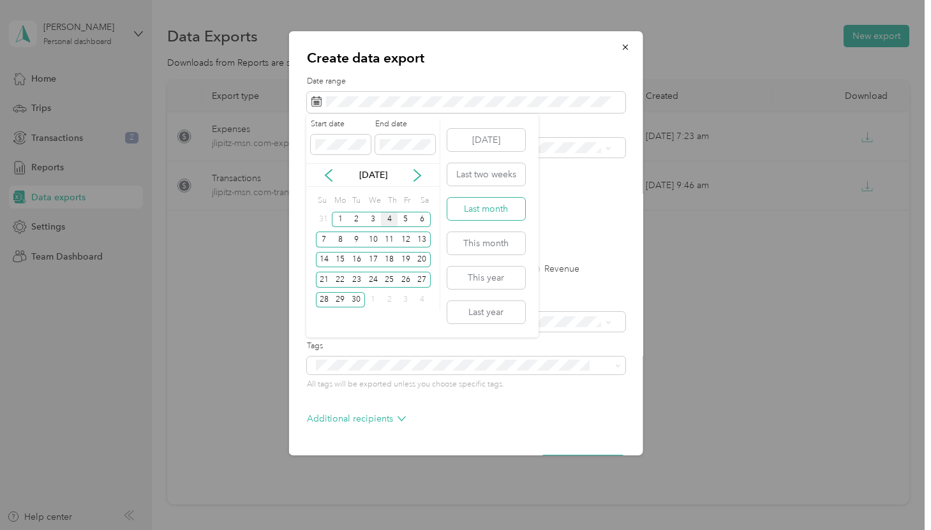
click at [507, 205] on button "Last month" at bounding box center [486, 209] width 78 height 22
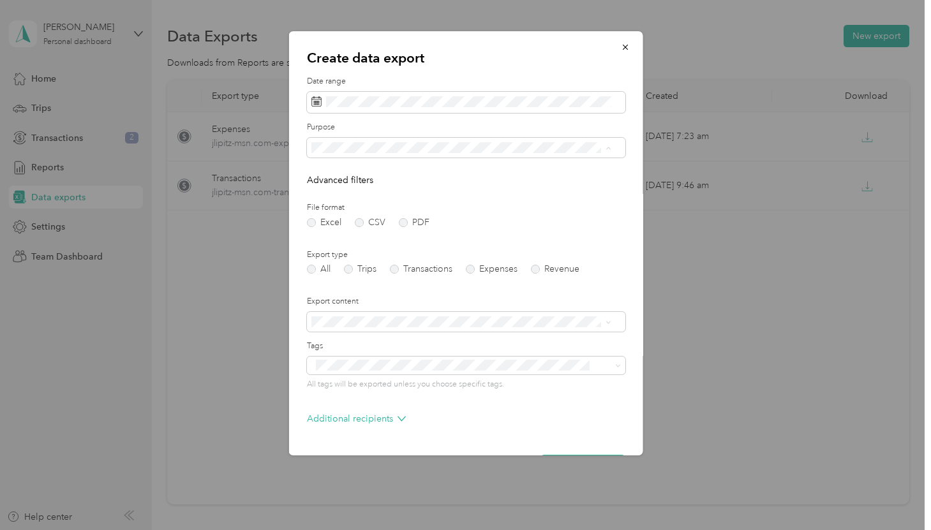
click at [348, 187] on div "Work" at bounding box center [460, 192] width 291 height 13
click at [403, 216] on div "File format Excel CSV PDF" at bounding box center [465, 214] width 318 height 25
click at [406, 230] on form "Date range Purpose Advanced filters File format Excel CSV PDF Export type All T…" at bounding box center [465, 276] width 318 height 401
click at [405, 225] on label "PDF" at bounding box center [413, 222] width 31 height 9
click at [412, 271] on label "Transactions" at bounding box center [420, 269] width 63 height 9
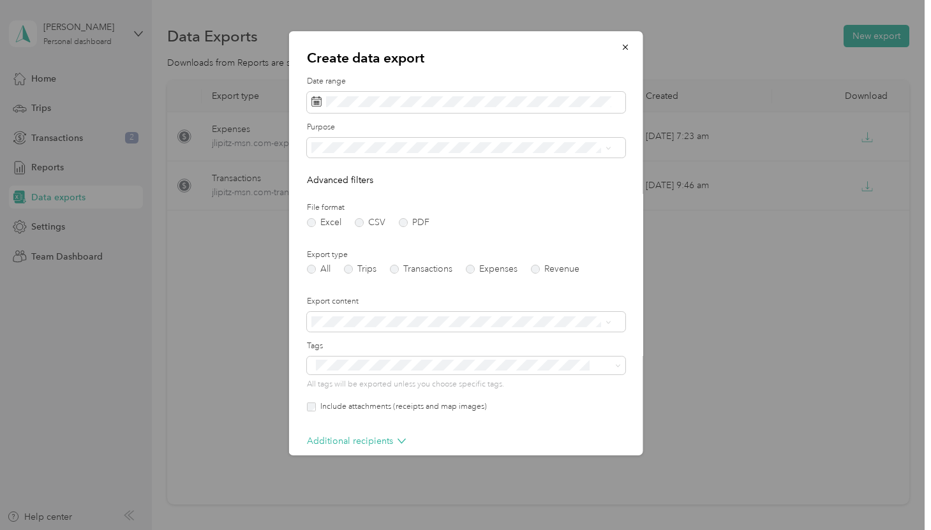
click at [315, 407] on label "Include attachments (receipts and map images)" at bounding box center [400, 406] width 171 height 11
click at [352, 442] on p "Additional recipients" at bounding box center [355, 441] width 99 height 13
click at [388, 440] on p "Additional recipients" at bounding box center [355, 441] width 99 height 13
click at [387, 442] on p "Additional recipients" at bounding box center [355, 441] width 99 height 13
click at [398, 442] on icon at bounding box center [401, 442] width 7 height 4
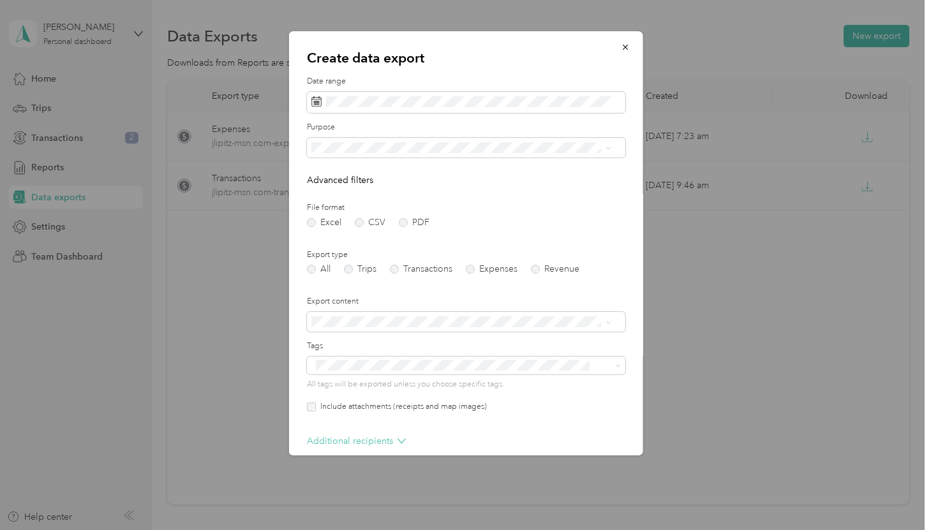
click at [403, 441] on icon at bounding box center [401, 441] width 8 height 8
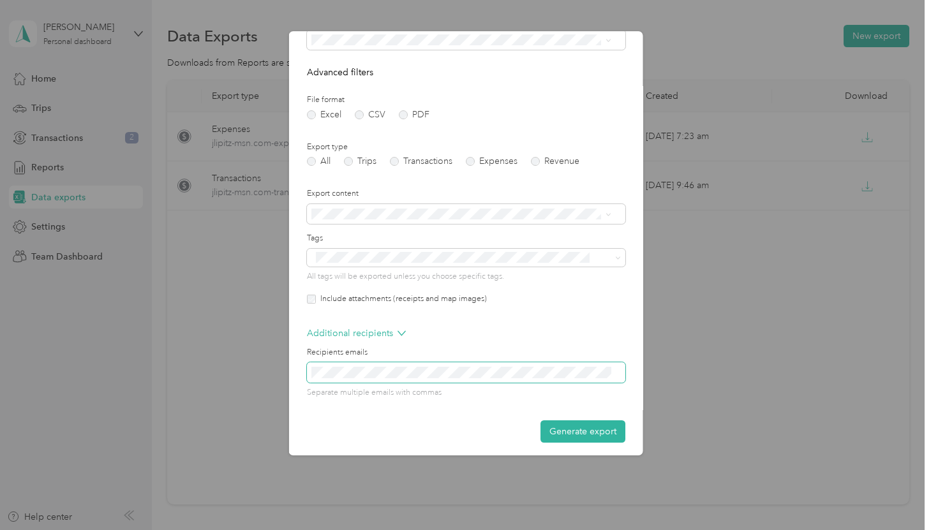
scroll to position [113, 0]
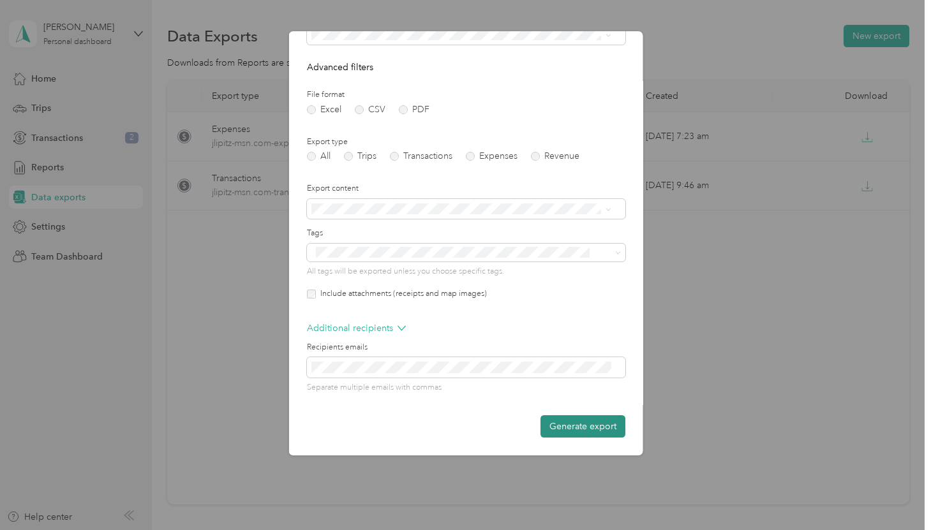
click at [549, 425] on button "Generate export" at bounding box center [582, 426] width 85 height 22
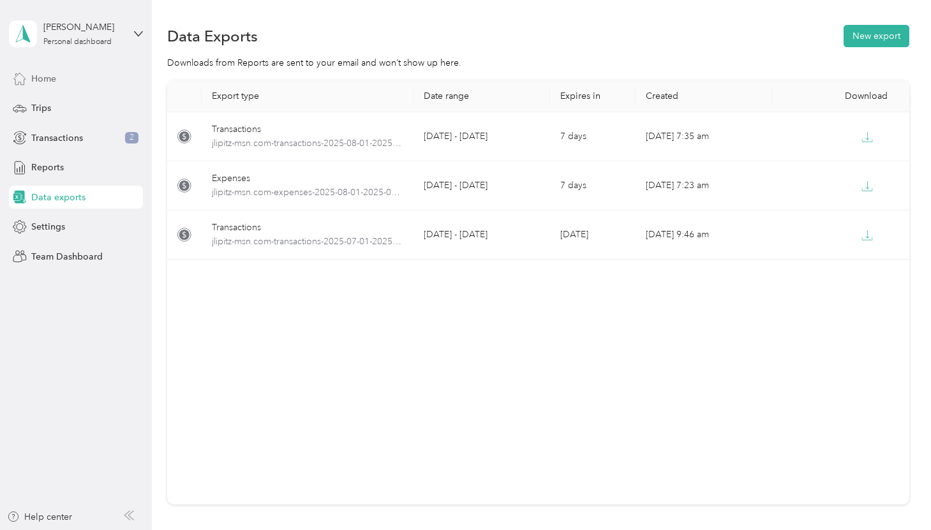
click at [45, 81] on span "Home" at bounding box center [43, 78] width 25 height 13
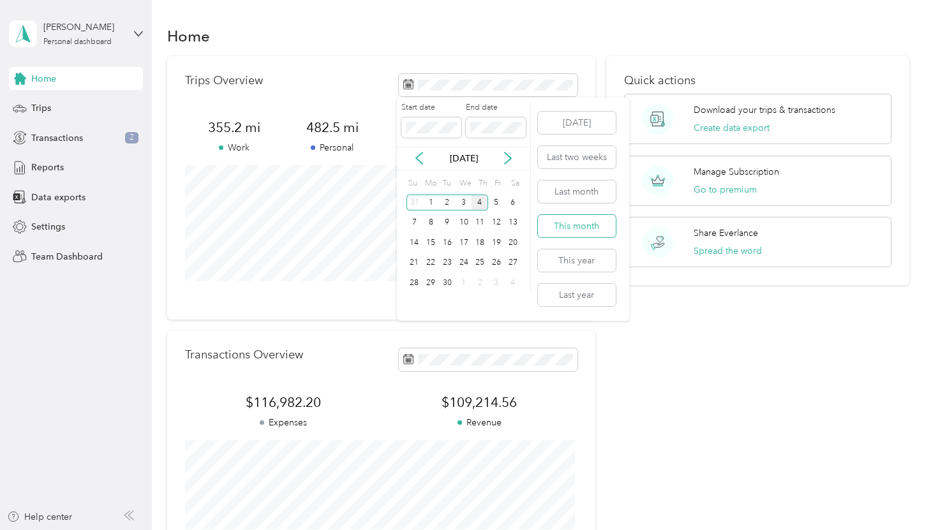
click at [565, 228] on button "This month" at bounding box center [577, 226] width 78 height 22
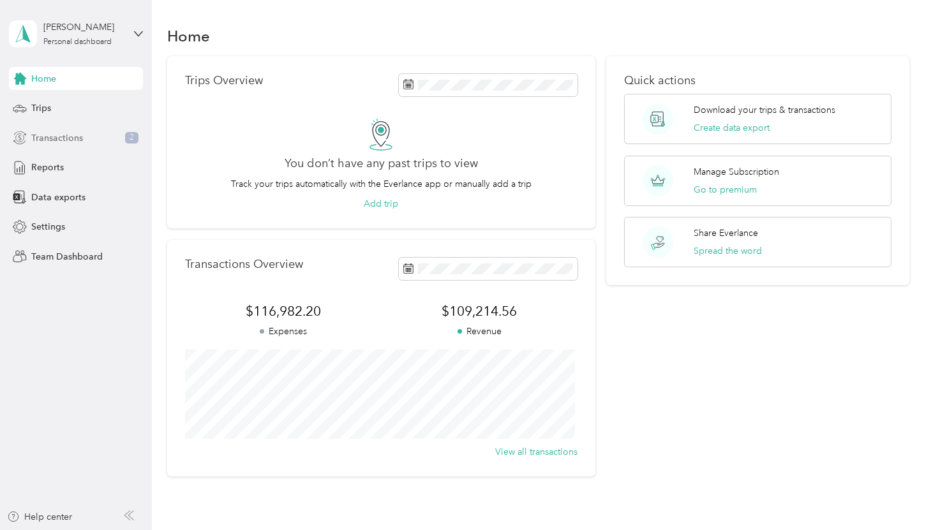
click at [73, 138] on span "Transactions" at bounding box center [57, 137] width 52 height 13
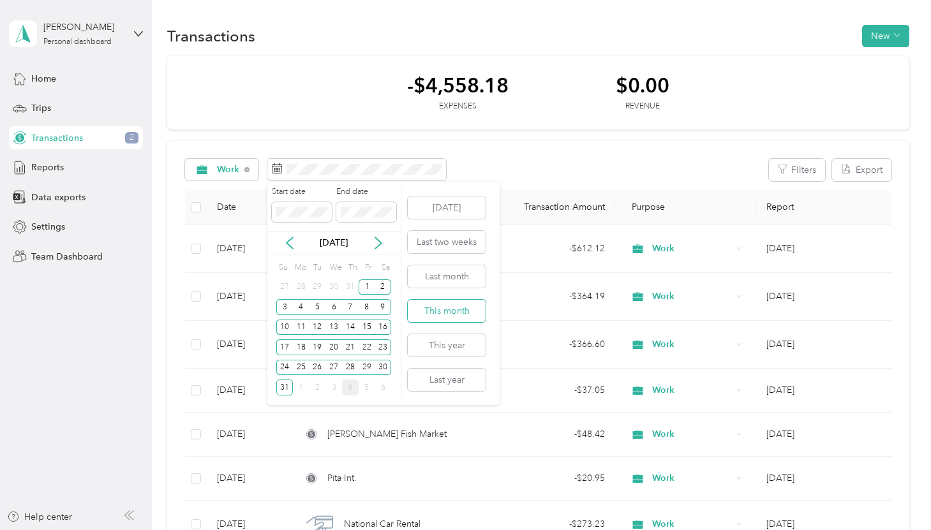
click at [450, 313] on button "This month" at bounding box center [447, 311] width 78 height 22
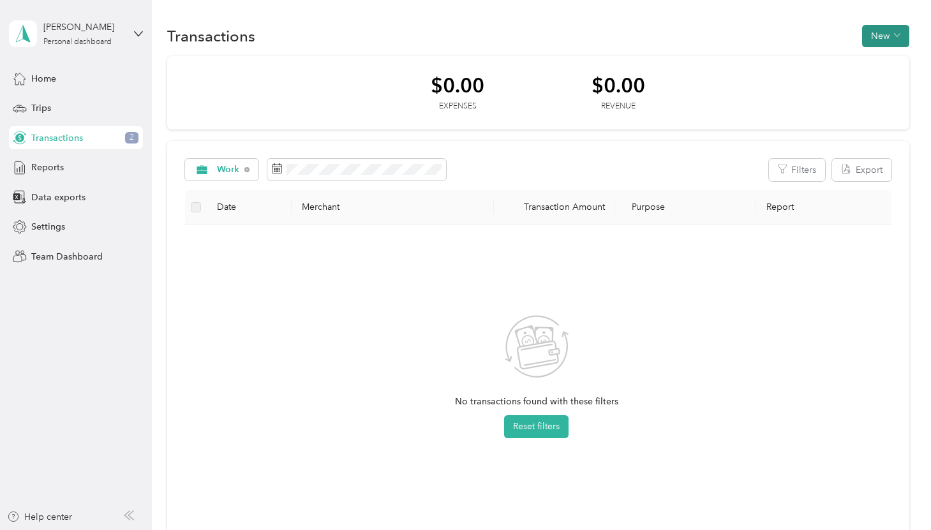
click at [873, 32] on button "New" at bounding box center [885, 36] width 47 height 22
click at [867, 70] on li "Expense" at bounding box center [873, 60] width 66 height 22
click at [864, 65] on span "Expense" at bounding box center [879, 60] width 34 height 13
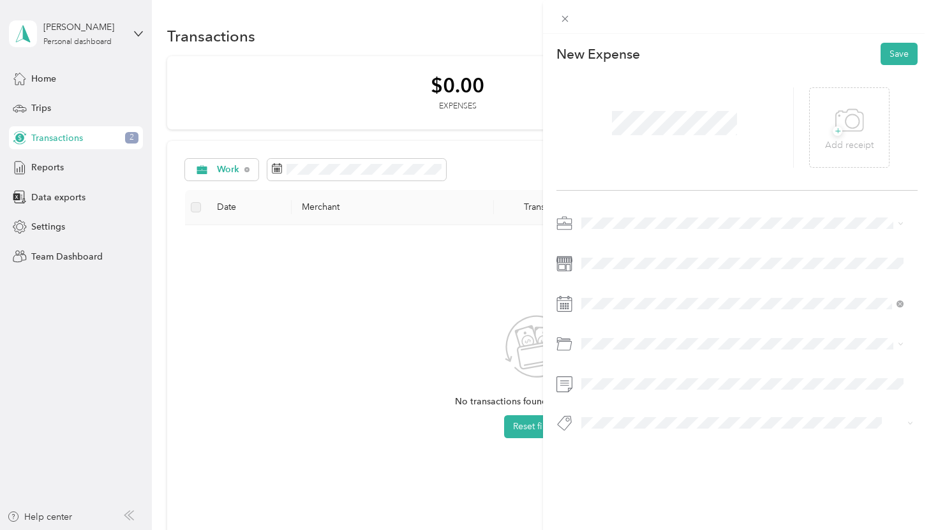
click at [599, 243] on span "Work" at bounding box center [597, 246] width 22 height 11
click at [601, 255] on span at bounding box center [747, 263] width 341 height 20
click at [625, 214] on div "15" at bounding box center [625, 215] width 17 height 16
click at [636, 390] on span "Mobile Phone Plan" at bounding box center [624, 394] width 76 height 11
click at [903, 61] on button "Save" at bounding box center [899, 54] width 37 height 22
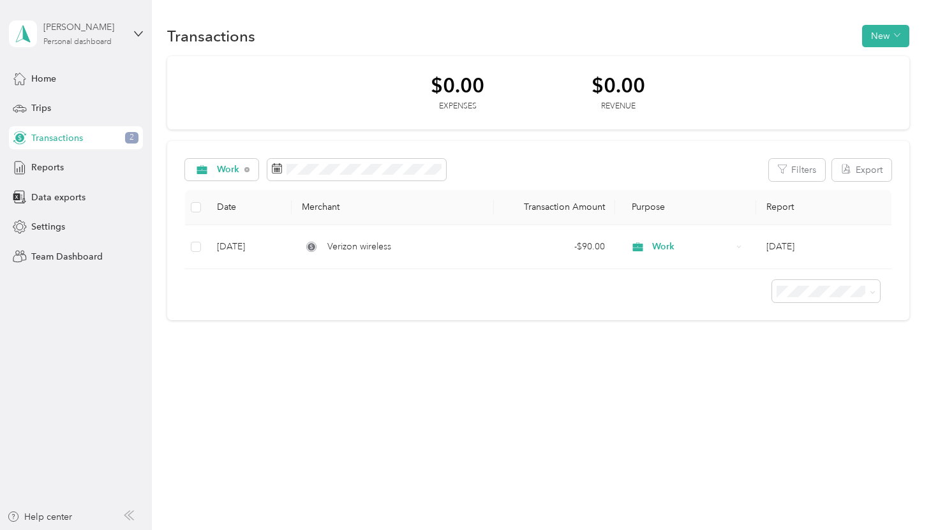
click at [109, 34] on div "[PERSON_NAME] Personal dashboard" at bounding box center [83, 33] width 80 height 26
click at [63, 108] on div "Log out" at bounding box center [143, 105] width 251 height 22
